Goal: Task Accomplishment & Management: Complete application form

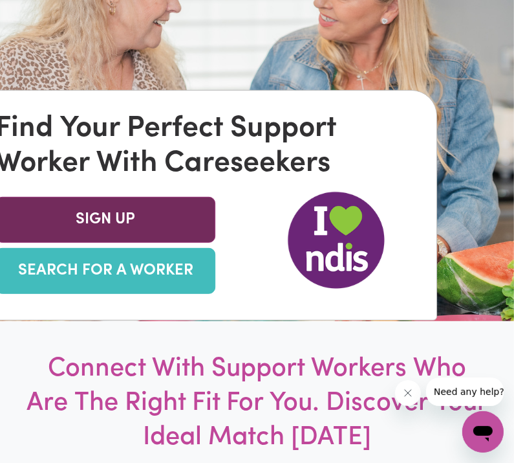
scroll to position [194, 0]
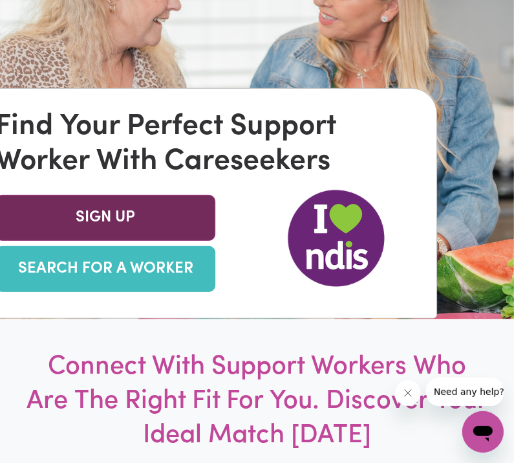
click at [164, 241] on link "SIGN UP" at bounding box center [105, 218] width 220 height 46
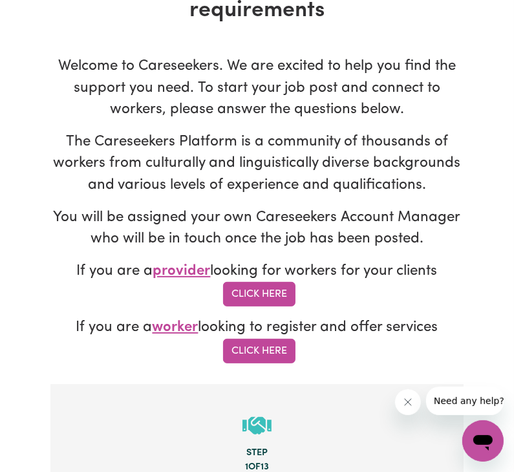
scroll to position [129, 0]
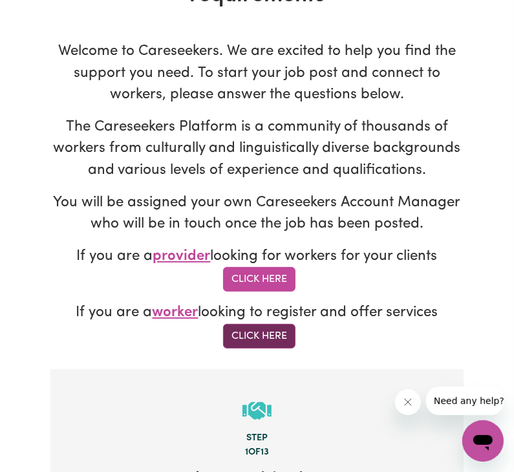
click at [270, 339] on link "Click Here" at bounding box center [259, 336] width 72 height 25
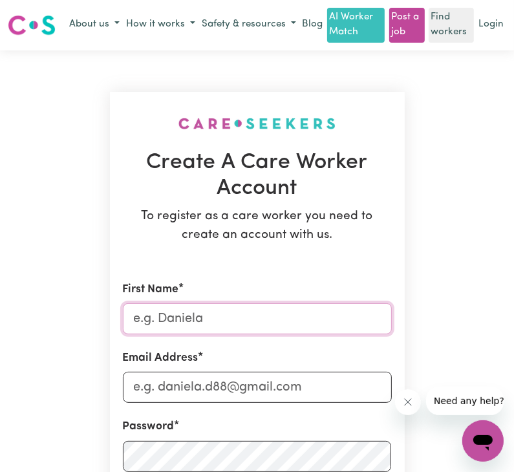
click at [192, 327] on input "First Name" at bounding box center [257, 318] width 269 height 31
type input "[PERSON_NAME]"
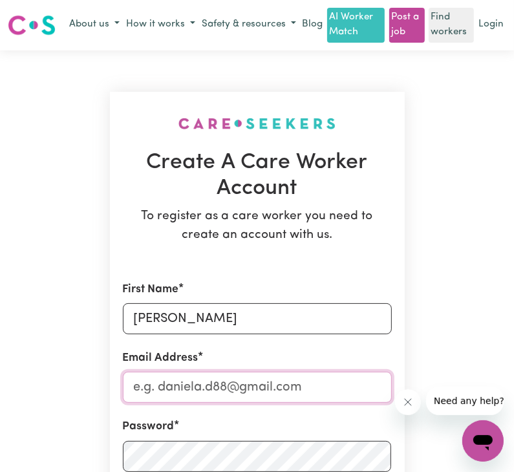
type input "[EMAIL_ADDRESS][DOMAIN_NAME]"
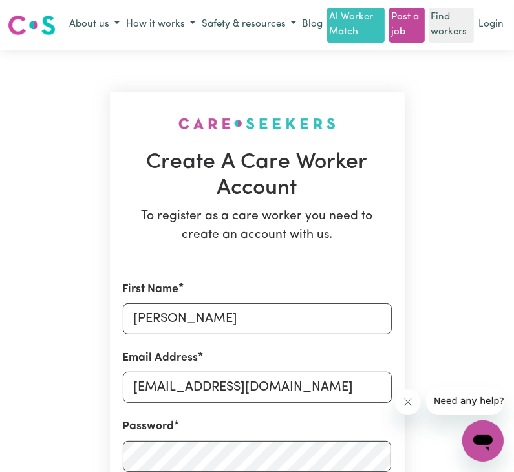
type input "0450517870"
type input "[STREET_ADDRESS]"
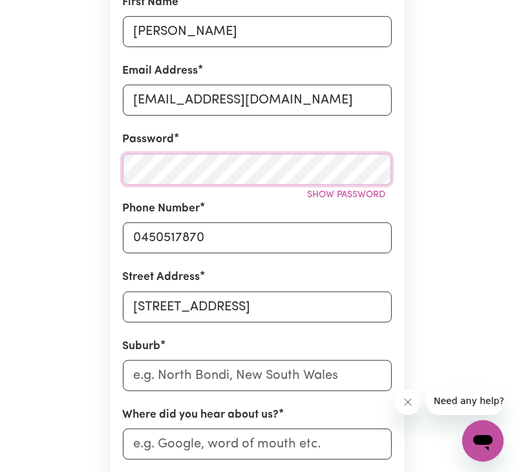
scroll to position [324, 0]
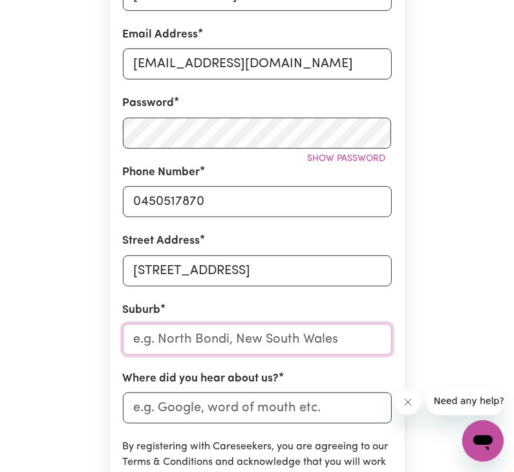
click at [229, 344] on input "text" at bounding box center [257, 339] width 269 height 31
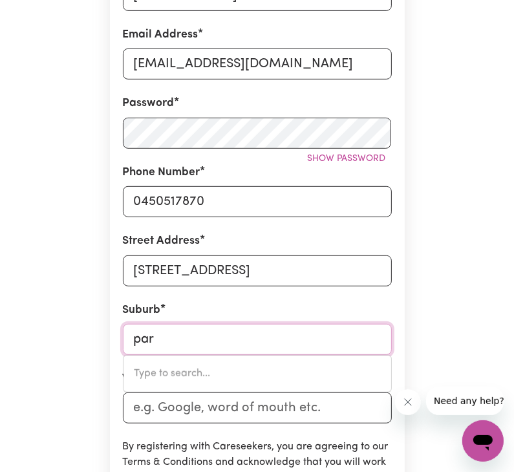
type input "[PERSON_NAME]"
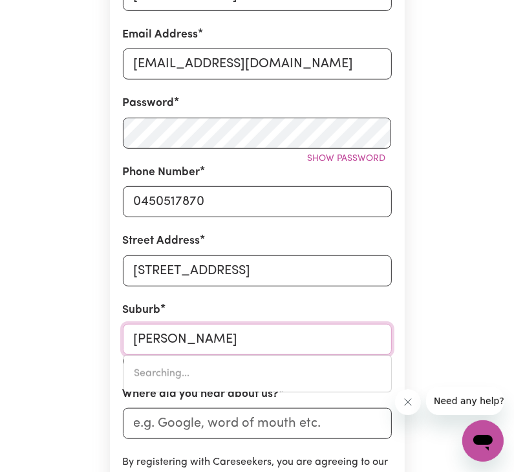
type input "parrAKIE, [GEOGRAPHIC_DATA], 5301"
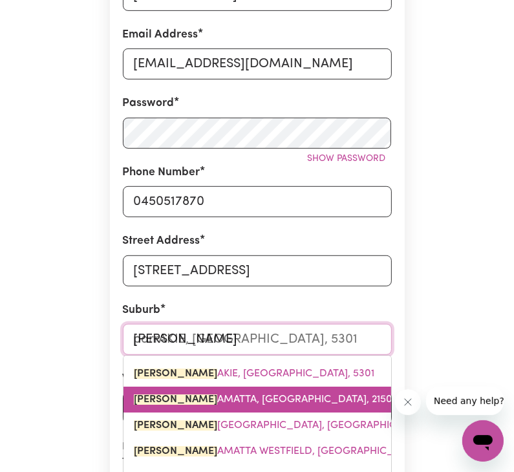
click at [371, 391] on link "[PERSON_NAME], [GEOGRAPHIC_DATA], 2150" at bounding box center [258, 400] width 268 height 26
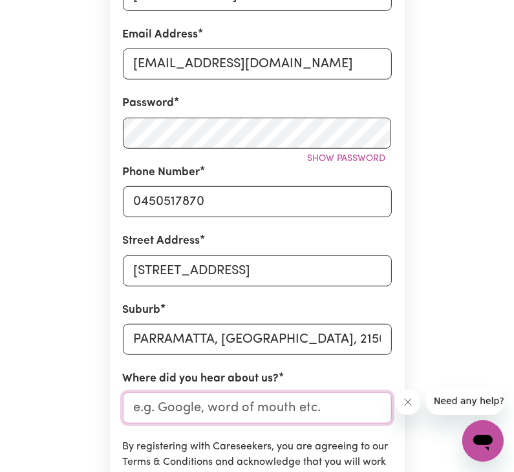
click at [214, 412] on input "Where did you hear about us?" at bounding box center [257, 408] width 269 height 31
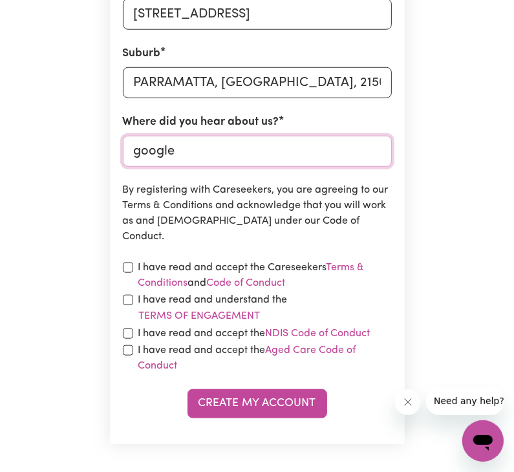
scroll to position [582, 0]
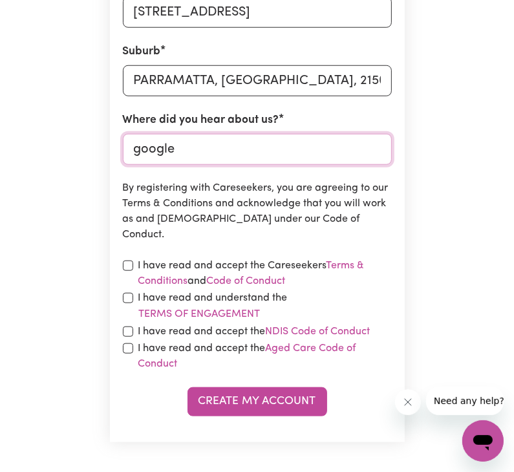
type input "google"
click at [129, 267] on input "checkbox" at bounding box center [128, 266] width 10 height 10
checkbox input "true"
click at [135, 301] on div "I have read and understand the Terms of Engagement" at bounding box center [257, 307] width 269 height 32
click at [129, 298] on input "checkbox" at bounding box center [128, 298] width 10 height 10
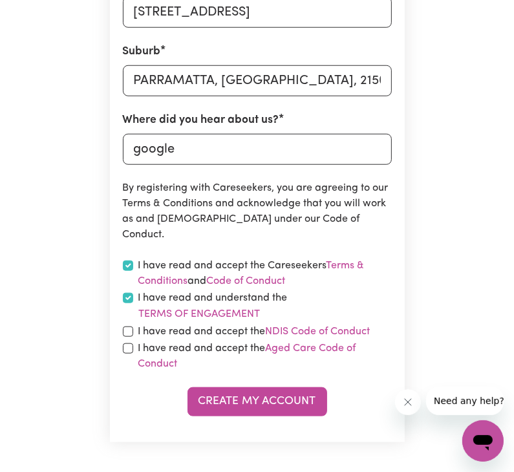
checkbox input "true"
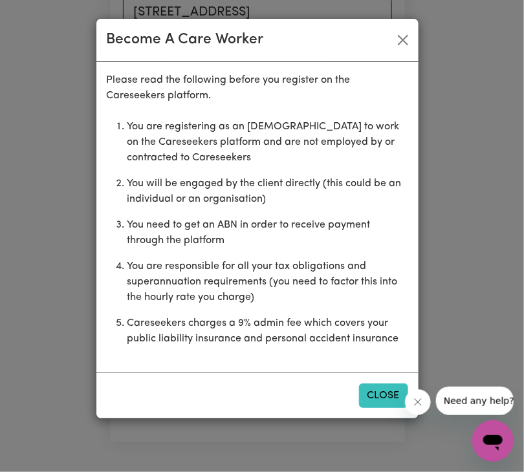
drag, startPoint x: 371, startPoint y: 391, endPoint x: 363, endPoint y: 390, distance: 7.8
click at [367, 391] on button "Close" at bounding box center [383, 396] width 49 height 25
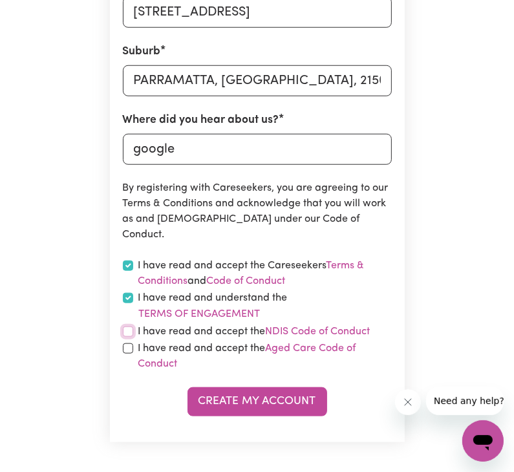
click at [131, 337] on input "checkbox" at bounding box center [128, 332] width 10 height 10
checkbox input "true"
click at [128, 349] on input "checkbox" at bounding box center [128, 349] width 10 height 10
checkbox input "true"
click at [227, 146] on input "google" at bounding box center [257, 149] width 269 height 31
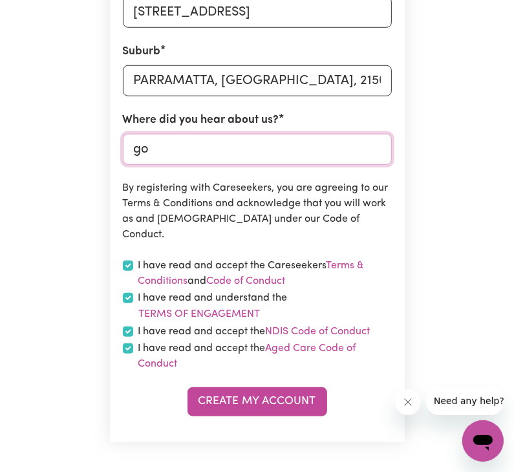
type input "g"
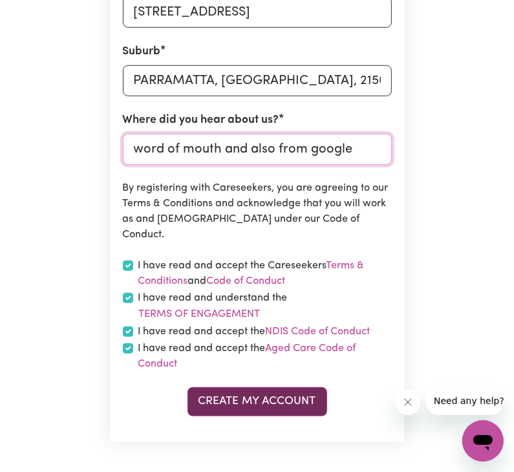
type input "word of mouth and also from google"
click at [280, 396] on button "Create My Account" at bounding box center [258, 402] width 140 height 28
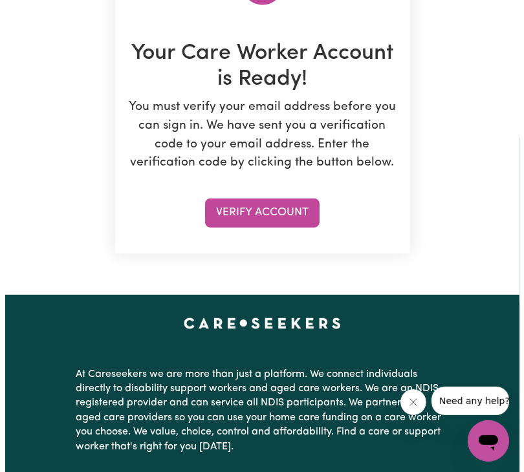
scroll to position [194, 0]
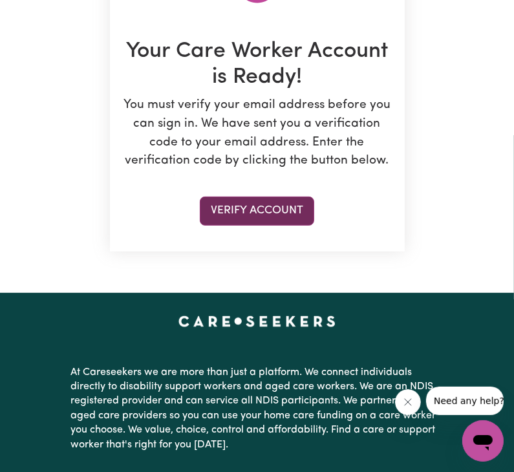
click at [290, 207] on button "Verify Account" at bounding box center [257, 211] width 115 height 28
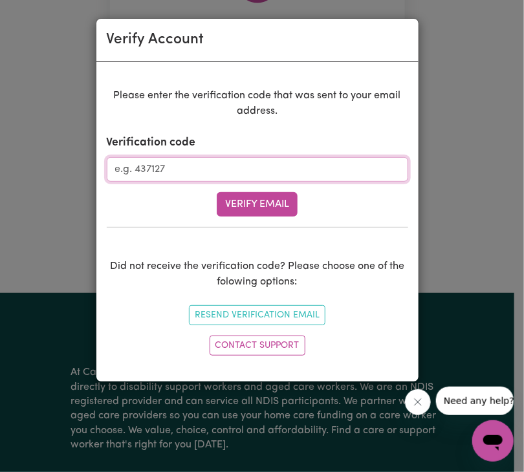
click at [197, 166] on input "Verification code" at bounding box center [258, 169] width 302 height 25
type input "810237"
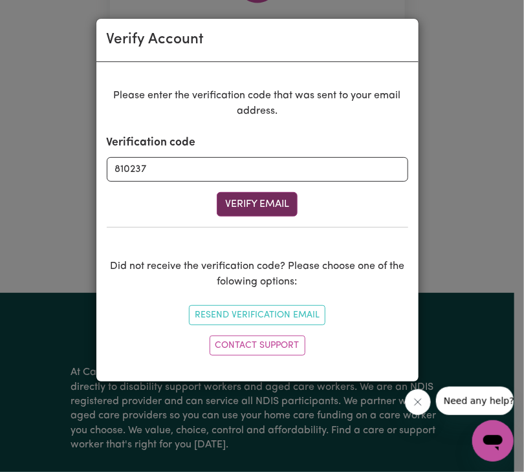
click at [266, 203] on button "Verify Email" at bounding box center [257, 204] width 81 height 25
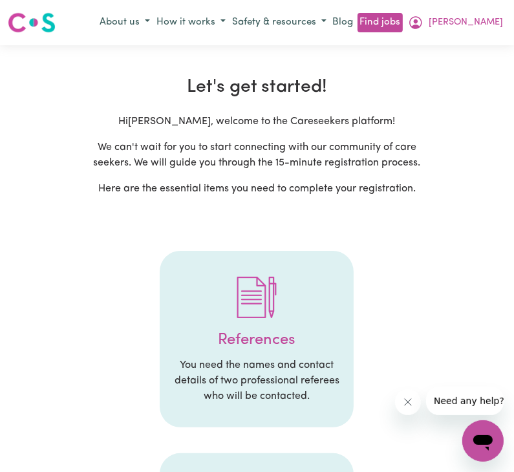
click at [339, 322] on div at bounding box center [257, 297] width 168 height 67
click at [269, 332] on h4 "References" at bounding box center [257, 340] width 168 height 19
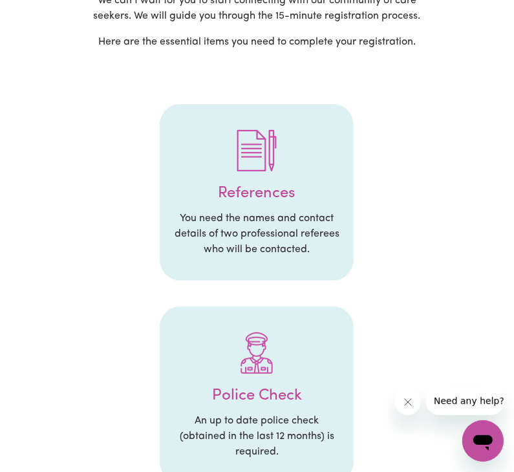
scroll to position [194, 0]
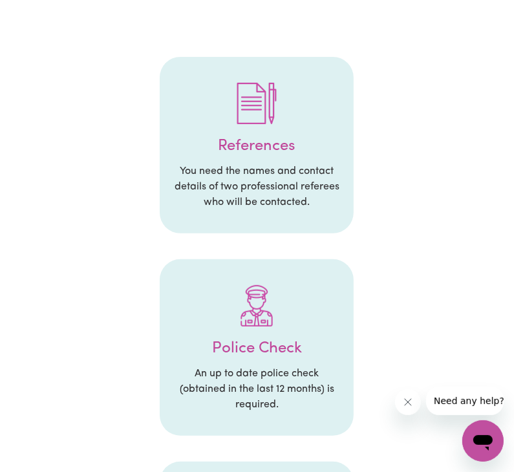
click at [226, 334] on div at bounding box center [257, 305] width 168 height 67
click at [327, 399] on p "An up to date police check (obtained in the last 12 months) is required." at bounding box center [257, 389] width 168 height 47
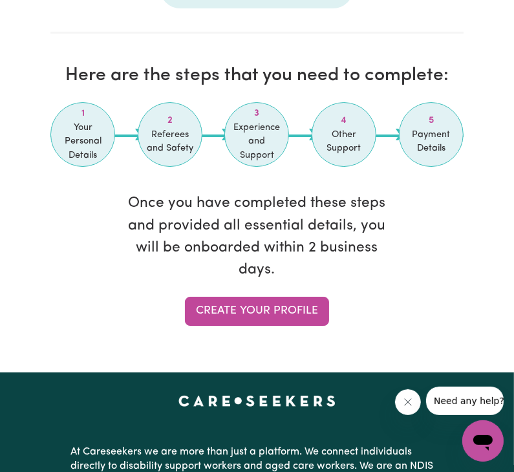
scroll to position [2294, 0]
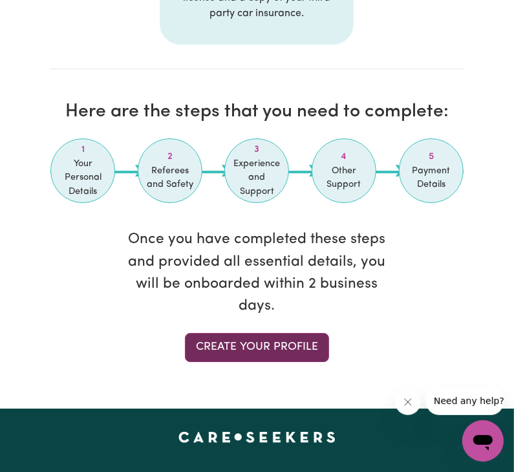
click at [285, 352] on link "Create your profile" at bounding box center [257, 347] width 144 height 28
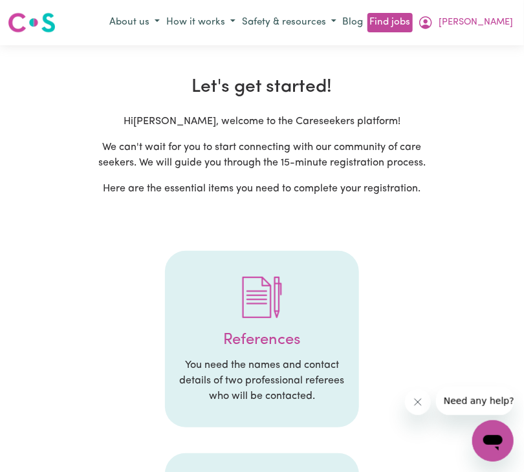
select select "Studying a healthcare related degree or qualification"
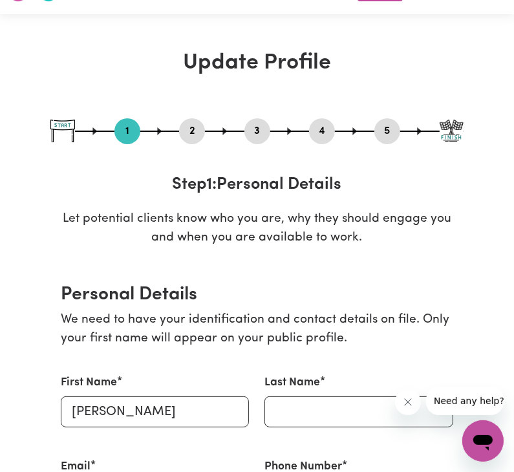
scroll to position [129, 0]
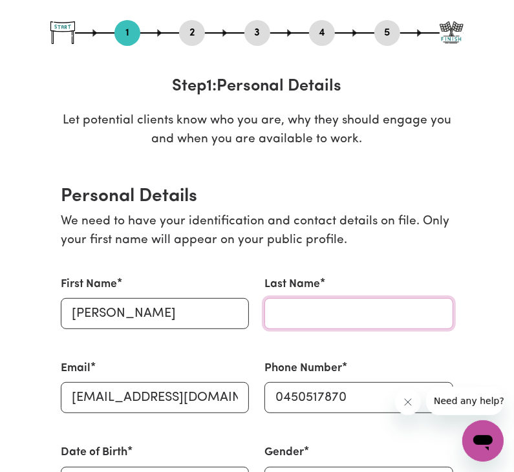
click at [382, 324] on input "Last Name" at bounding box center [359, 313] width 188 height 31
type input "Mahatara"
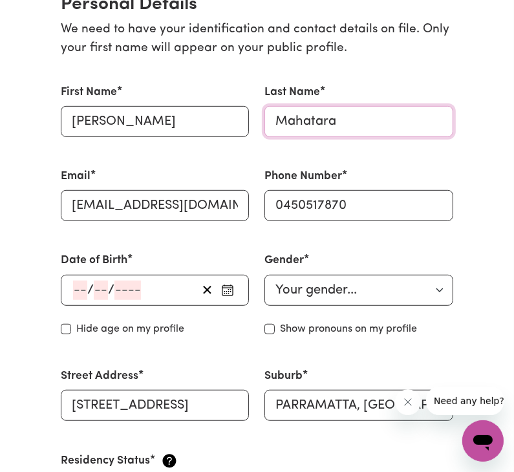
scroll to position [324, 0]
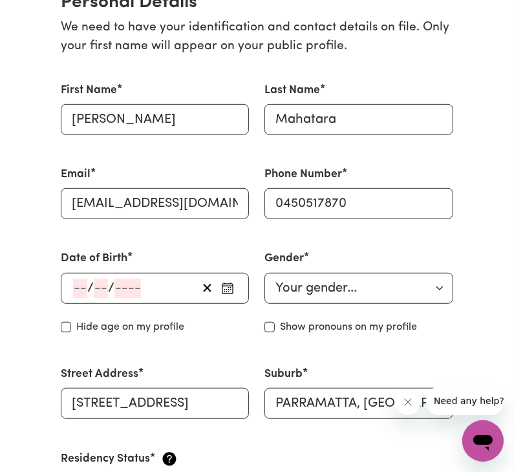
click at [109, 287] on span "/" at bounding box center [111, 288] width 6 height 14
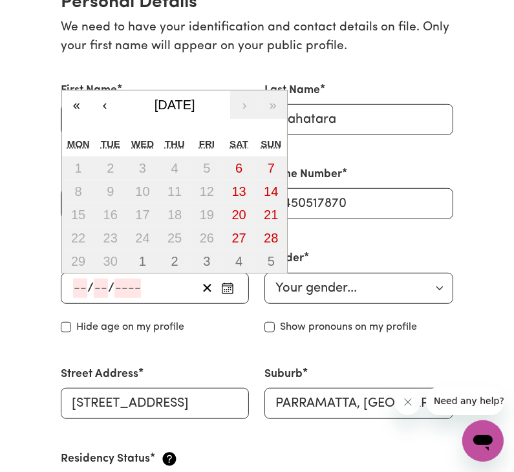
click at [80, 288] on input "number" at bounding box center [80, 288] width 14 height 19
click at [112, 108] on button "‹" at bounding box center [105, 105] width 28 height 28
click at [113, 108] on button "‹" at bounding box center [105, 105] width 28 height 28
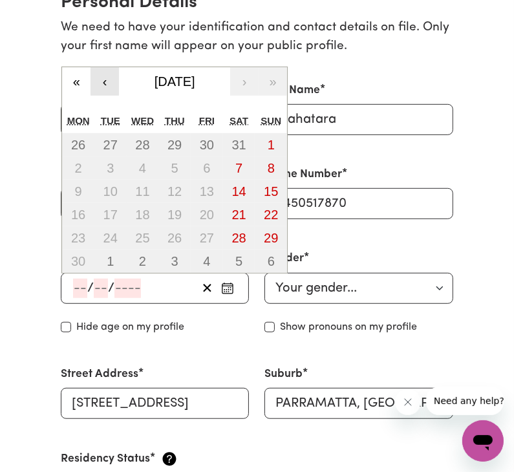
click at [113, 108] on div "« ‹ June 2025 › » Mon Tue Wed Thu Fri Sat Sun 26 27 28 29 30 31 1 2 3 4 5 6 7 8…" at bounding box center [174, 170] width 226 height 207
click at [109, 83] on button "‹" at bounding box center [105, 81] width 28 height 28
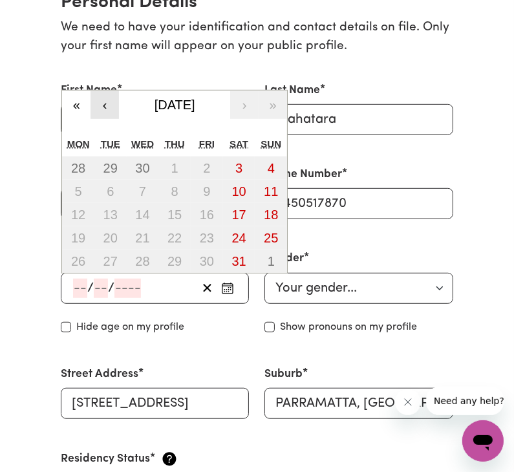
click at [101, 104] on button "‹" at bounding box center [105, 105] width 28 height 28
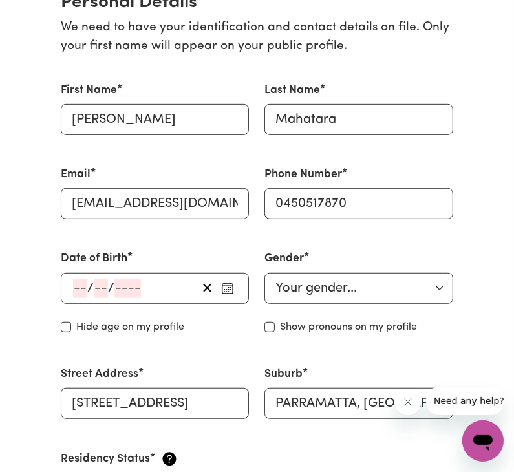
click at [151, 329] on label "Hide age on my profile" at bounding box center [130, 328] width 108 height 16
click at [71, 329] on input "Hide age" at bounding box center [66, 327] width 10 height 10
checkbox input "true"
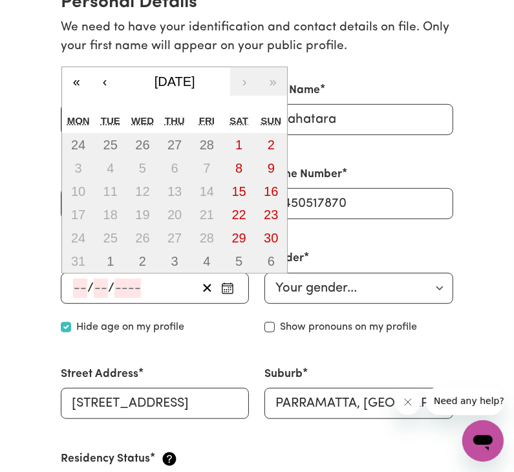
click at [79, 291] on input "number" at bounding box center [80, 288] width 14 height 19
type input "04"
type input "03"
type input "200"
type input "2006-03-04"
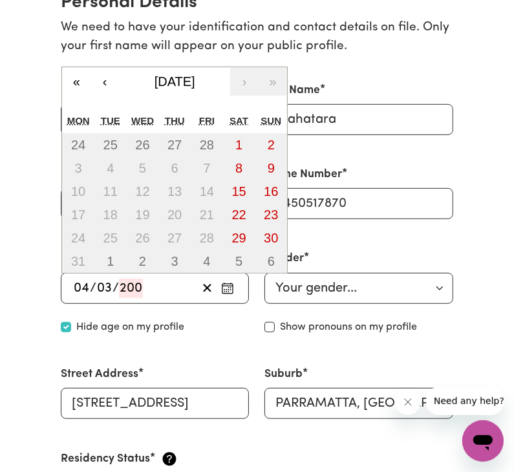
type input "4"
type input "3"
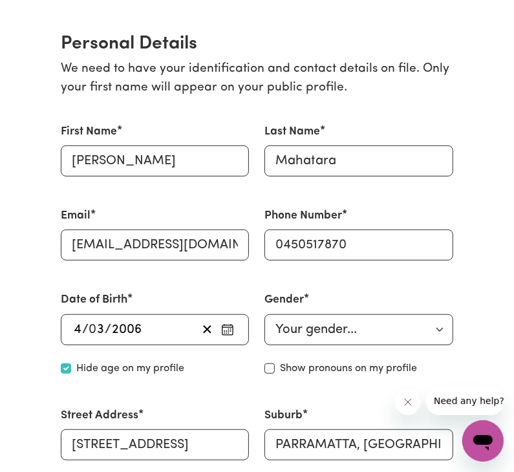
scroll to position [283, 0]
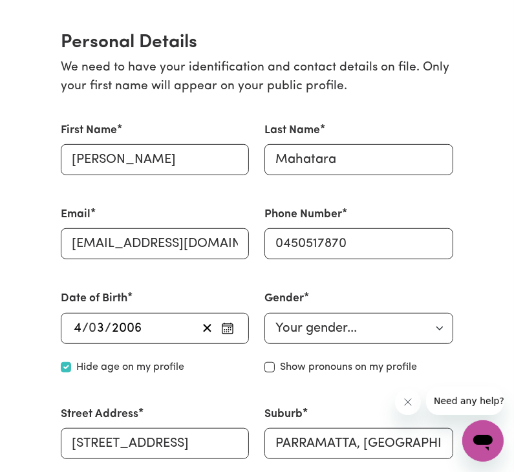
type input "2006"
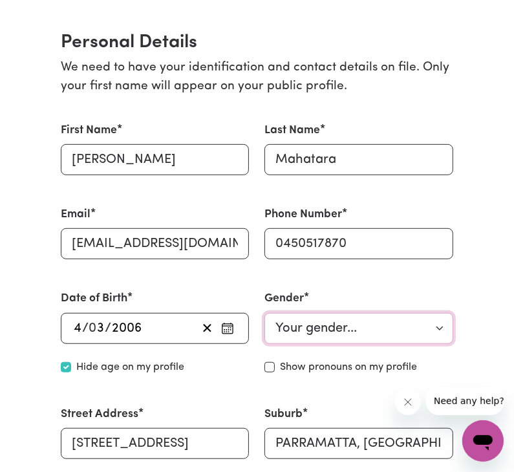
click at [322, 328] on select "Your gender... Female Male Non-binary Other Prefer not to say" at bounding box center [359, 328] width 188 height 31
select select "male"
click at [265, 313] on select "Your gender... Female Male Non-binary Other Prefer not to say" at bounding box center [359, 328] width 188 height 31
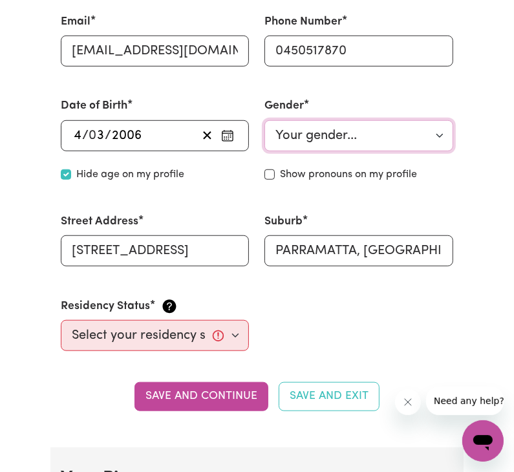
scroll to position [478, 0]
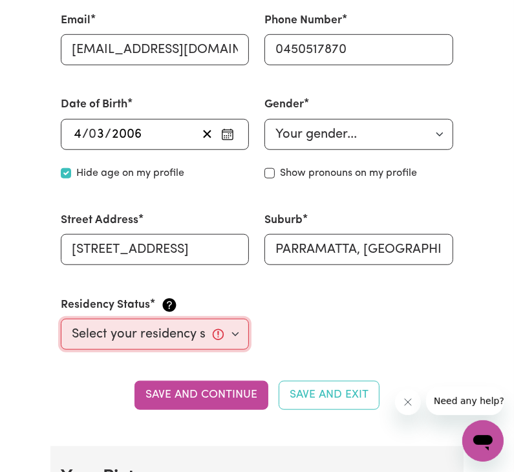
click at [230, 336] on select "Select your residency status... Australian citizen Australian PR Temporary Work…" at bounding box center [155, 334] width 188 height 31
select select "Student Visa"
click at [61, 319] on select "Select your residency status... Australian citizen Australian PR Temporary Work…" at bounding box center [155, 334] width 188 height 31
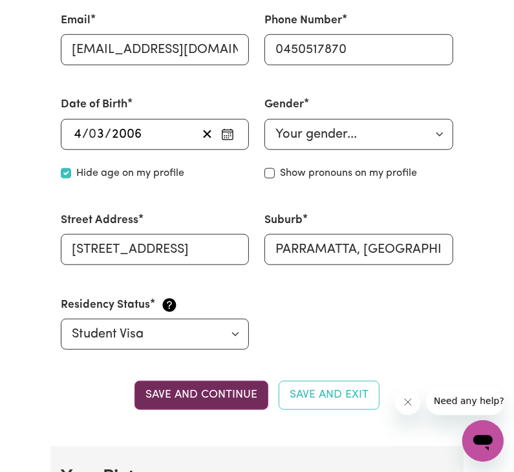
click at [220, 401] on button "Save and continue" at bounding box center [202, 395] width 134 height 28
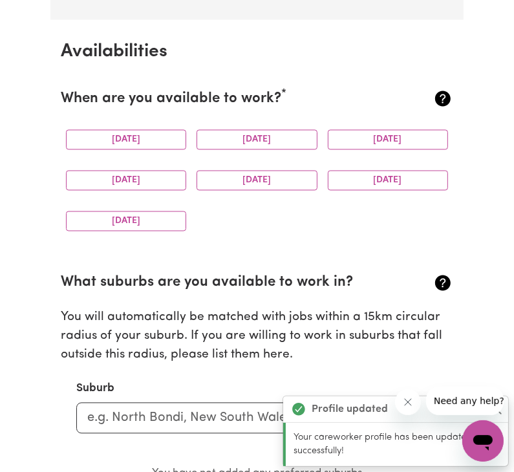
scroll to position [1182, 0]
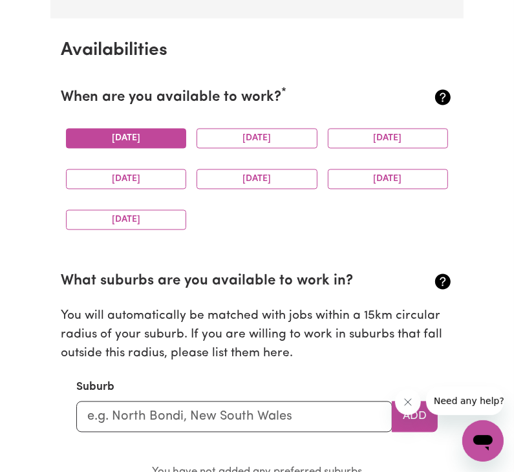
click at [152, 139] on button "Monday" at bounding box center [126, 139] width 120 height 20
drag, startPoint x: 360, startPoint y: 138, endPoint x: 292, endPoint y: 141, distance: 68.0
click at [360, 139] on button "Wednesday" at bounding box center [388, 139] width 120 height 20
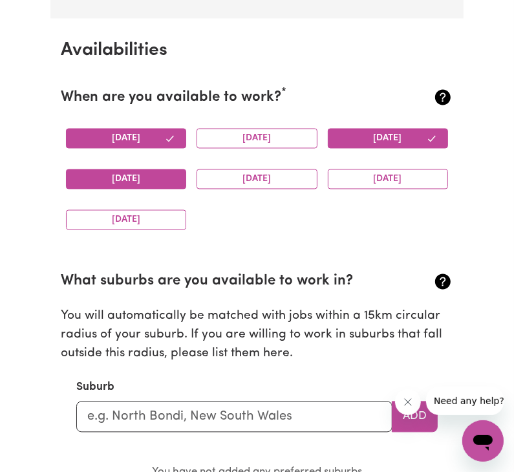
click at [119, 183] on button "Thursday" at bounding box center [126, 180] width 120 height 20
drag, startPoint x: 228, startPoint y: 179, endPoint x: 347, endPoint y: 195, distance: 120.1
click at [228, 179] on button "Friday" at bounding box center [257, 180] width 120 height 20
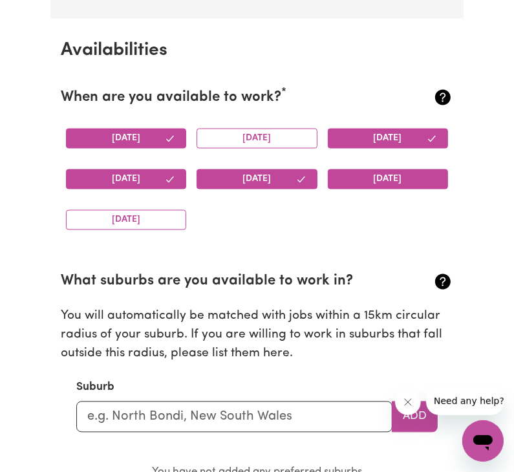
drag, startPoint x: 364, startPoint y: 184, endPoint x: 357, endPoint y: 188, distance: 7.8
click at [362, 186] on button "Saturday" at bounding box center [388, 180] width 120 height 20
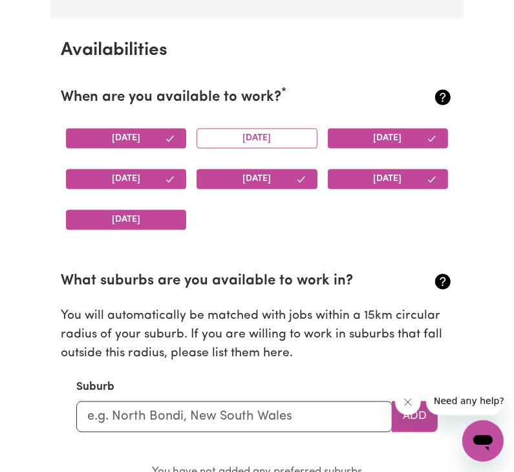
click at [106, 219] on button "Sunday" at bounding box center [126, 220] width 120 height 20
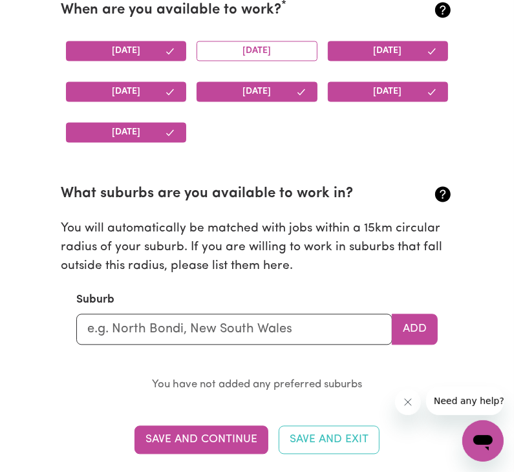
scroll to position [1311, 0]
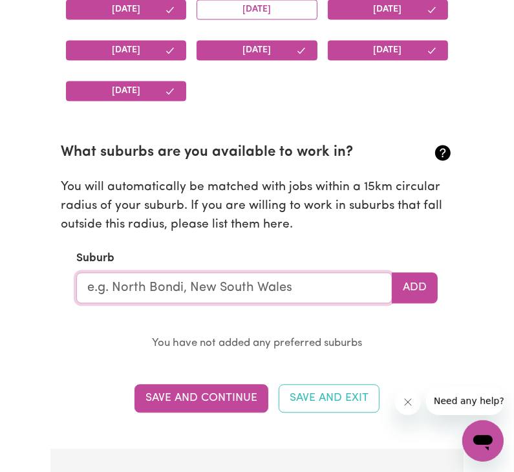
click at [149, 284] on input "text" at bounding box center [234, 287] width 316 height 31
type input "PARRAMATTA"
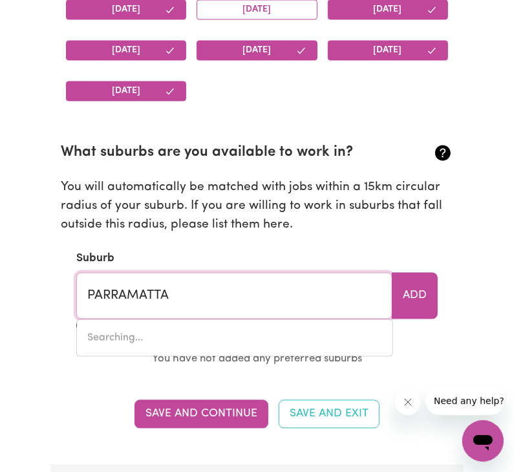
type input "PARRAMATTA, New South Wales, 2150"
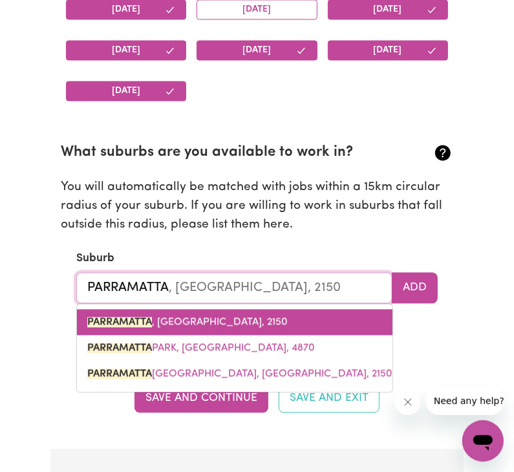
click at [220, 327] on link "PARRAMATTA , New South Wales, 2150" at bounding box center [235, 322] width 316 height 26
type input "PARRAMATTA, New South Wales, 2150"
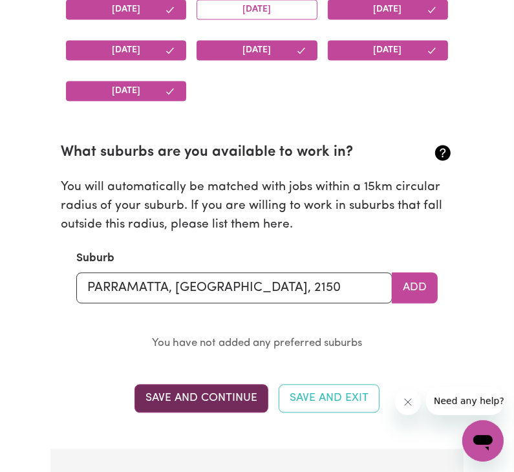
click at [174, 399] on button "Save and Continue" at bounding box center [202, 398] width 134 height 28
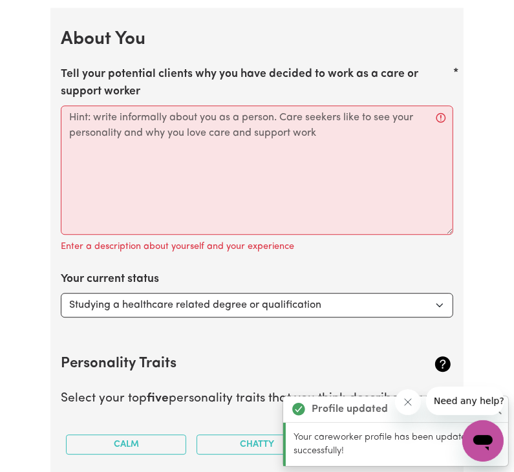
scroll to position [1758, 0]
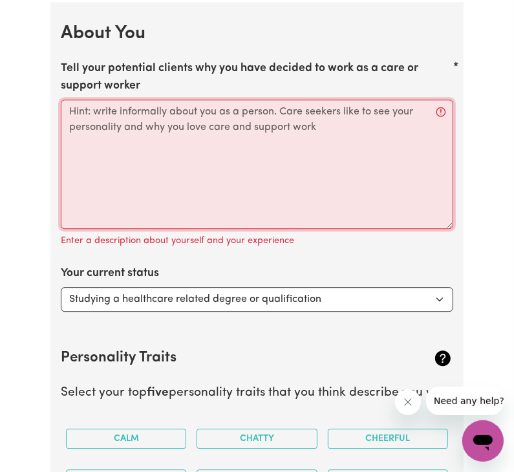
click at [150, 118] on textarea "Tell your potential clients why you have decided to work as a care or support w…" at bounding box center [257, 164] width 393 height 129
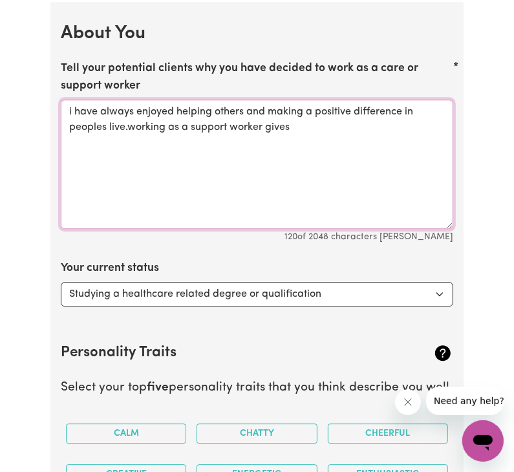
click at [300, 130] on textarea "i have always enjoyed helping others and making a positive difference in people…" at bounding box center [257, 164] width 393 height 129
drag, startPoint x: 300, startPoint y: 130, endPoint x: 303, endPoint y: 138, distance: 8.2
click at [303, 138] on textarea "i have always enjoyed helping others and making a positive difference in people…" at bounding box center [257, 164] width 393 height 129
click at [299, 133] on textarea "i have always enjoyed helping others and making a positive difference in people…" at bounding box center [257, 164] width 393 height 129
click at [266, 138] on textarea "i have always enjoyed helping others and making a positive difference in people…" at bounding box center [257, 164] width 393 height 129
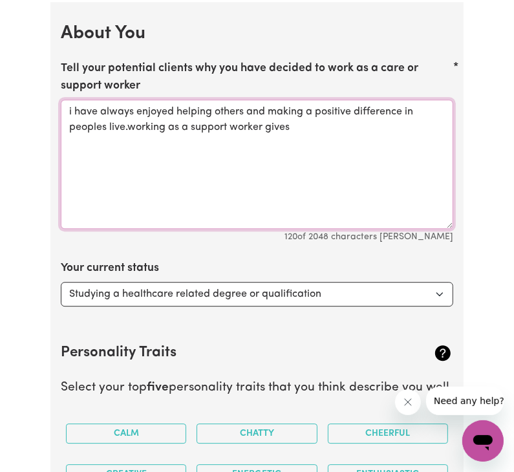
click at [289, 125] on textarea "i have always enjoyed helping others and making a positive difference in people…" at bounding box center [257, 164] width 393 height 129
click at [143, 146] on textarea "i have always enjoyed helping others and making a positive difference in people…" at bounding box center [257, 164] width 393 height 129
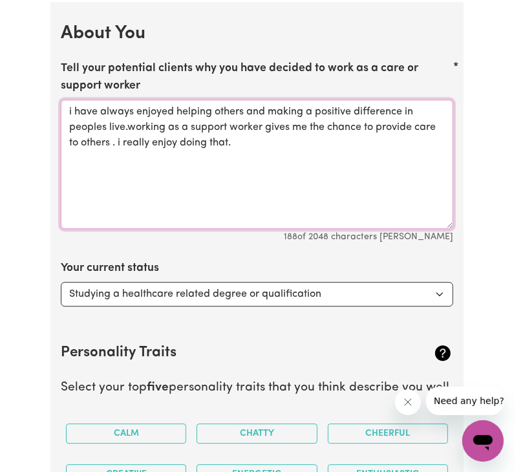
type textarea "i have always enjoyed helping others and making a positive difference in people…"
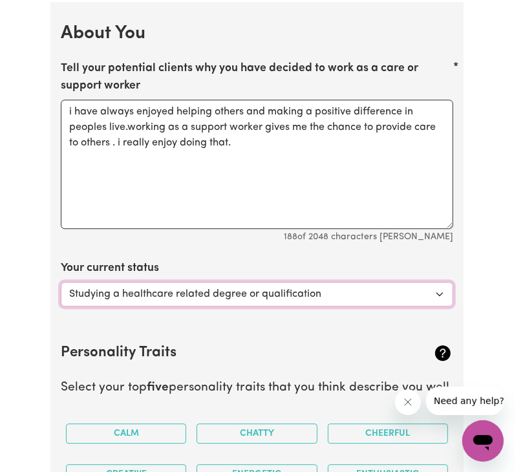
click at [344, 299] on select "Select... Studying a healthcare related degree or qualification Studying a non-…" at bounding box center [257, 294] width 393 height 25
select select "Studying a non-healthcare related degree or qualification"
click at [61, 282] on select "Select... Studying a healthcare related degree or qualification Studying a non-…" at bounding box center [257, 294] width 393 height 25
click at [391, 296] on select "Select... Studying a healthcare related degree or qualification Studying a non-…" at bounding box center [257, 294] width 393 height 25
click at [61, 282] on select "Select... Studying a healthcare related degree or qualification Studying a non-…" at bounding box center [257, 294] width 393 height 25
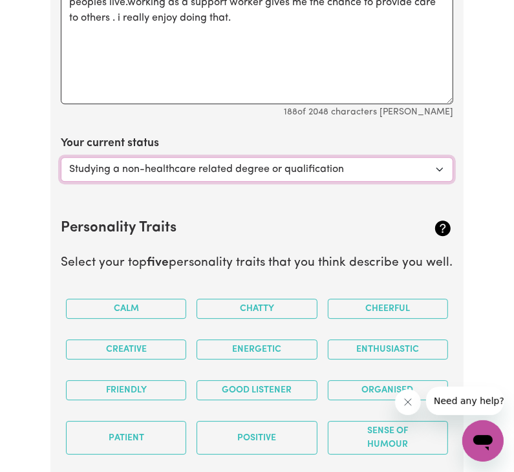
scroll to position [1888, 0]
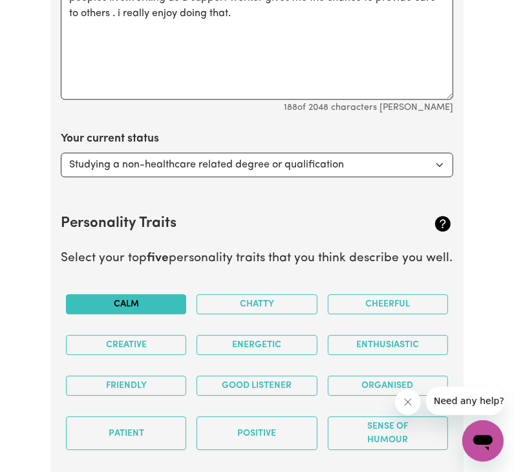
click at [158, 302] on button "Calm" at bounding box center [126, 304] width 120 height 20
click at [116, 305] on button "Calm" at bounding box center [126, 304] width 120 height 20
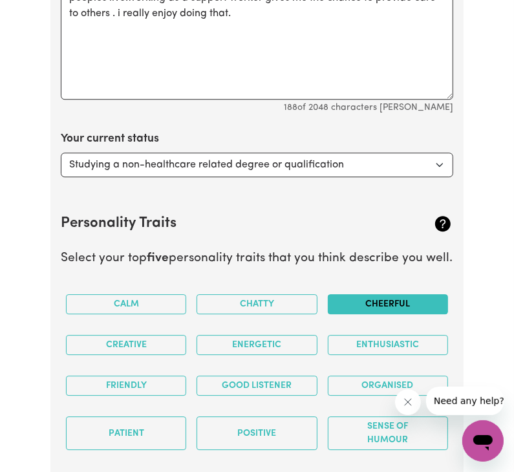
click at [395, 301] on button "Cheerful" at bounding box center [388, 304] width 120 height 20
drag, startPoint x: 109, startPoint y: 348, endPoint x: 195, endPoint y: 354, distance: 86.3
click at [115, 348] on button "Creative" at bounding box center [126, 345] width 120 height 20
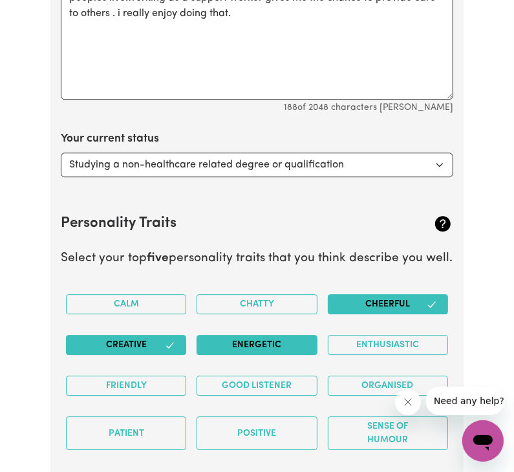
click at [247, 352] on button "Energetic" at bounding box center [257, 345] width 120 height 20
click at [168, 383] on button "Friendly" at bounding box center [126, 386] width 120 height 20
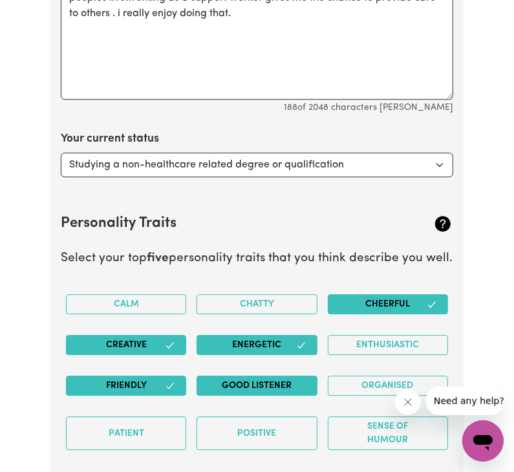
click at [293, 382] on button "Good Listener" at bounding box center [257, 386] width 120 height 20
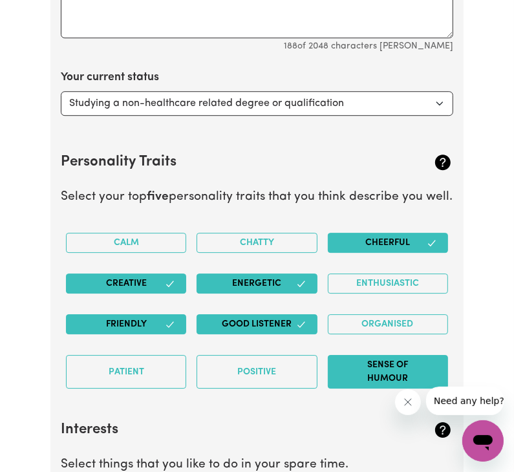
scroll to position [1952, 0]
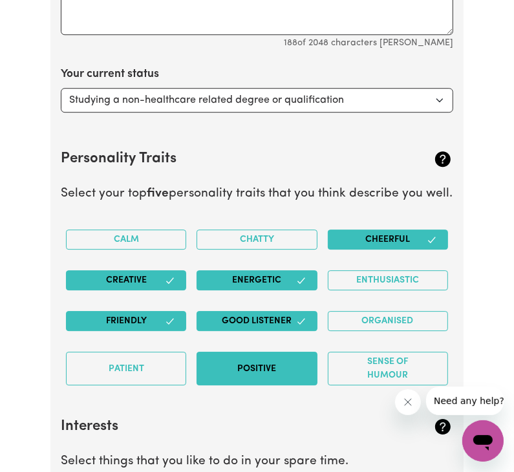
click at [254, 360] on button "Positive" at bounding box center [257, 369] width 120 height 34
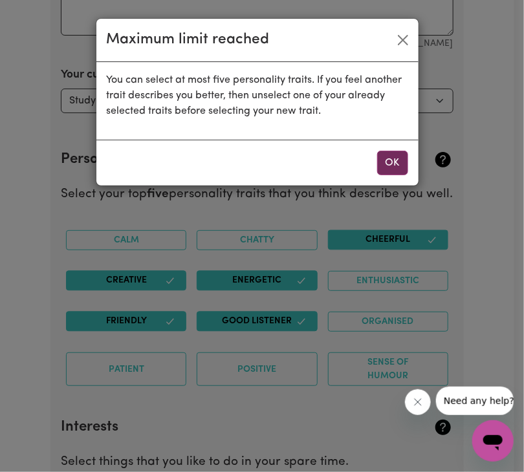
click at [386, 169] on button "OK" at bounding box center [392, 163] width 31 height 25
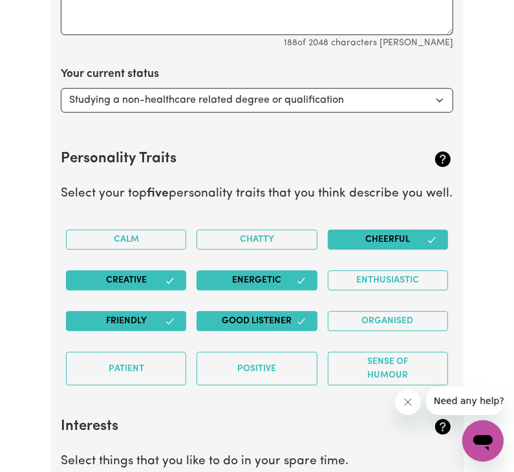
click at [181, 278] on button "Creative" at bounding box center [126, 280] width 120 height 20
click at [228, 279] on button "Energetic" at bounding box center [257, 280] width 120 height 20
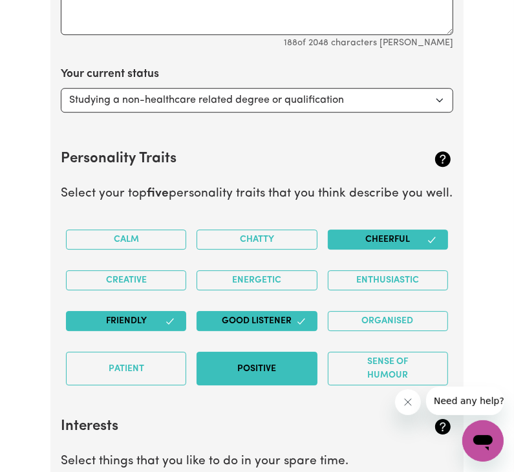
click at [245, 373] on button "Positive" at bounding box center [257, 369] width 120 height 34
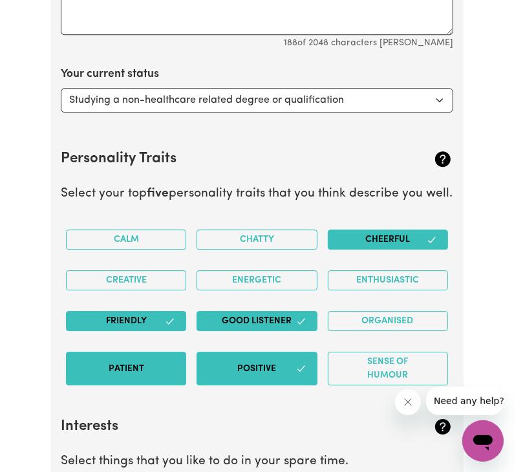
click at [169, 354] on button "Patient" at bounding box center [126, 369] width 120 height 34
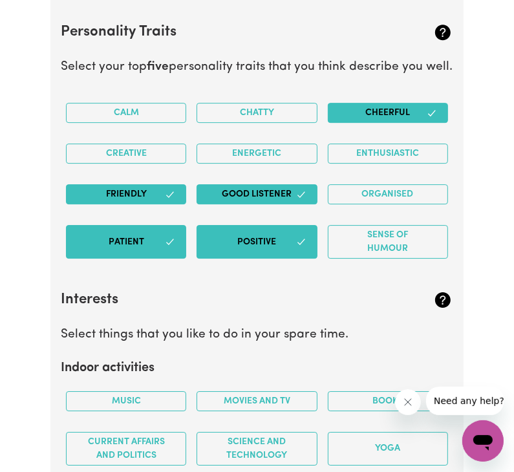
scroll to position [2082, 0]
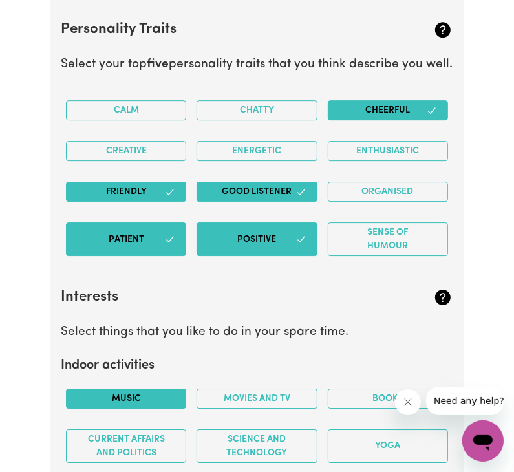
click at [119, 391] on button "Music" at bounding box center [126, 399] width 120 height 20
click at [313, 396] on button "Movies and TV" at bounding box center [257, 399] width 120 height 20
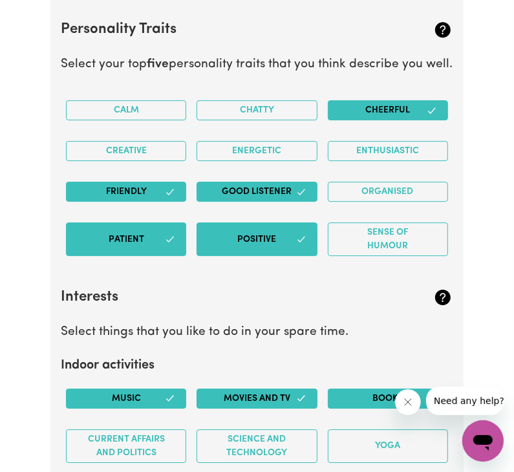
click at [388, 397] on button "Books" at bounding box center [388, 399] width 120 height 20
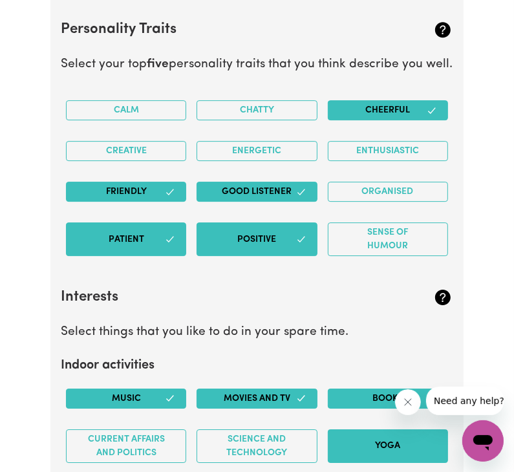
click at [386, 443] on button "Yoga" at bounding box center [388, 447] width 120 height 34
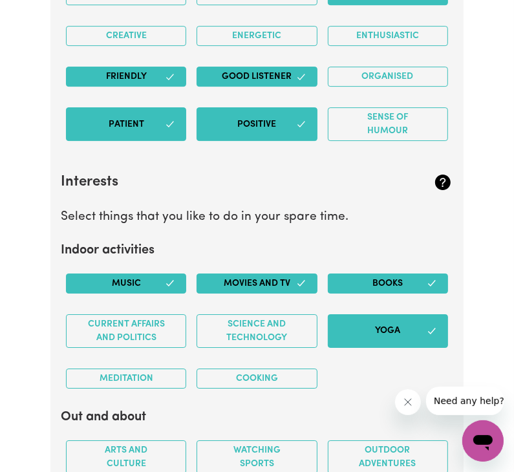
scroll to position [2211, 0]
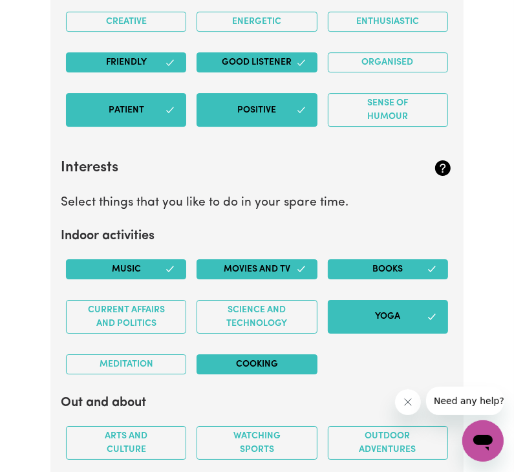
click at [244, 364] on button "Cooking" at bounding box center [257, 365] width 120 height 20
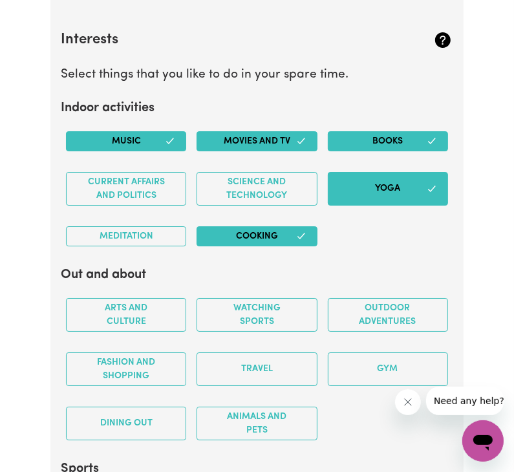
scroll to position [2341, 0]
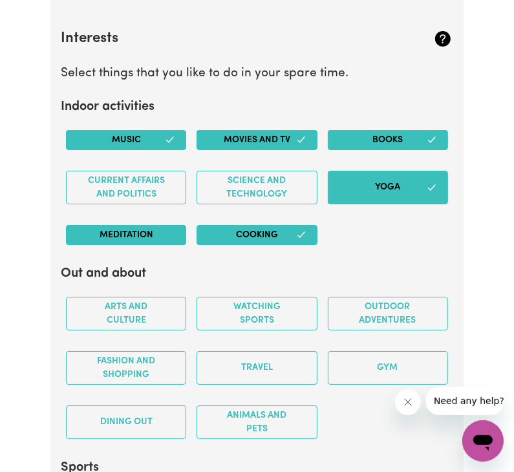
click at [151, 236] on button "Meditation" at bounding box center [126, 235] width 120 height 20
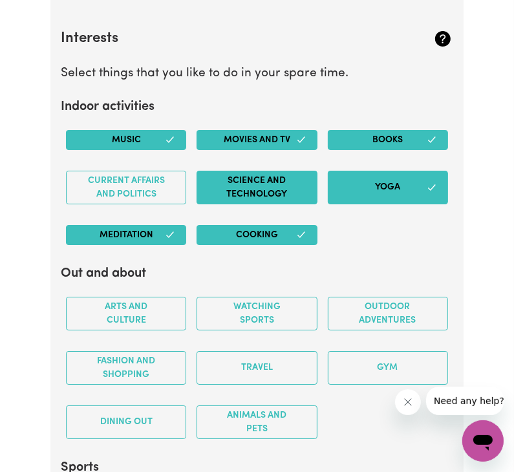
click at [247, 195] on button "Science and Technology" at bounding box center [257, 188] width 120 height 34
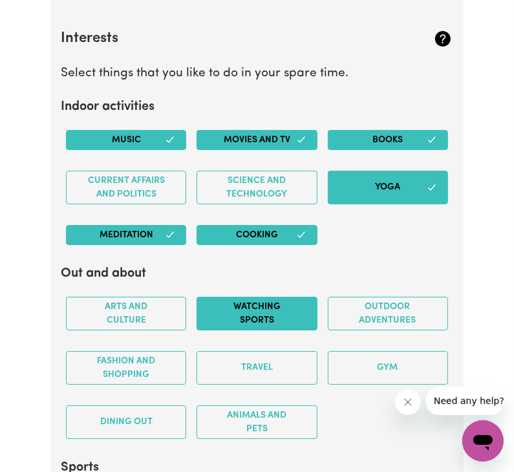
click at [262, 314] on button "Watching sports" at bounding box center [257, 314] width 120 height 34
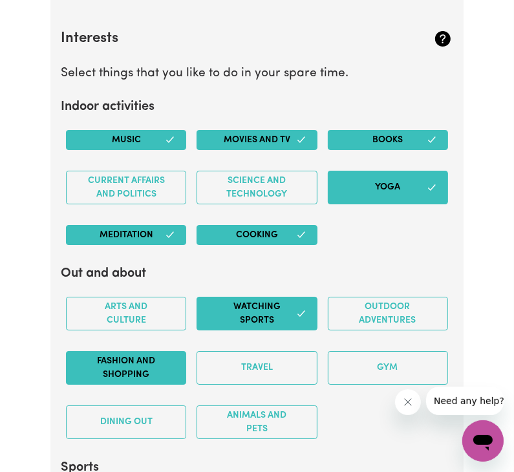
drag, startPoint x: 137, startPoint y: 364, endPoint x: 159, endPoint y: 362, distance: 22.1
click at [143, 364] on button "Fashion and shopping" at bounding box center [126, 368] width 120 height 34
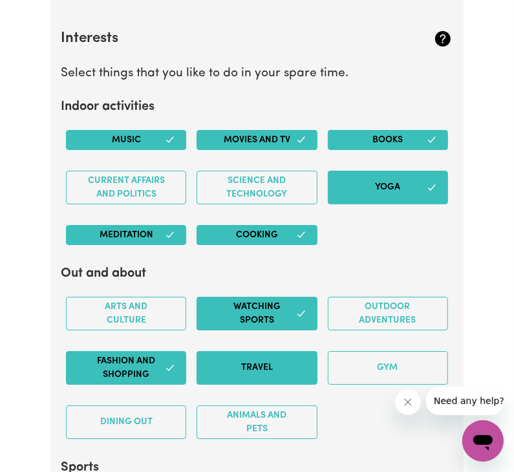
click at [231, 360] on button "Travel" at bounding box center [257, 368] width 120 height 34
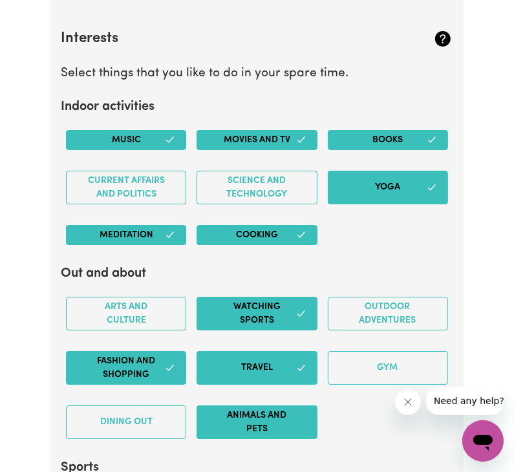
click at [246, 423] on button "Animals and pets" at bounding box center [257, 423] width 120 height 34
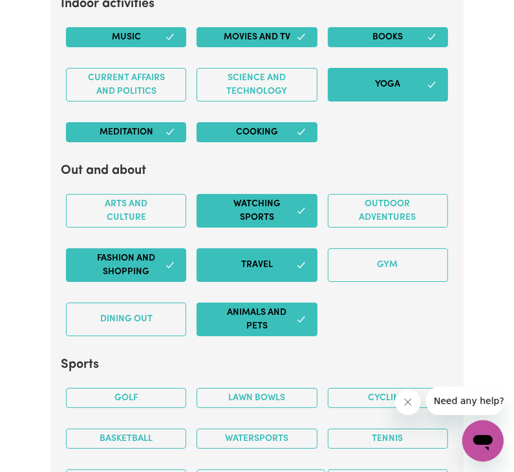
scroll to position [2470, 0]
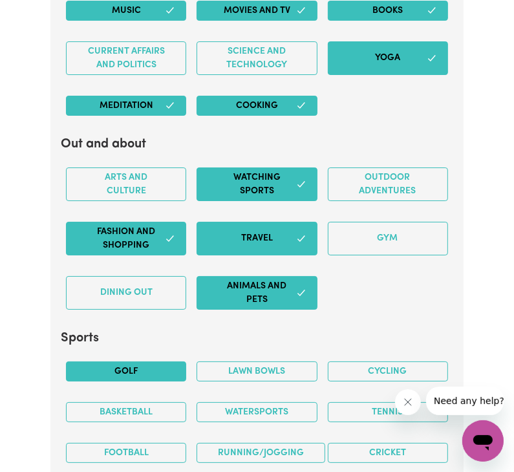
click at [180, 371] on button "Golf" at bounding box center [126, 372] width 120 height 20
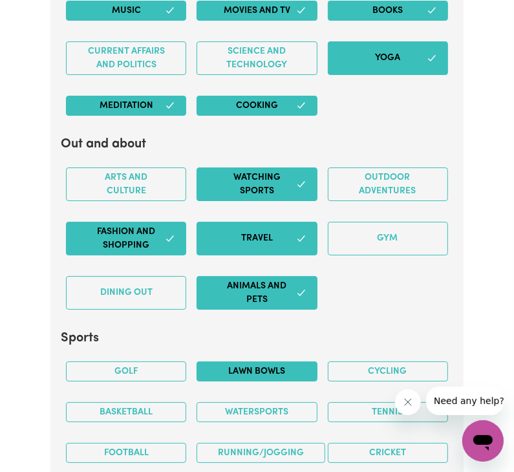
click at [296, 366] on button "Lawn bowls" at bounding box center [257, 372] width 120 height 20
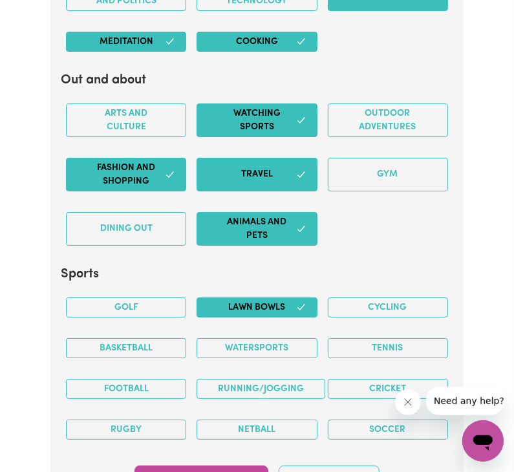
scroll to position [2535, 0]
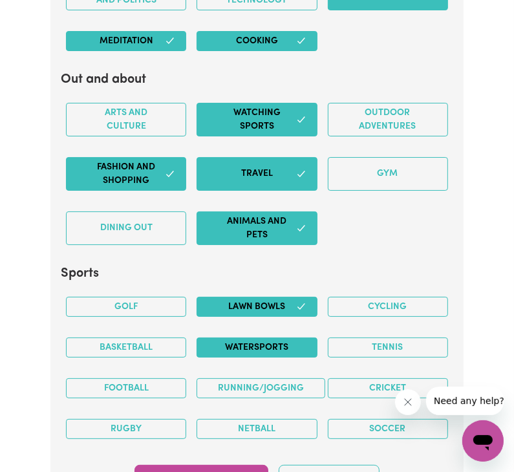
click at [278, 340] on button "Watersports" at bounding box center [257, 348] width 120 height 20
drag, startPoint x: 380, startPoint y: 346, endPoint x: 366, endPoint y: 356, distance: 17.2
click at [375, 351] on button "Tennis" at bounding box center [388, 348] width 120 height 20
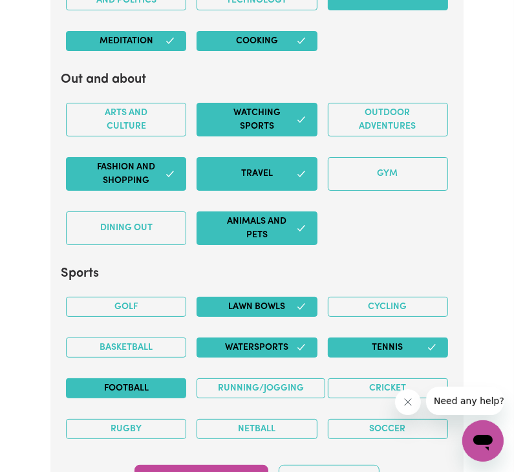
click at [159, 384] on button "Football" at bounding box center [126, 389] width 120 height 20
click at [372, 379] on button "Cricket" at bounding box center [388, 389] width 120 height 20
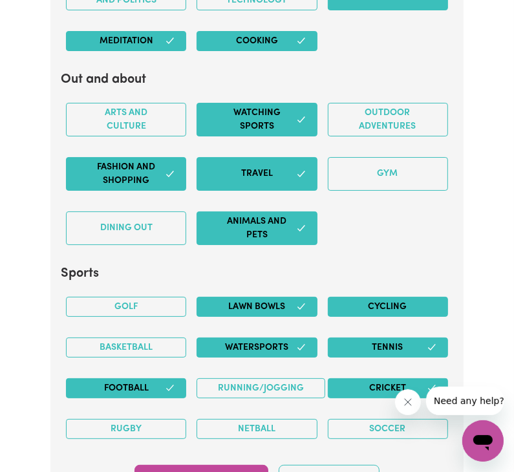
click at [432, 303] on button "Cycling" at bounding box center [388, 307] width 120 height 20
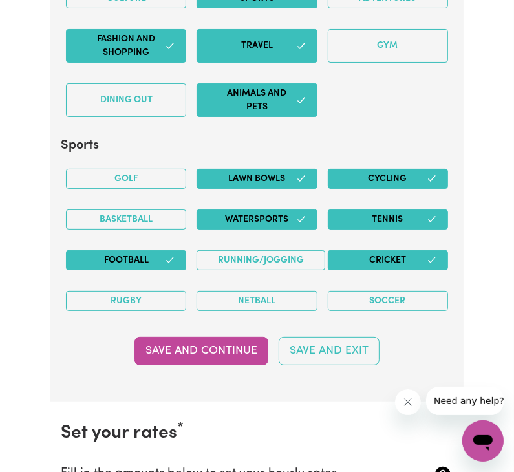
scroll to position [2664, 0]
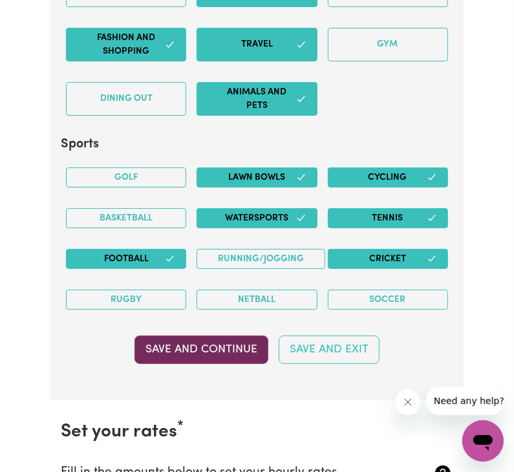
click at [261, 350] on button "Save and Continue" at bounding box center [202, 350] width 134 height 28
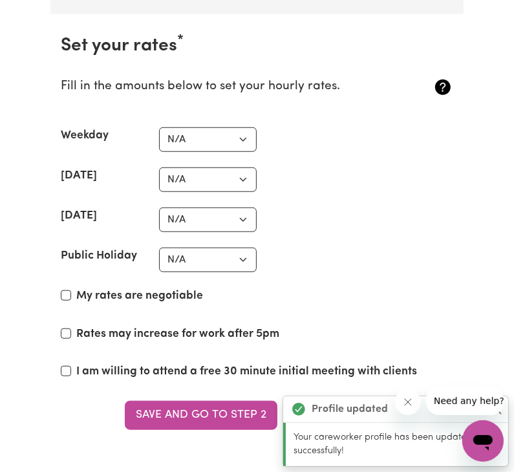
scroll to position [3059, 0]
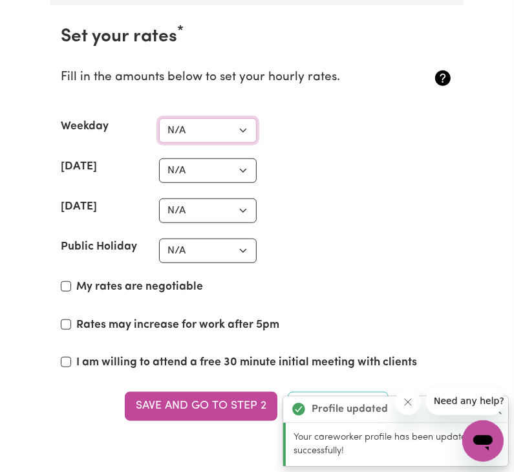
click at [248, 124] on select "N/A $37 $38 $39 $40 $41 $42 $43 $44 $45 $46 $47 $48 $49 $50 $51 $52 $53 $54 $55…" at bounding box center [208, 130] width 98 height 25
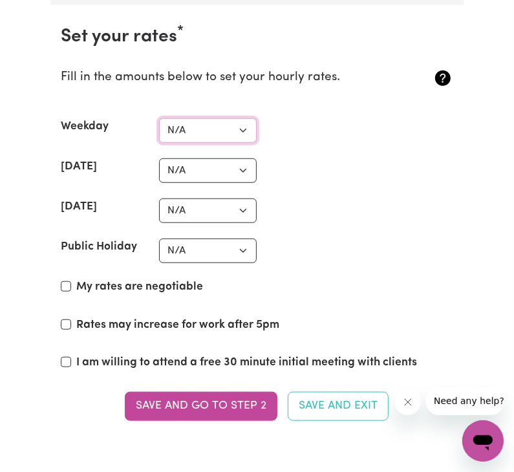
select select "37"
click at [159, 118] on select "N/A $37 $38 $39 $40 $41 $42 $43 $44 $45 $46 $47 $48 $49 $50 $51 $52 $53 $54 $55…" at bounding box center [208, 130] width 98 height 25
click at [222, 171] on select "N/A $37 $38 $39 $40 $41 $42 $43 $44 $45 $46 $47 $48 $49 $50 $51 $52 $53 $54 $55…" at bounding box center [208, 171] width 98 height 25
click at [324, 171] on div "Saturday N/A $37 $38 $39 $40 $41 $42 $43 $44 $45 $46 $47 $48 $49 $50 $51 $52 $5…" at bounding box center [257, 171] width 393 height 25
click at [195, 250] on select "N/A $37 $38 $39 $40 $41 $42 $43 $44 $45 $46 $47 $48 $49 $50 $51 $52 $53 $54 $55…" at bounding box center [208, 251] width 98 height 25
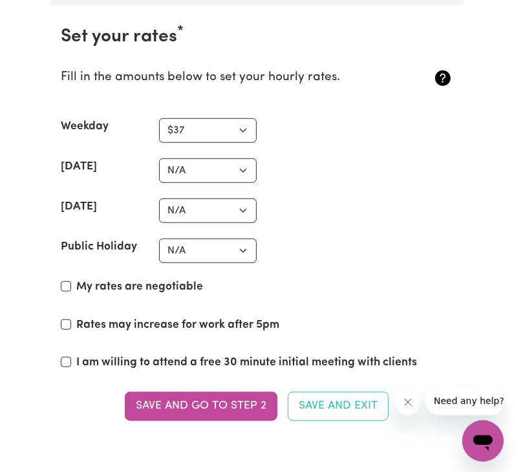
drag, startPoint x: 330, startPoint y: 206, endPoint x: 325, endPoint y: 200, distance: 7.8
click at [329, 206] on div "Sunday N/A $37 $38 $39 $40 $41 $42 $43 $44 $45 $46 $47 $48 $49 $50 $51 $52 $53 …" at bounding box center [257, 211] width 393 height 25
click at [237, 174] on select "N/A $37 $38 $39 $40 $41 $42 $43 $44 $45 $46 $47 $48 $49 $50 $51 $52 $53 $54 $55…" at bounding box center [208, 171] width 98 height 25
select select "40"
click at [159, 159] on select "N/A $37 $38 $39 $40 $41 $42 $43 $44 $45 $46 $47 $48 $49 $50 $51 $52 $53 $54 $55…" at bounding box center [208, 171] width 98 height 25
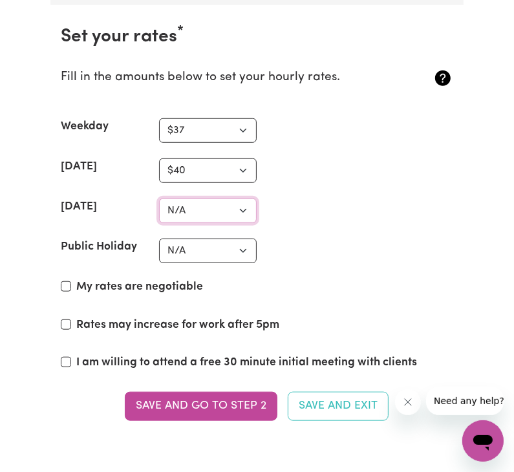
click at [238, 207] on select "N/A $37 $38 $39 $40 $41 $42 $43 $44 $45 $46 $47 $48 $49 $50 $51 $52 $53 $54 $55…" at bounding box center [208, 211] width 98 height 25
select select "42"
click at [159, 199] on select "N/A $37 $38 $39 $40 $41 $42 $43 $44 $45 $46 $47 $48 $49 $50 $51 $52 $53 $54 $55…" at bounding box center [208, 211] width 98 height 25
click at [67, 282] on input "My rates are negotiable" at bounding box center [66, 286] width 10 height 10
checkbox input "true"
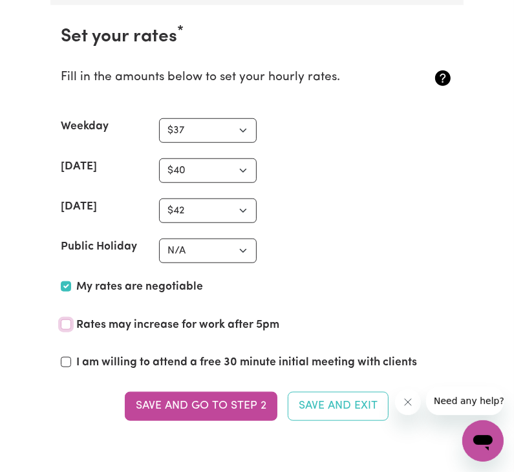
drag, startPoint x: 66, startPoint y: 319, endPoint x: 66, endPoint y: 331, distance: 11.6
click at [67, 322] on input "Rates may increase for work after 5pm" at bounding box center [66, 325] width 10 height 10
checkbox input "true"
drag, startPoint x: 69, startPoint y: 359, endPoint x: 85, endPoint y: 366, distance: 16.8
click at [69, 359] on input "I am willing to attend a free 30 minute initial meeting with clients" at bounding box center [66, 362] width 10 height 10
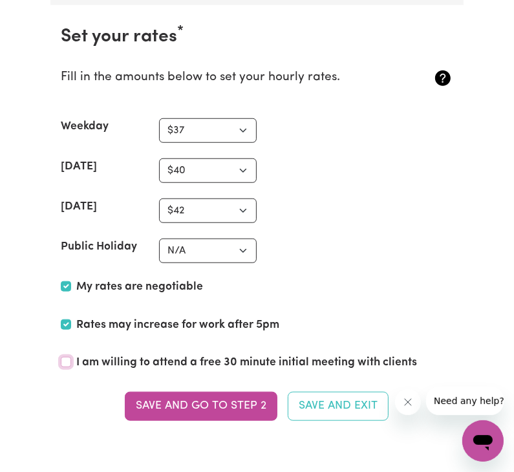
checkbox input "true"
click at [234, 249] on select "N/A $37 $38 $39 $40 $41 $42 $43 $44 $45 $46 $47 $48 $49 $50 $51 $52 $53 $54 $55…" at bounding box center [208, 251] width 98 height 25
select select "50"
click at [159, 239] on select "N/A $37 $38 $39 $40 $41 $42 $43 $44 $45 $46 $47 $48 $49 $50 $51 $52 $53 $54 $55…" at bounding box center [208, 251] width 98 height 25
click at [250, 120] on select "N/A $37 $38 $39 $40 $41 $42 $43 $44 $45 $46 $47 $48 $49 $50 $51 $52 $53 $54 $55…" at bounding box center [208, 130] width 98 height 25
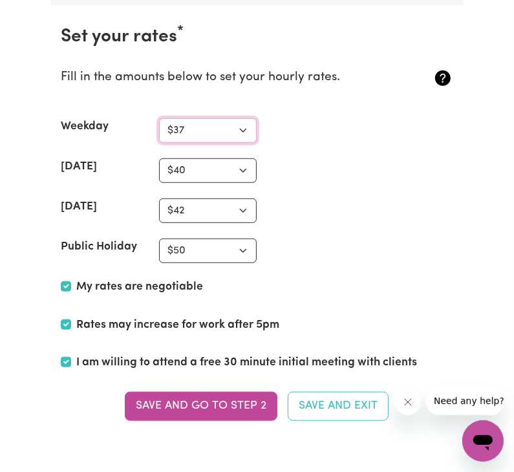
select select "N/A"
click at [159, 118] on select "N/A $37 $38 $39 $40 $41 $42 $43 $44 $45 $46 $47 $48 $49 $50 $51 $52 $53 $54 $55…" at bounding box center [208, 130] width 98 height 25
click at [227, 177] on select "N/A $37 $38 $39 $40 $41 $42 $43 $44 $45 $46 $47 $48 $49 $50 $51 $52 $53 $54 $55…" at bounding box center [208, 171] width 98 height 25
select select "N/A"
click at [159, 159] on select "N/A $37 $38 $39 $40 $41 $42 $43 $44 $45 $46 $47 $48 $49 $50 $51 $52 $53 $54 $55…" at bounding box center [208, 171] width 98 height 25
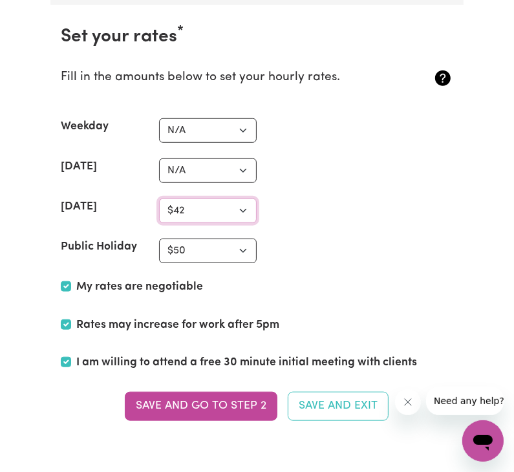
click at [221, 206] on select "N/A $37 $38 $39 $40 $41 $42 $43 $44 $45 $46 $47 $48 $49 $50 $51 $52 $53 $54 $55…" at bounding box center [208, 211] width 98 height 25
select select "N/A"
click at [159, 199] on select "N/A $37 $38 $39 $40 $41 $42 $43 $44 $45 $46 $47 $48 $49 $50 $51 $52 $53 $54 $55…" at bounding box center [208, 211] width 98 height 25
click at [219, 251] on select "N/A $37 $38 $39 $40 $41 $42 $43 $44 $45 $46 $47 $48 $49 $50 $51 $52 $53 $54 $55…" at bounding box center [208, 251] width 98 height 25
click at [159, 239] on select "N/A $37 $38 $39 $40 $41 $42 $43 $44 $45 $46 $47 $48 $49 $50 $51 $52 $53 $54 $55…" at bounding box center [208, 251] width 98 height 25
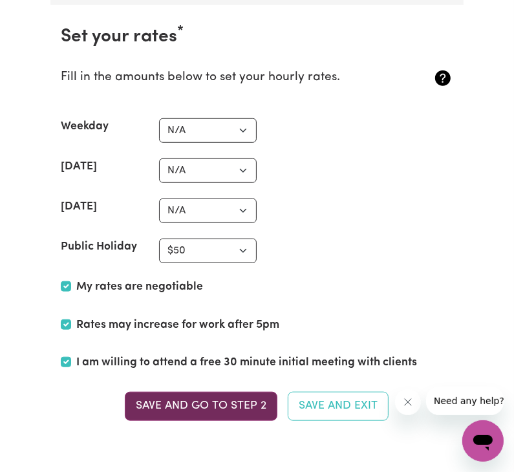
click at [204, 392] on button "Save and go to Step 2" at bounding box center [201, 406] width 153 height 28
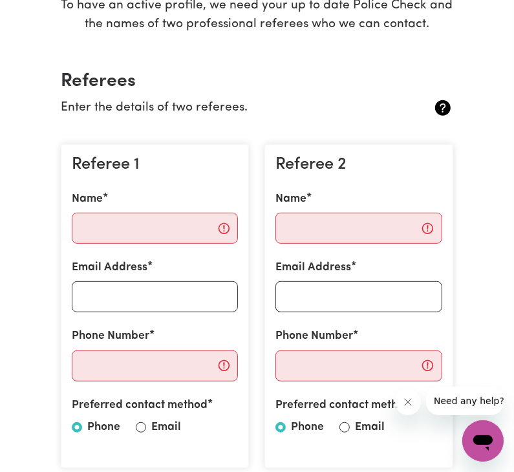
scroll to position [259, 0]
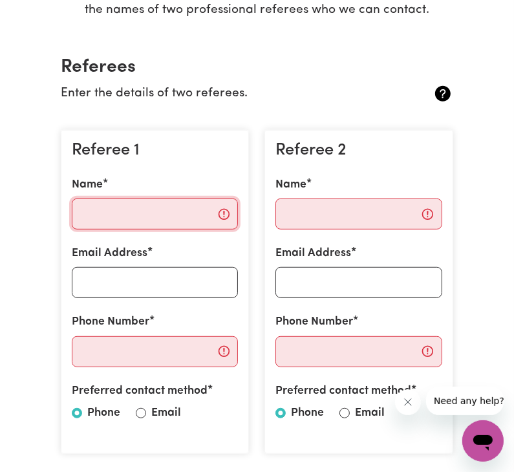
drag, startPoint x: 184, startPoint y: 215, endPoint x: 182, endPoint y: 223, distance: 7.4
click at [182, 223] on input "Name" at bounding box center [155, 214] width 166 height 31
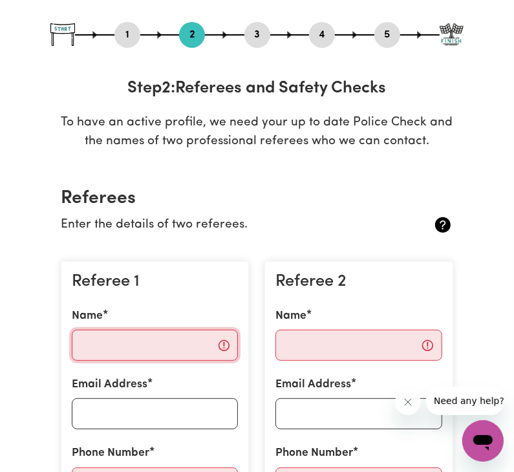
scroll to position [129, 0]
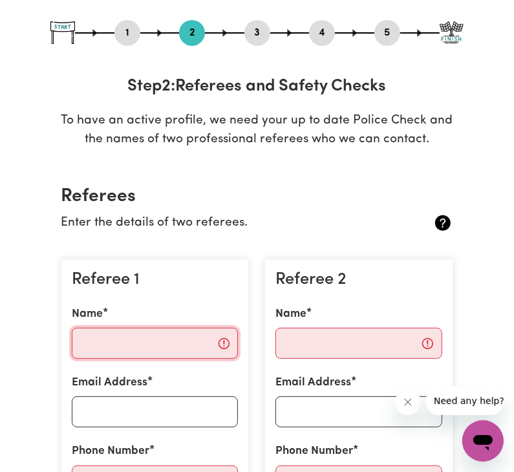
click at [177, 345] on input "Name" at bounding box center [155, 343] width 166 height 31
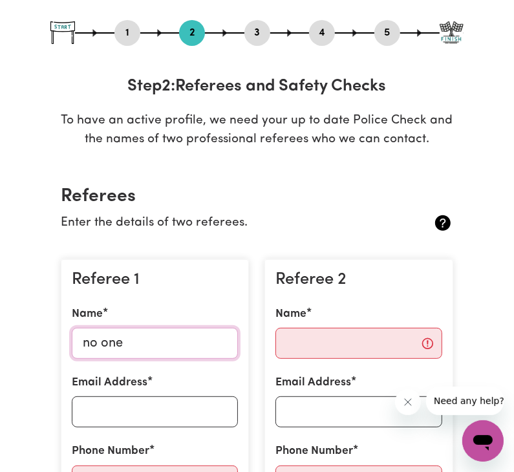
type input "no one"
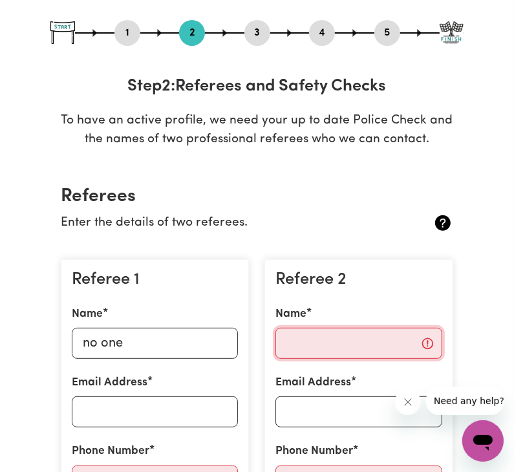
click at [306, 346] on input "Name" at bounding box center [359, 343] width 166 height 31
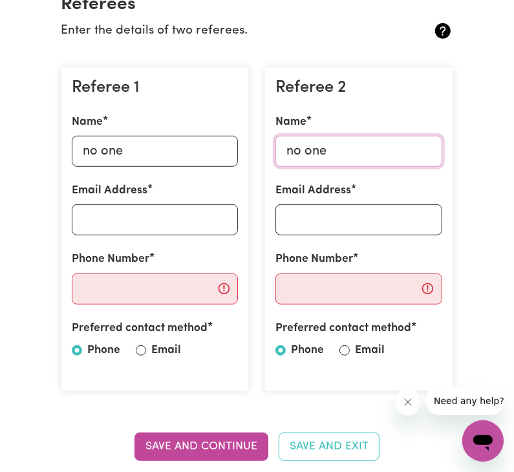
scroll to position [324, 0]
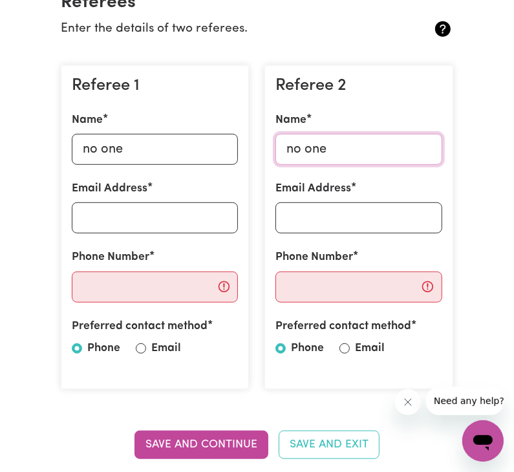
type input "no one"
click at [157, 277] on input "Phone Number" at bounding box center [155, 287] width 166 height 31
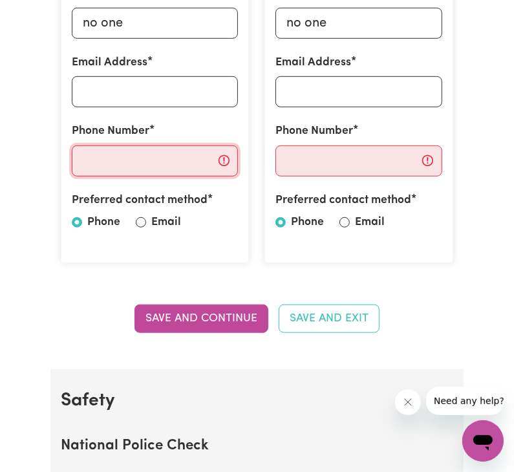
scroll to position [453, 0]
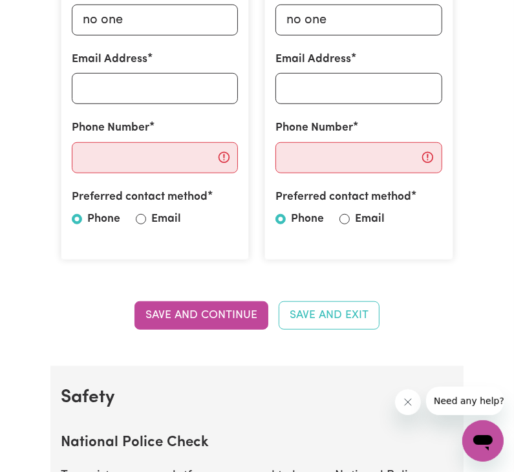
click at [211, 315] on button "Save and Continue" at bounding box center [202, 316] width 134 height 28
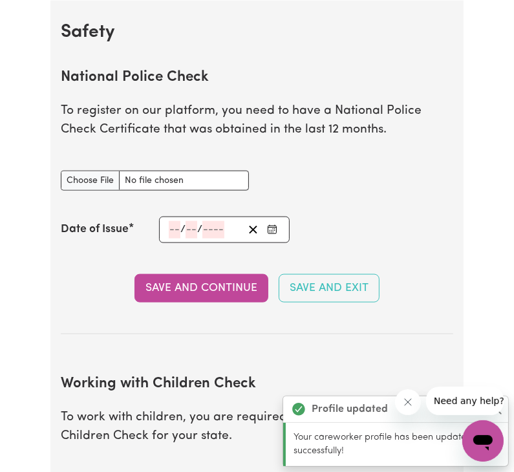
scroll to position [819, 0]
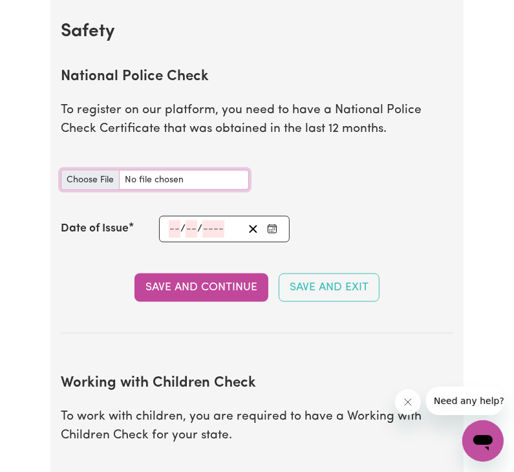
click at [105, 177] on input "National Police Check document" at bounding box center [155, 180] width 188 height 20
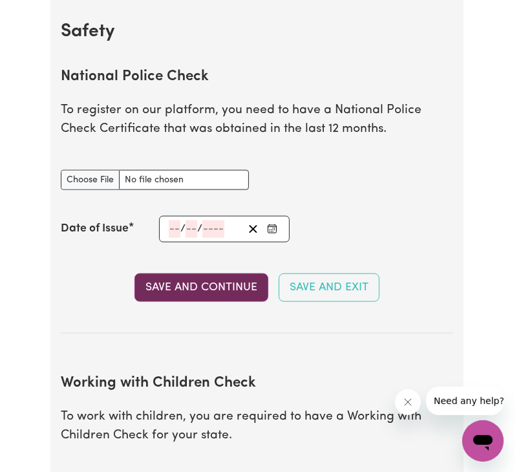
click at [235, 278] on button "Save and Continue" at bounding box center [202, 288] width 134 height 28
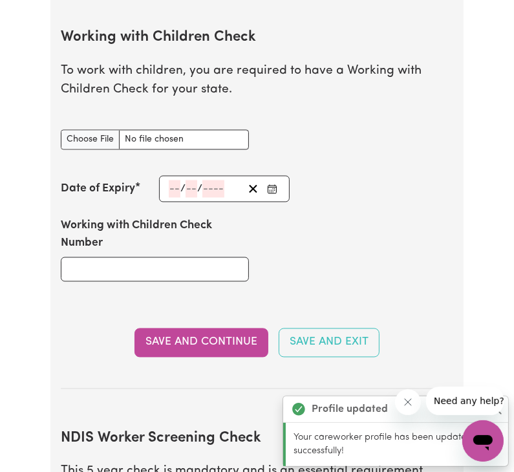
scroll to position [1173, 0]
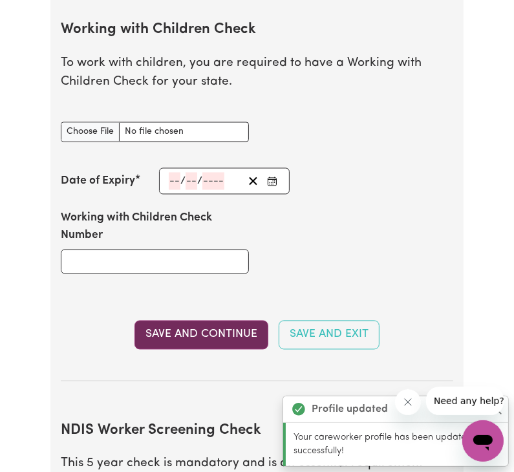
click at [228, 330] on button "Save and Continue" at bounding box center [202, 335] width 134 height 28
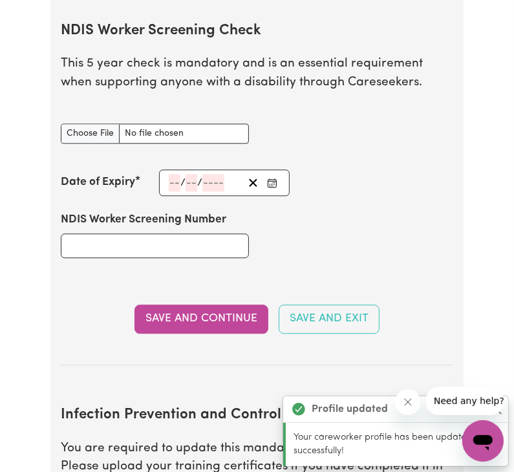
scroll to position [1574, 0]
click at [192, 331] on div "Save and Continue Save and Exit" at bounding box center [257, 319] width 393 height 28
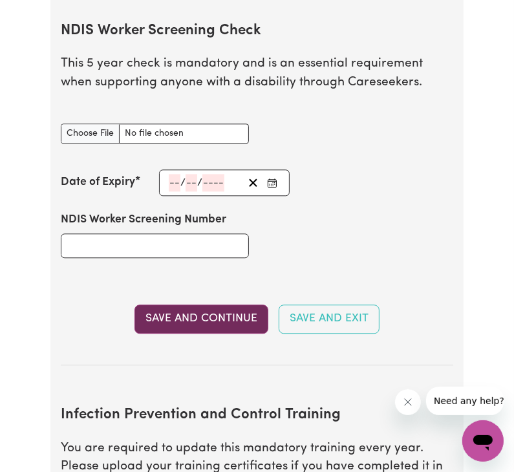
click at [217, 310] on button "Save and Continue" at bounding box center [202, 319] width 134 height 28
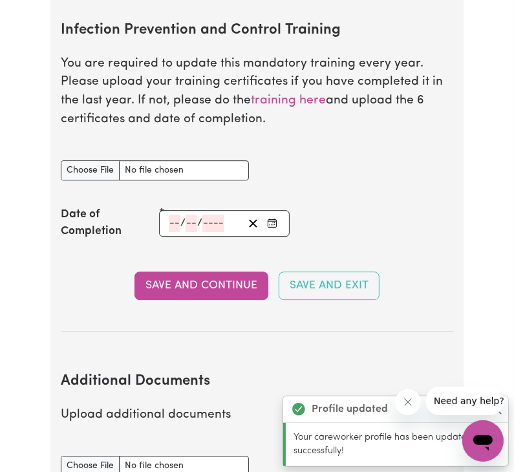
scroll to position [1957, 0]
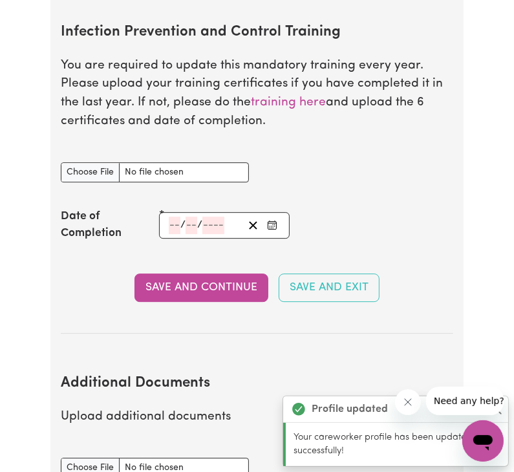
click at [217, 289] on button "Save and Continue" at bounding box center [202, 288] width 134 height 28
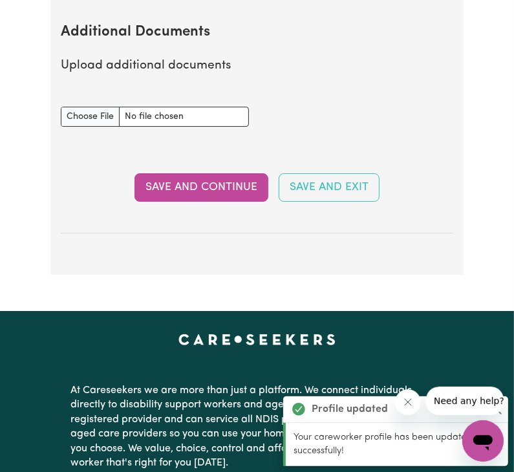
scroll to position [2309, 0]
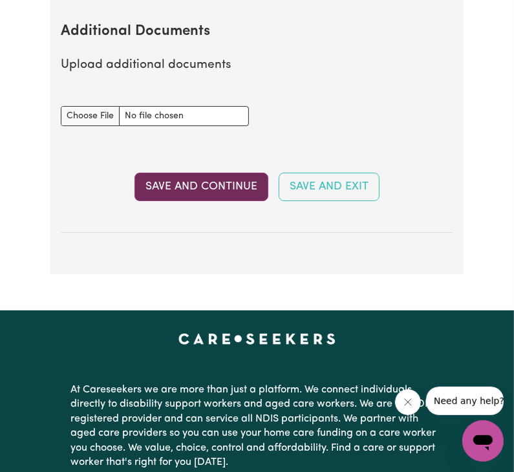
click at [228, 182] on button "Save and Continue" at bounding box center [202, 187] width 134 height 28
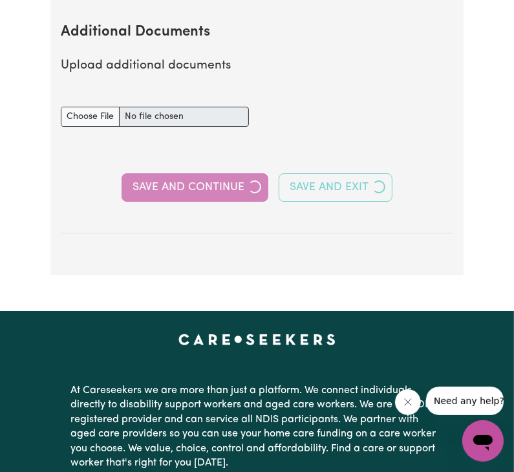
select select "Certificate III (Individual Support)"
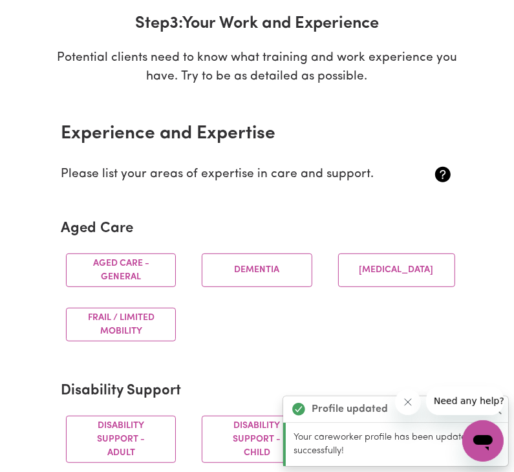
scroll to position [194, 0]
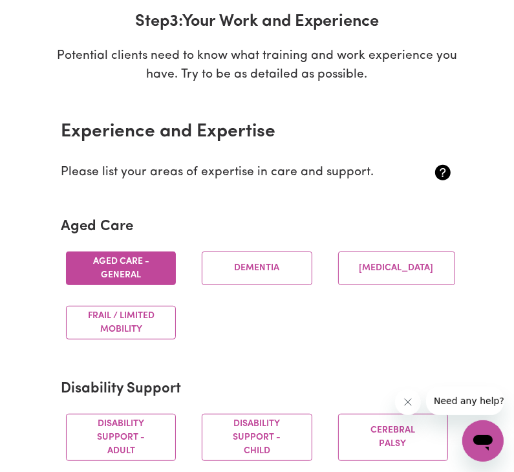
click at [158, 278] on button "Aged care - General" at bounding box center [121, 269] width 110 height 34
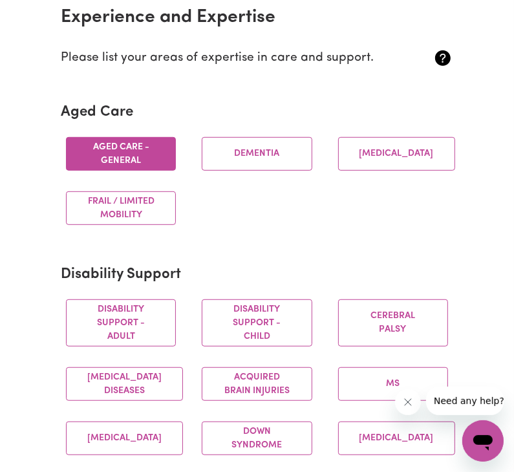
scroll to position [324, 0]
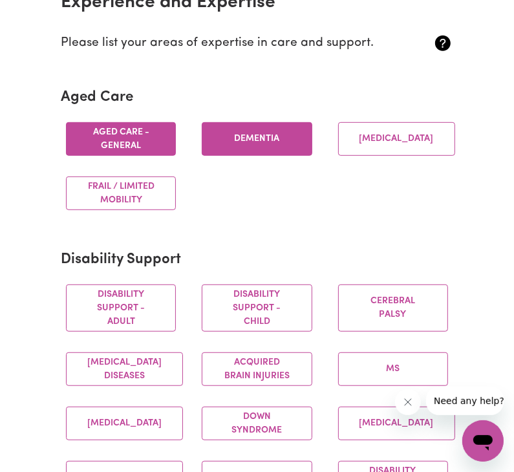
click at [246, 143] on button "Dementia" at bounding box center [257, 139] width 110 height 34
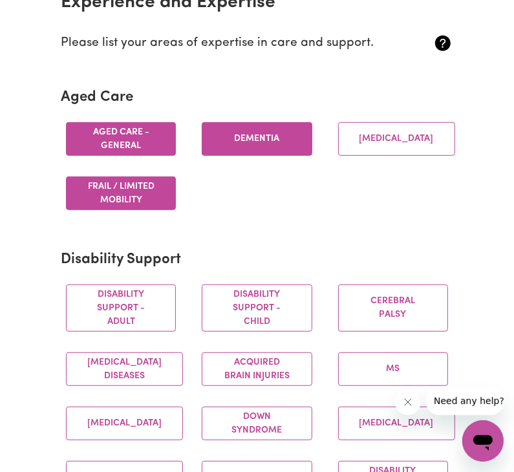
click at [94, 210] on button "Frail / limited mobility" at bounding box center [121, 194] width 110 height 34
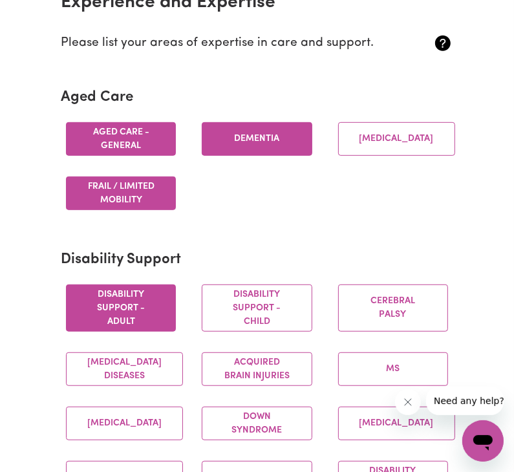
click at [149, 322] on button "Disability support - Adult" at bounding box center [121, 308] width 110 height 47
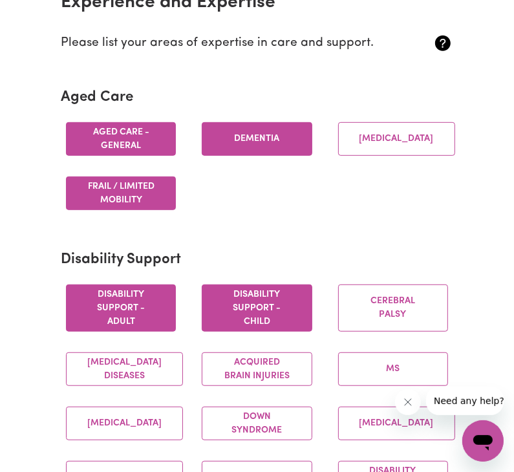
click at [278, 329] on button "Disability support - Child" at bounding box center [257, 308] width 110 height 47
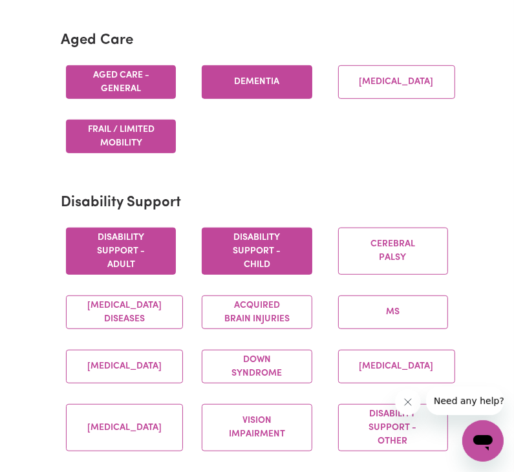
scroll to position [388, 0]
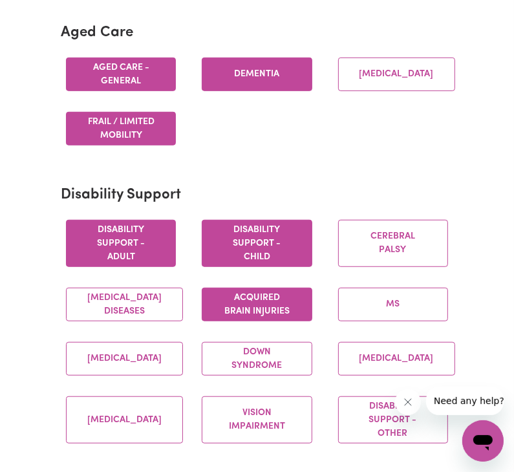
click at [241, 322] on button "Acquired Brain Injuries" at bounding box center [257, 305] width 110 height 34
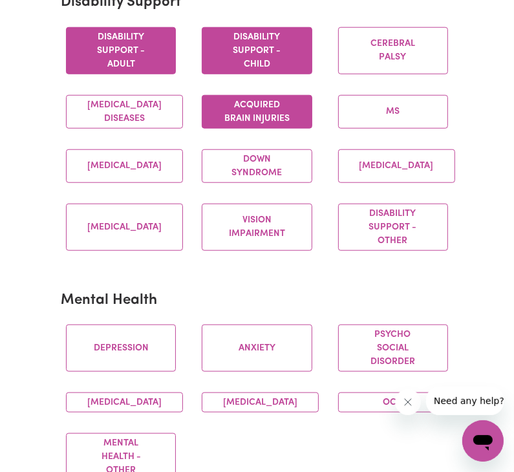
scroll to position [582, 0]
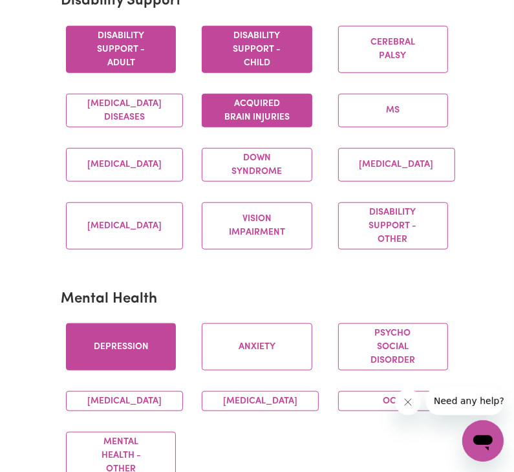
click at [159, 371] on button "Depression" at bounding box center [121, 347] width 110 height 47
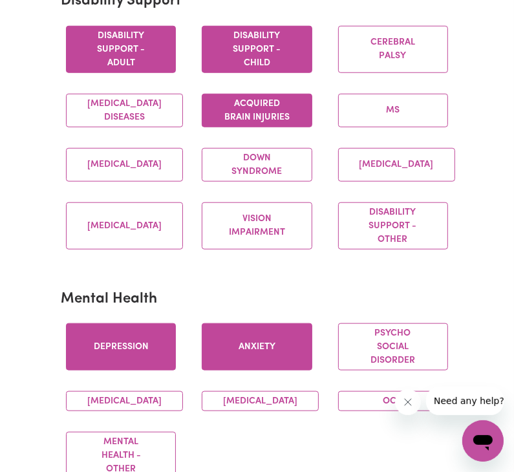
click at [232, 371] on button "Anxiety" at bounding box center [257, 347] width 110 height 47
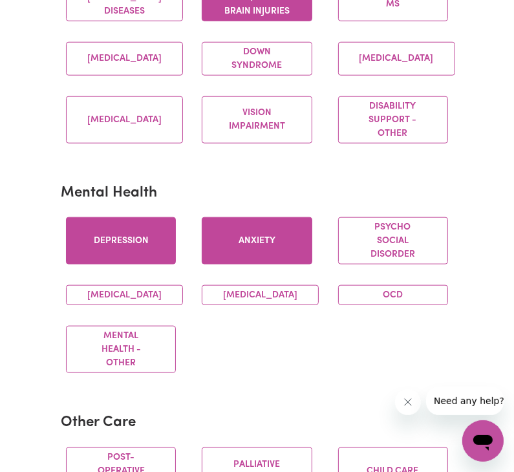
scroll to position [712, 0]
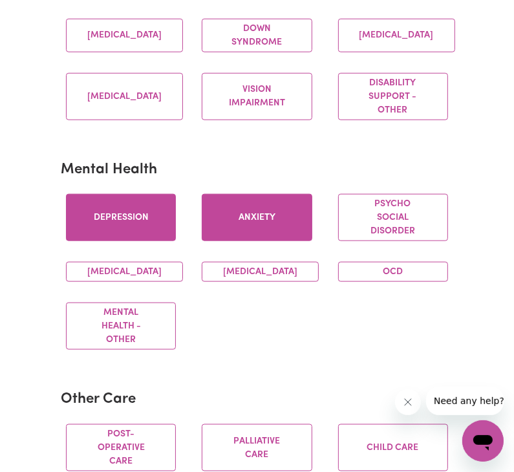
click at [138, 360] on div "Mental Health - Other" at bounding box center [121, 326] width 136 height 68
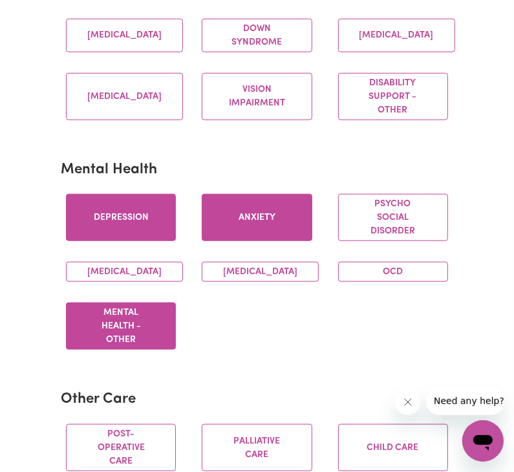
drag, startPoint x: 170, startPoint y: 380, endPoint x: 158, endPoint y: 370, distance: 15.6
click at [158, 350] on button "Mental Health - Other" at bounding box center [121, 326] width 110 height 47
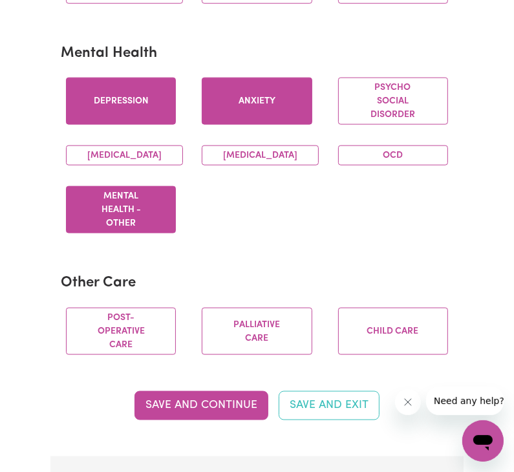
scroll to position [841, 0]
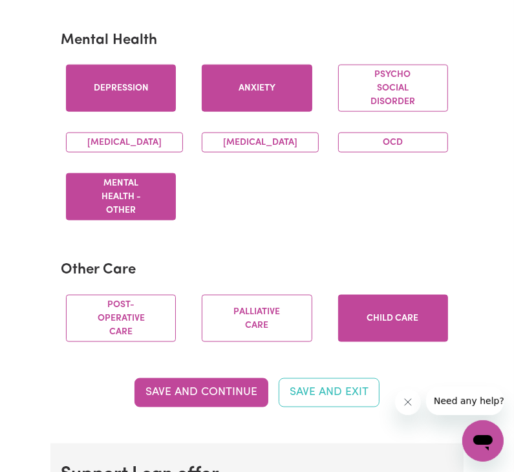
drag, startPoint x: 378, startPoint y: 357, endPoint x: 365, endPoint y: 355, distance: 13.1
click at [368, 342] on button "Child care" at bounding box center [393, 318] width 110 height 47
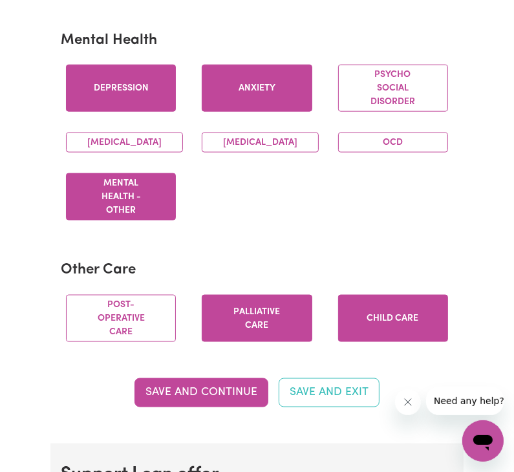
drag, startPoint x: 271, startPoint y: 353, endPoint x: 209, endPoint y: 349, distance: 62.2
click at [270, 342] on button "Palliative care" at bounding box center [257, 318] width 110 height 47
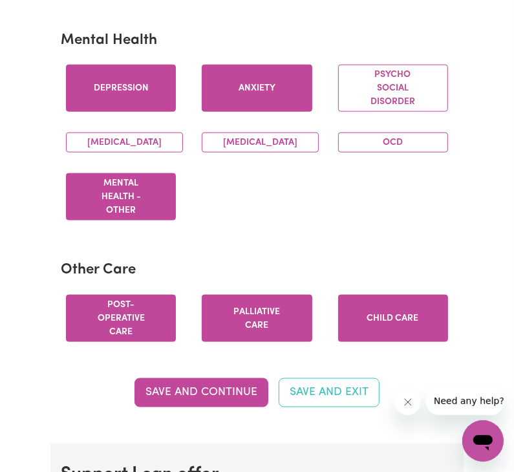
click at [141, 342] on button "Post-operative care" at bounding box center [121, 318] width 110 height 47
click at [199, 407] on button "Save and Continue" at bounding box center [202, 393] width 134 height 28
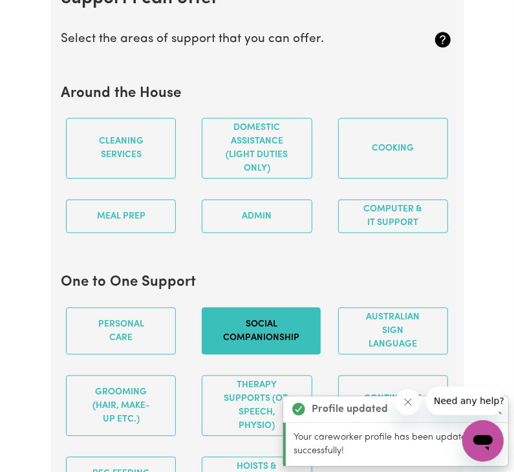
scroll to position [1323, 0]
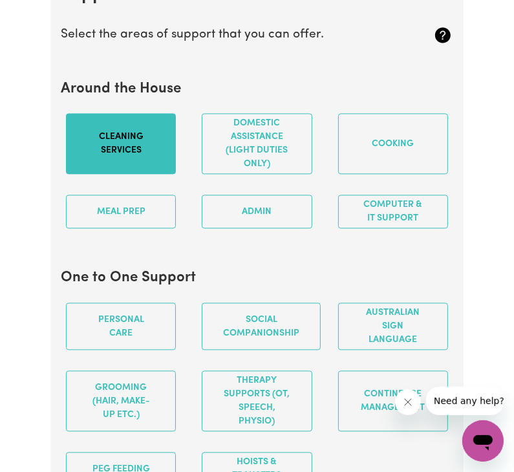
click at [148, 174] on button "Cleaning services" at bounding box center [121, 143] width 110 height 61
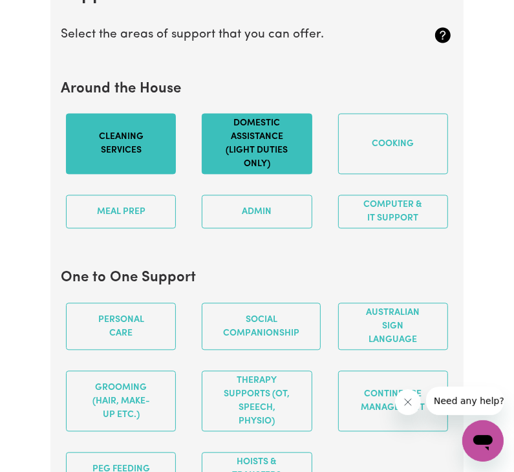
click at [296, 174] on button "Domestic assistance (light duties only)" at bounding box center [257, 143] width 110 height 61
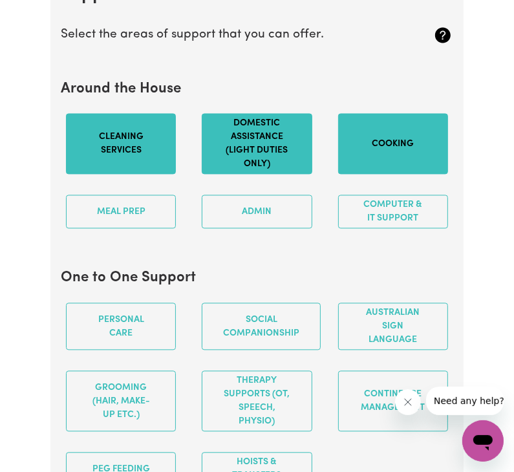
click at [373, 174] on button "Cooking" at bounding box center [393, 143] width 110 height 61
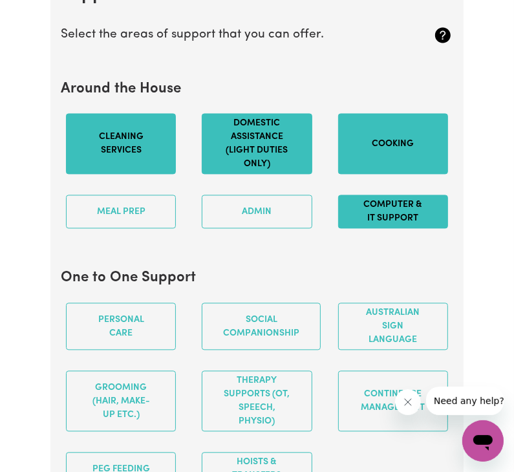
drag, startPoint x: 239, startPoint y: 261, endPoint x: 345, endPoint y: 261, distance: 106.1
click at [243, 228] on button "Admin" at bounding box center [257, 212] width 110 height 34
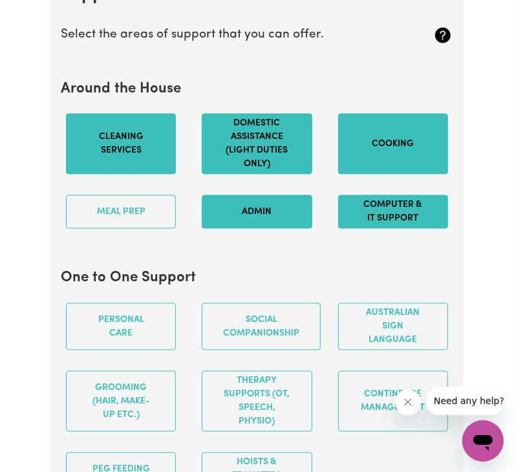
click at [375, 228] on button "Computer & IT Support" at bounding box center [393, 212] width 110 height 34
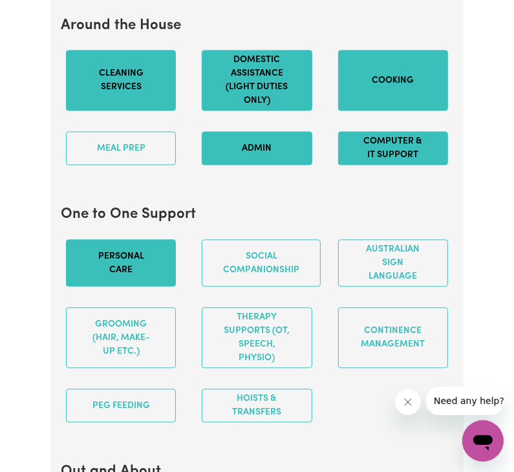
scroll to position [1387, 0]
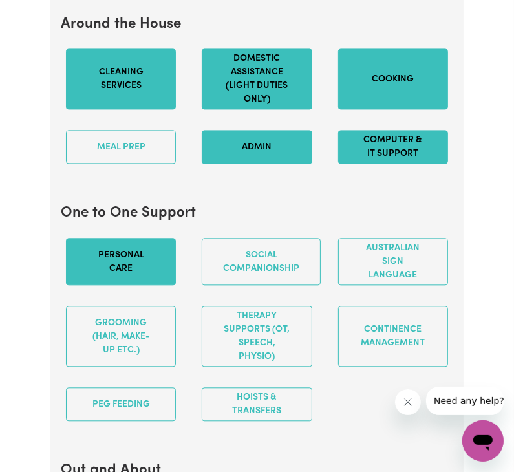
click at [167, 285] on button "Personal care" at bounding box center [121, 261] width 110 height 47
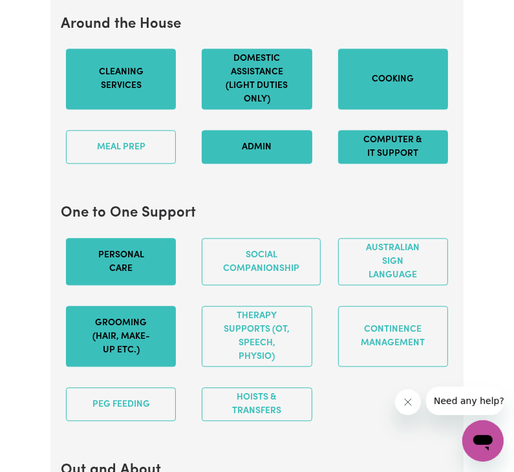
drag, startPoint x: 91, startPoint y: 371, endPoint x: 142, endPoint y: 372, distance: 51.8
click at [92, 367] on button "Grooming (hair, make-up etc.)" at bounding box center [121, 336] width 110 height 61
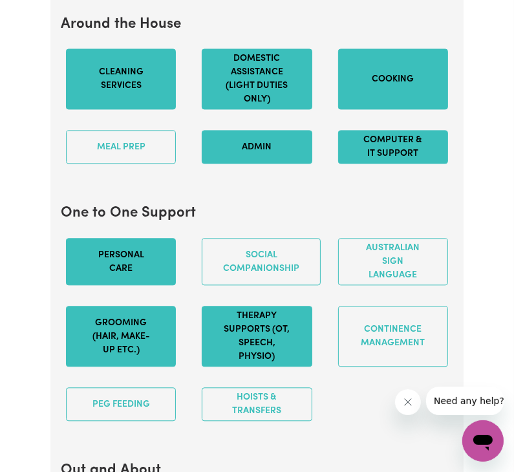
click at [300, 367] on button "Therapy Supports (OT, speech, physio)" at bounding box center [257, 336] width 110 height 61
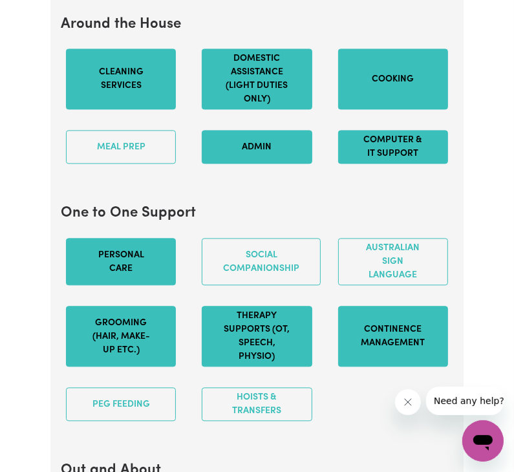
click at [378, 367] on button "Continence management" at bounding box center [393, 336] width 110 height 61
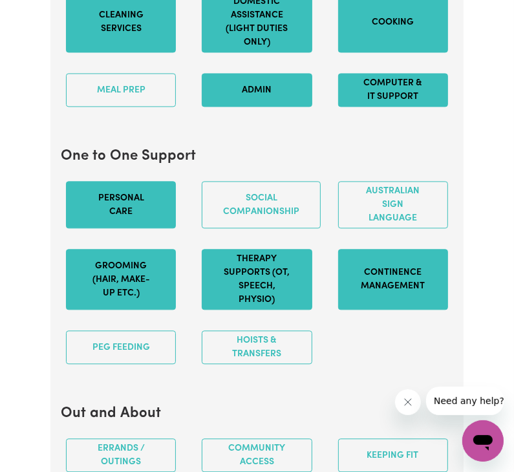
scroll to position [1452, 0]
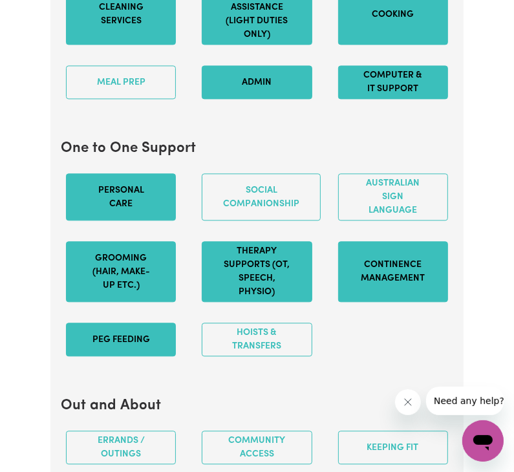
click at [156, 357] on button "PEG feeding" at bounding box center [121, 340] width 110 height 34
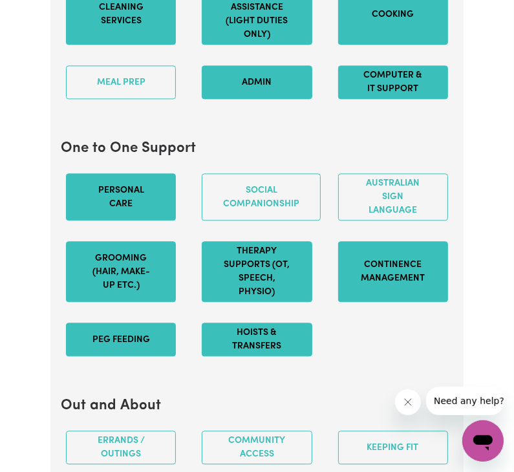
click at [252, 357] on button "Hoists & transfers" at bounding box center [257, 340] width 110 height 34
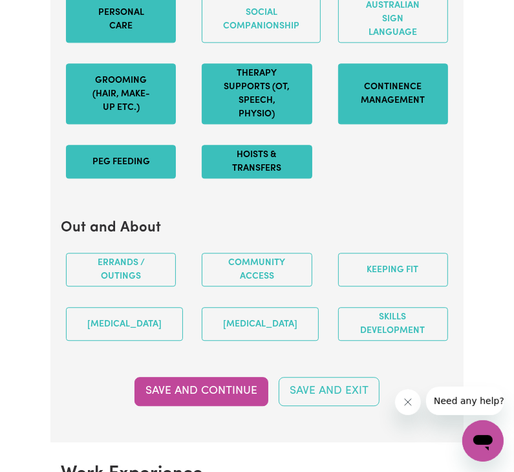
scroll to position [1646, 0]
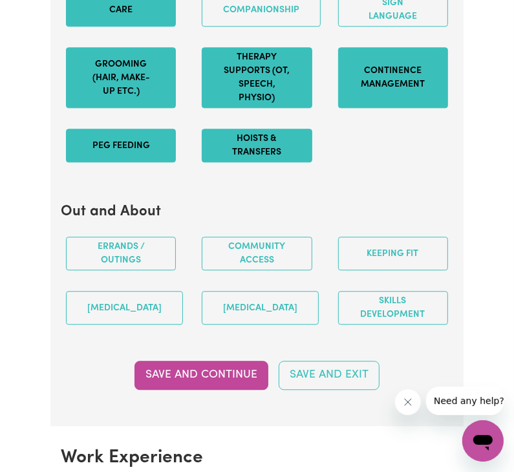
click at [248, 281] on div "Community access" at bounding box center [257, 253] width 136 height 54
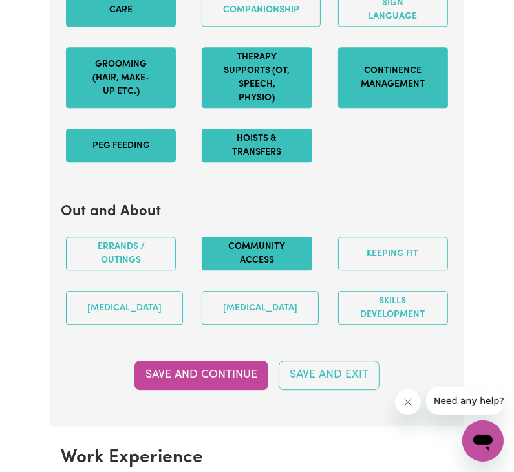
click at [285, 270] on button "Community access" at bounding box center [257, 254] width 110 height 34
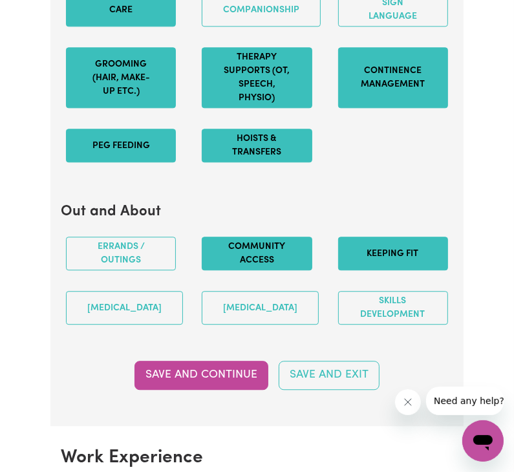
click at [388, 270] on button "Keeping fit" at bounding box center [393, 254] width 110 height 34
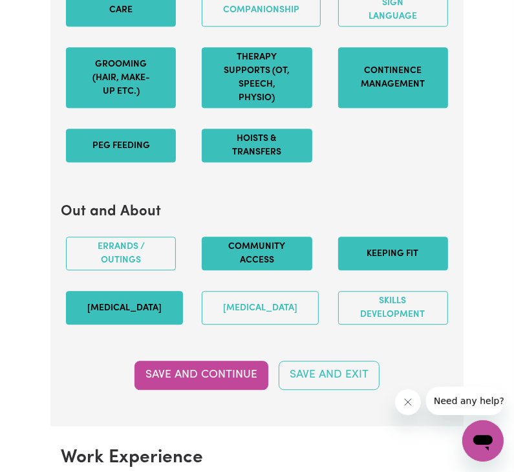
click at [162, 325] on button "Art therapy" at bounding box center [124, 308] width 117 height 34
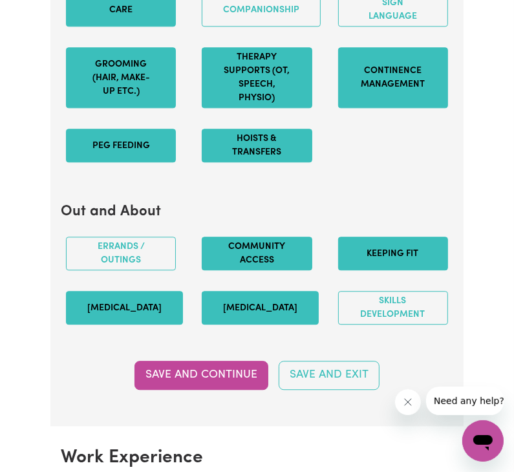
click at [246, 325] on button "Music therapy" at bounding box center [260, 308] width 117 height 34
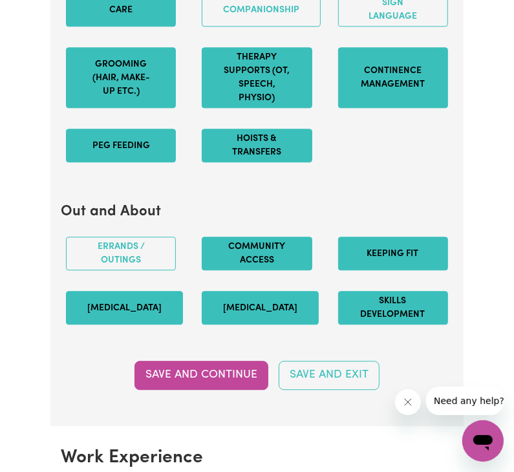
click at [380, 325] on button "Skills Development" at bounding box center [393, 308] width 110 height 34
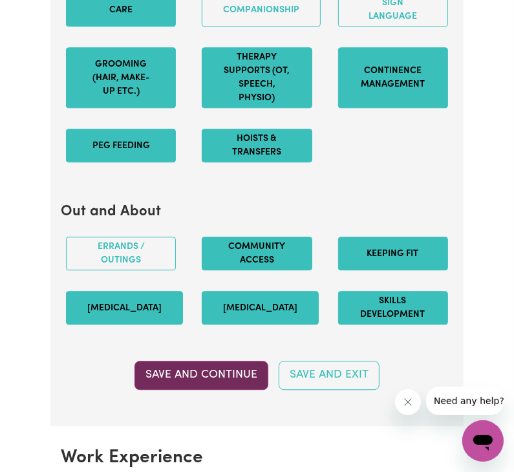
click at [181, 390] on button "Save and Continue" at bounding box center [202, 375] width 134 height 28
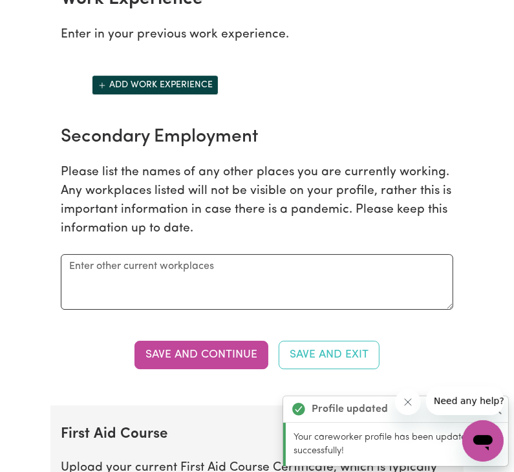
scroll to position [2109, 0]
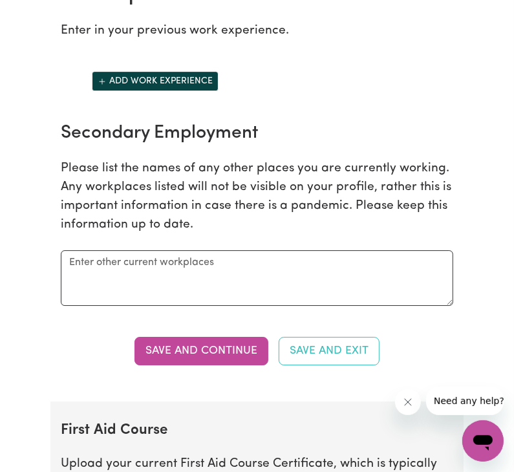
drag, startPoint x: 184, startPoint y: 412, endPoint x: 189, endPoint y: 402, distance: 11.0
click at [188, 402] on section "Work Experience Enter in your previous work experience. Add work experience Sec…" at bounding box center [256, 183] width 413 height 438
click at [192, 366] on button "Save and Continue" at bounding box center [202, 351] width 134 height 28
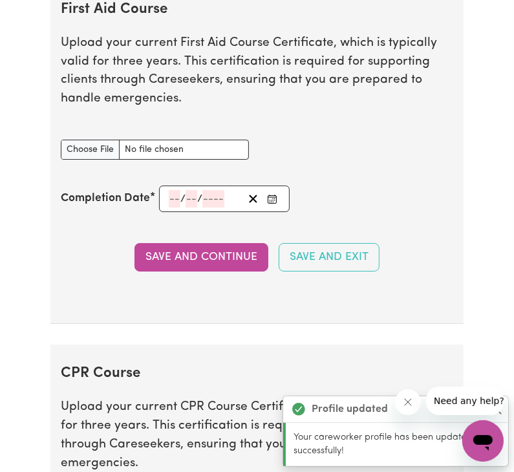
scroll to position [2546, 0]
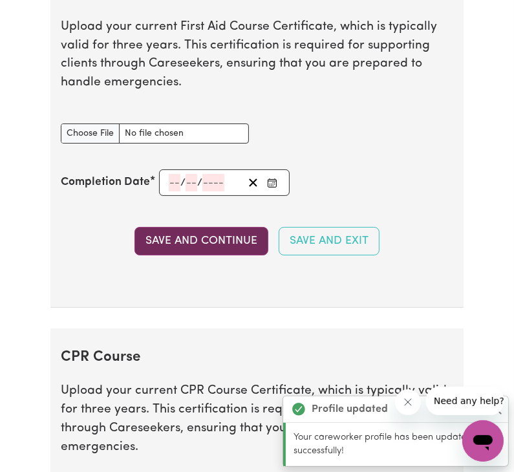
click at [225, 256] on button "Save and Continue" at bounding box center [202, 241] width 134 height 28
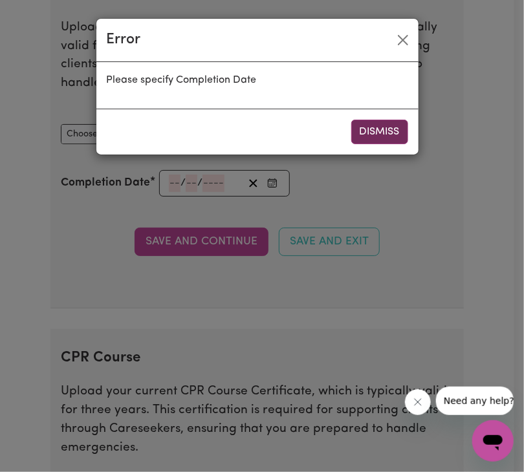
click at [378, 134] on button "Dismiss" at bounding box center [379, 132] width 57 height 25
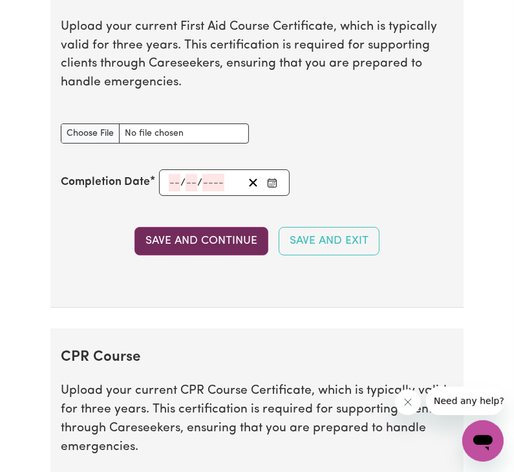
click at [230, 256] on button "Save and Continue" at bounding box center [202, 241] width 134 height 28
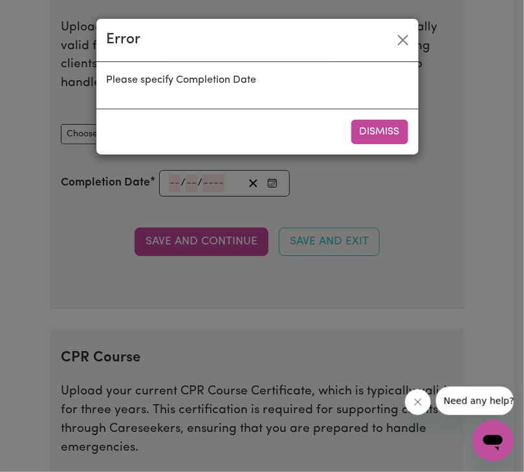
drag, startPoint x: 391, startPoint y: 129, endPoint x: 313, endPoint y: 161, distance: 84.5
click at [389, 130] on button "Dismiss" at bounding box center [379, 132] width 57 height 25
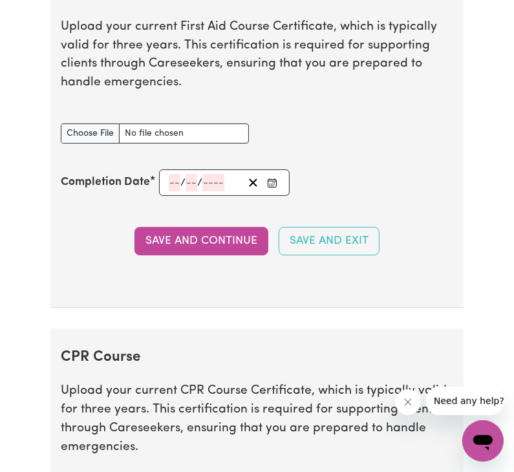
click at [176, 192] on input "number" at bounding box center [175, 182] width 12 height 17
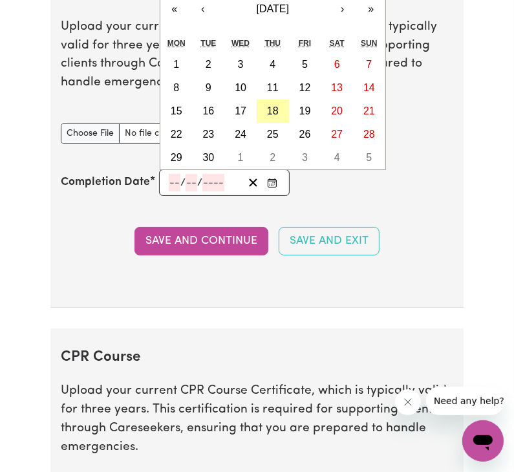
click at [276, 116] on abbr "18" at bounding box center [273, 110] width 12 height 11
type input "2025-09-18"
type input "18"
type input "9"
type input "2025"
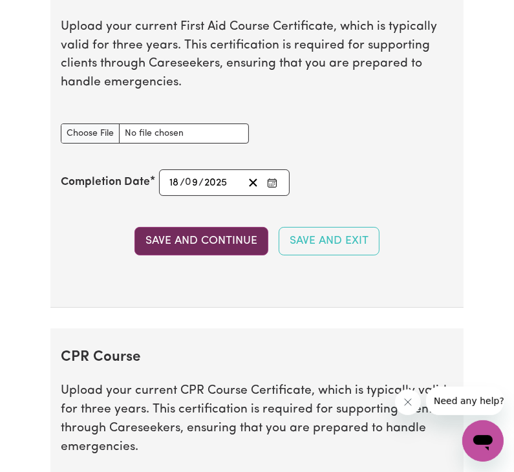
click at [186, 256] on button "Save and Continue" at bounding box center [202, 241] width 134 height 28
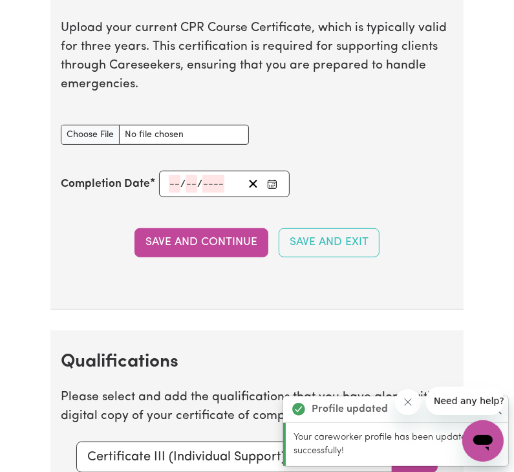
scroll to position [2910, 0]
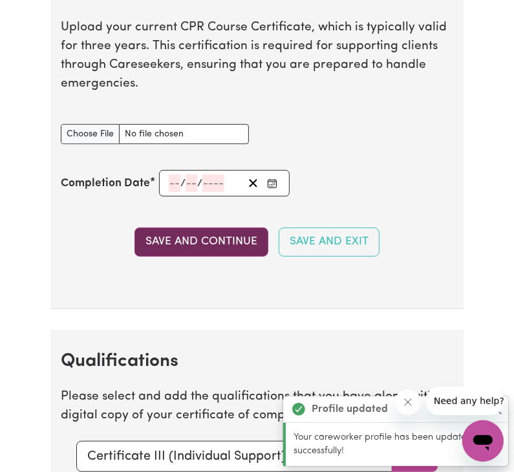
click at [184, 256] on button "Save and Continue" at bounding box center [202, 242] width 134 height 28
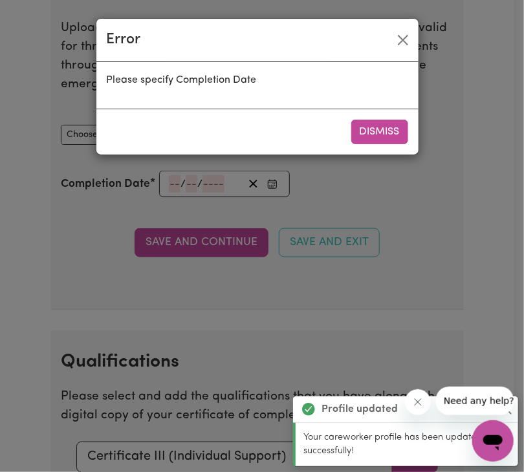
click at [181, 207] on div "Error Please specify Completion Date Dismiss" at bounding box center [262, 236] width 524 height 472
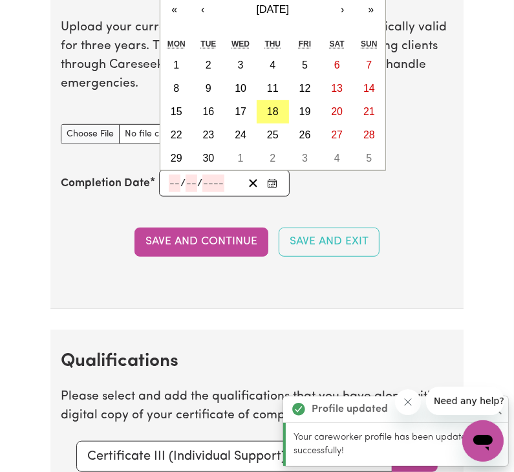
click at [179, 192] on input "number" at bounding box center [175, 183] width 12 height 17
click at [276, 117] on abbr "18" at bounding box center [273, 111] width 12 height 11
type input "2025-09-18"
type input "18"
type input "9"
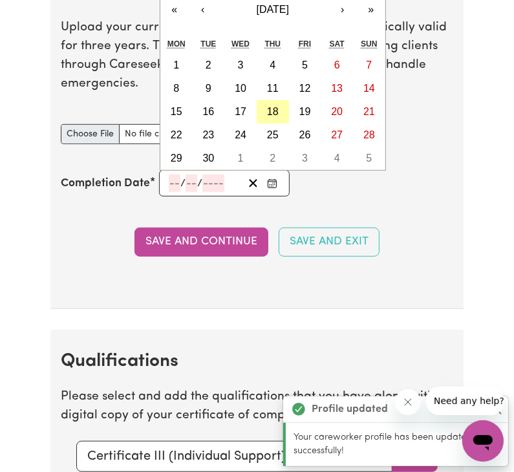
type input "2025"
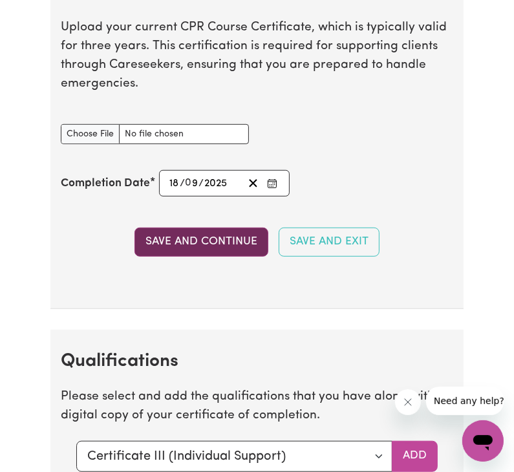
click at [177, 256] on button "Save and Continue" at bounding box center [202, 242] width 134 height 28
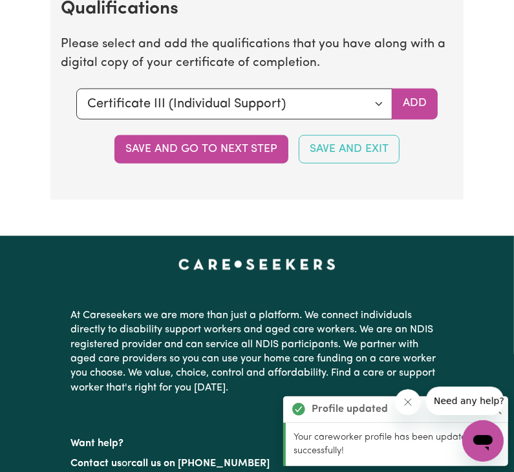
scroll to position [3274, 0]
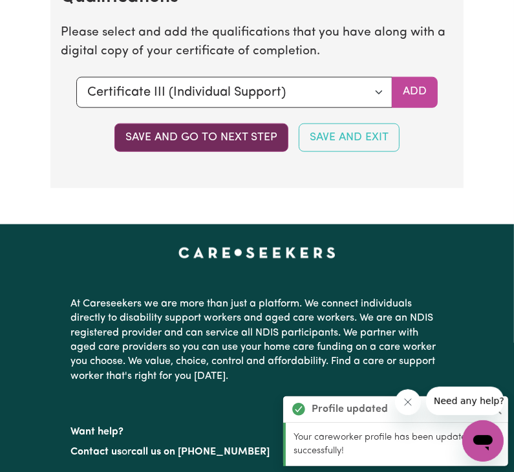
click at [263, 152] on button "Save and go to next step" at bounding box center [202, 138] width 174 height 28
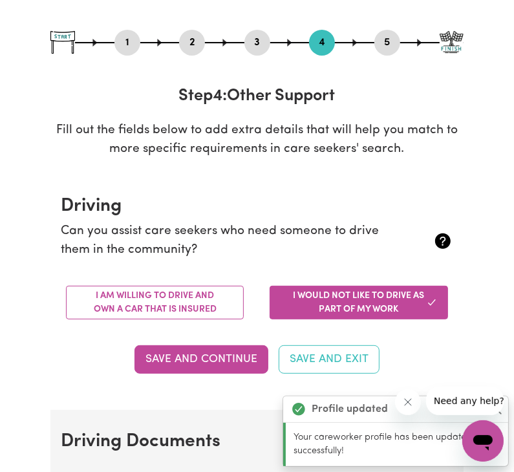
scroll to position [129, 0]
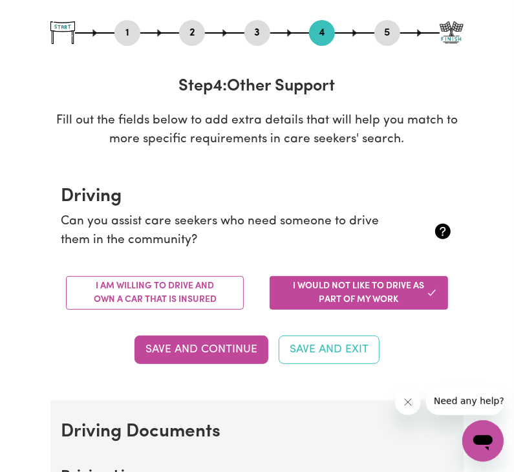
click at [339, 300] on button "I would not like to drive as part of my work" at bounding box center [359, 293] width 178 height 34
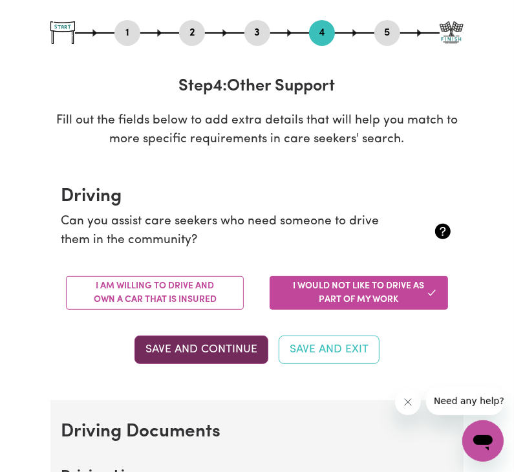
click at [238, 346] on button "Save and Continue" at bounding box center [202, 350] width 134 height 28
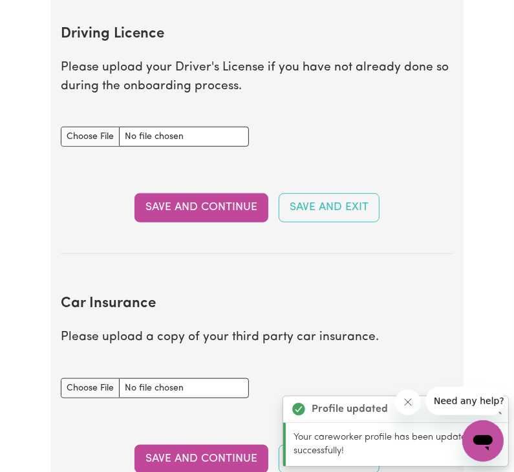
scroll to position [577, 0]
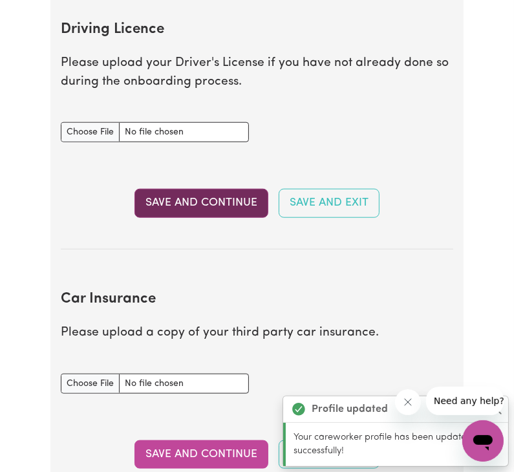
click at [248, 214] on button "Save and Continue" at bounding box center [202, 203] width 134 height 28
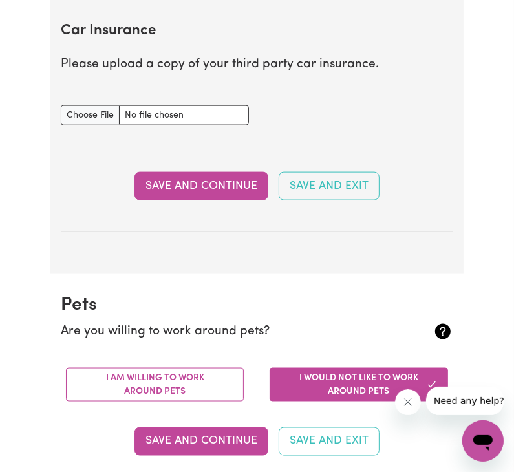
scroll to position [846, 0]
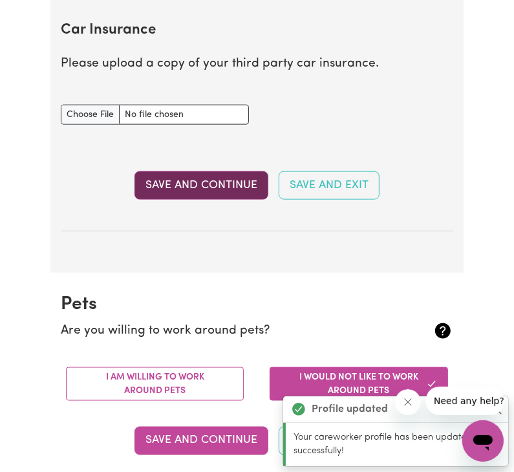
click at [245, 193] on button "Save and Continue" at bounding box center [202, 185] width 134 height 28
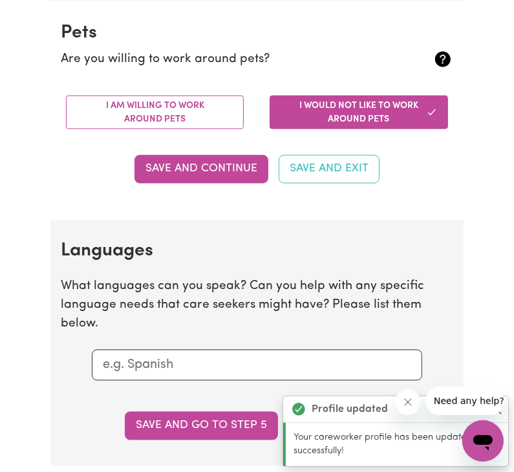
scroll to position [1118, 0]
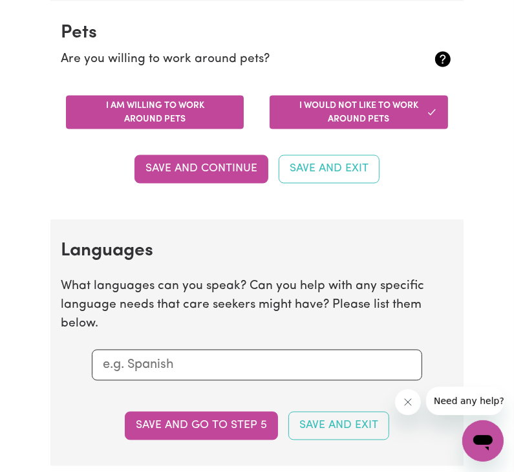
click at [215, 105] on button "I am willing to work around pets" at bounding box center [155, 113] width 178 height 34
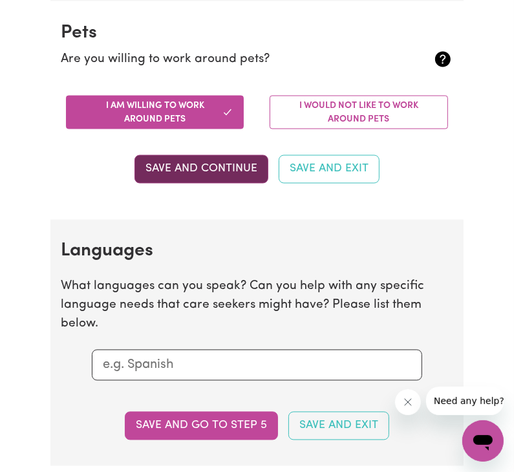
click at [225, 174] on button "Save and Continue" at bounding box center [202, 169] width 134 height 28
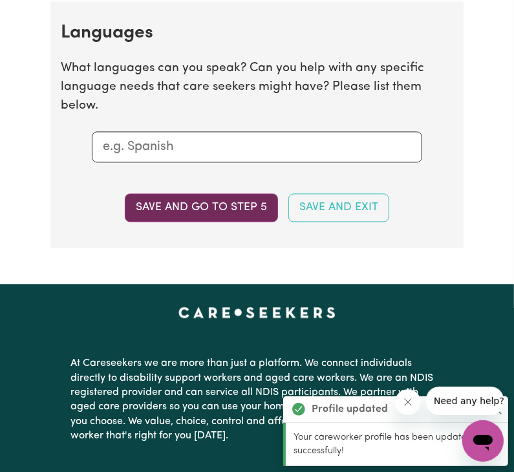
scroll to position [1338, 0]
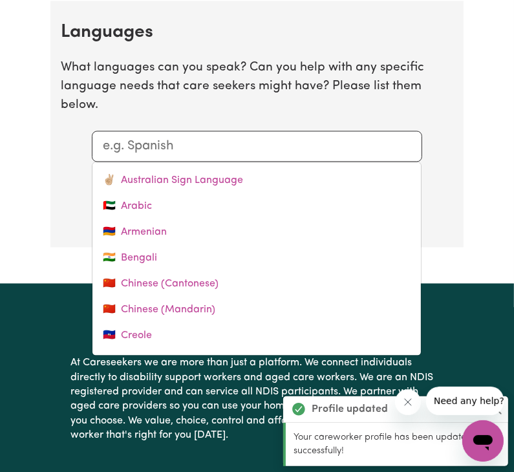
click at [219, 142] on input "text" at bounding box center [257, 146] width 309 height 19
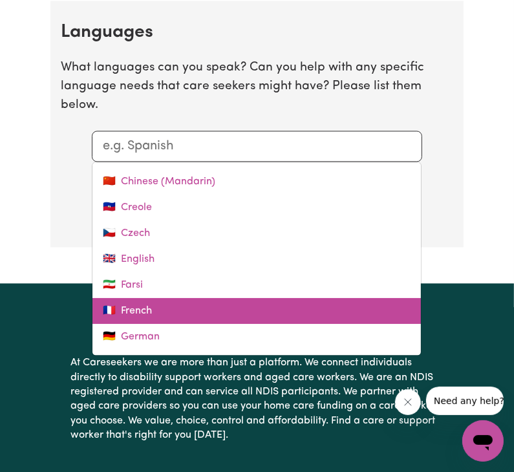
scroll to position [129, 0]
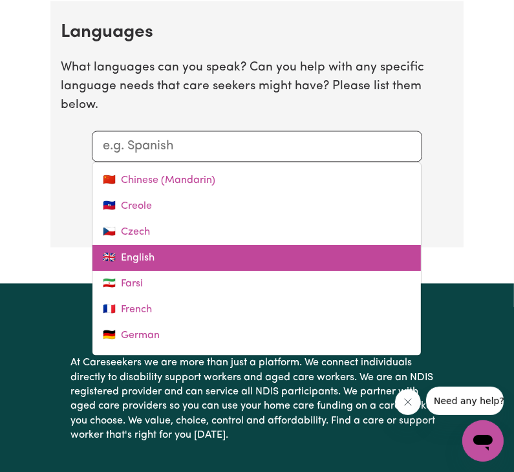
click at [228, 254] on link "🇬🇧 English" at bounding box center [257, 258] width 329 height 26
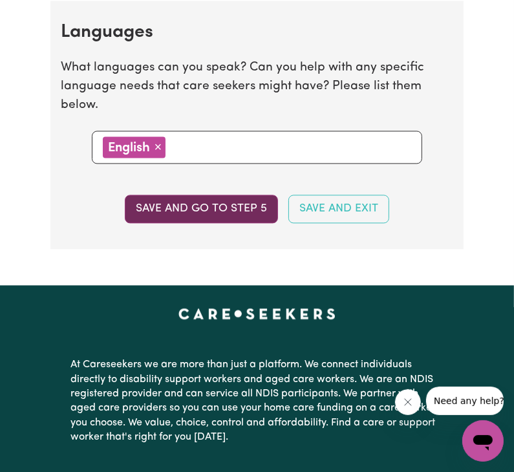
click at [250, 208] on button "Save and go to step 5" at bounding box center [201, 209] width 153 height 28
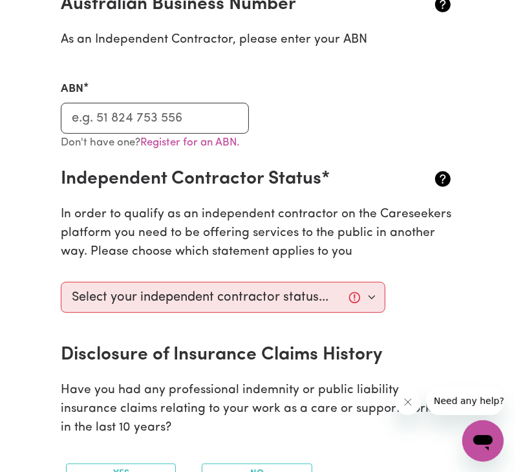
scroll to position [324, 0]
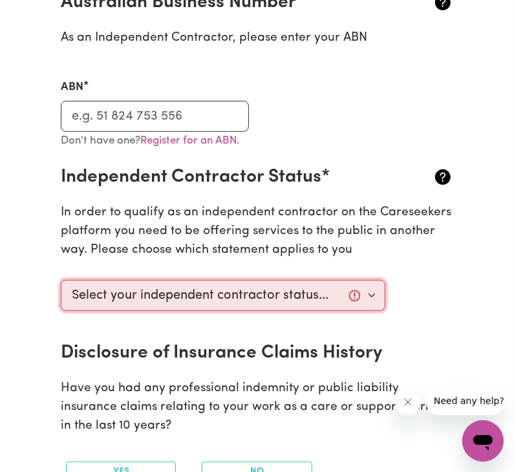
click at [234, 297] on select "Select your independent contractor status... I am providing services through an…" at bounding box center [223, 295] width 324 height 31
select select "I am providing services privately on my own"
click at [61, 281] on select "Select your independent contractor status... I am providing services through an…" at bounding box center [223, 295] width 324 height 31
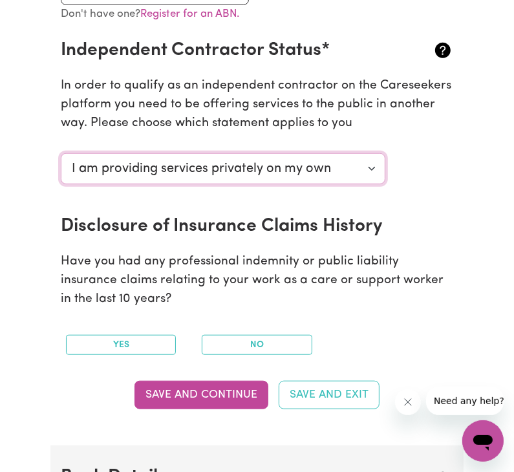
scroll to position [453, 0]
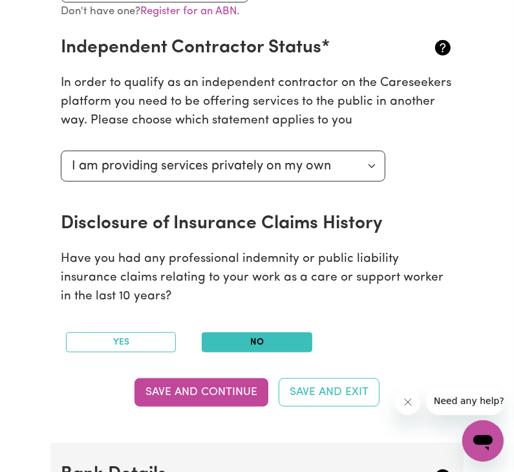
click at [274, 344] on button "No" at bounding box center [257, 343] width 110 height 20
click at [232, 398] on button "Save and Continue" at bounding box center [202, 393] width 134 height 28
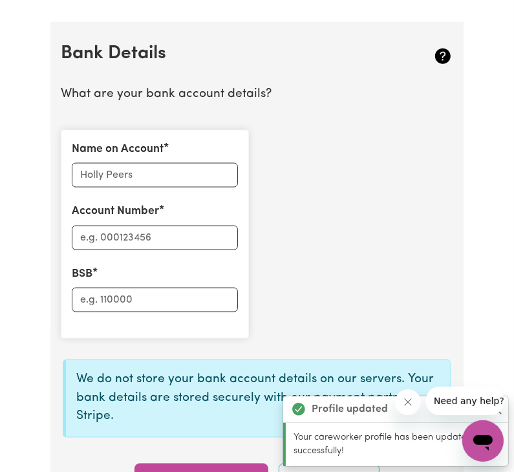
scroll to position [896, 0]
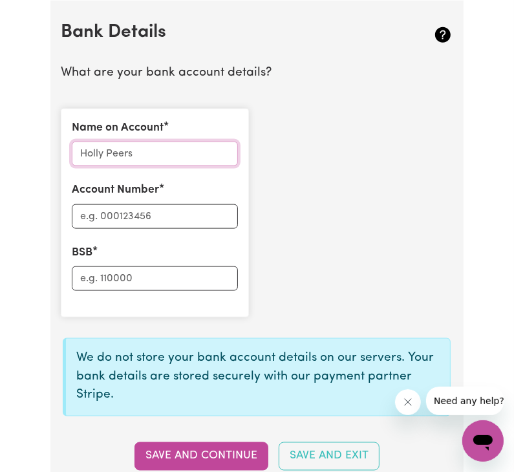
click at [191, 148] on input "Name on Account" at bounding box center [155, 154] width 166 height 25
type input "Sujit Mahatara"
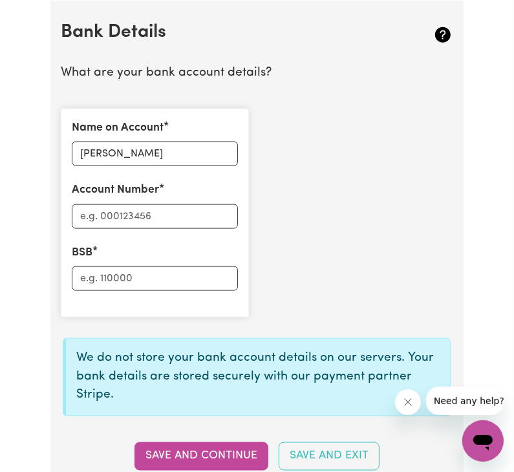
click at [172, 226] on div "Name on Account Sujit Mahatara Account Number BSB" at bounding box center [155, 213] width 188 height 209
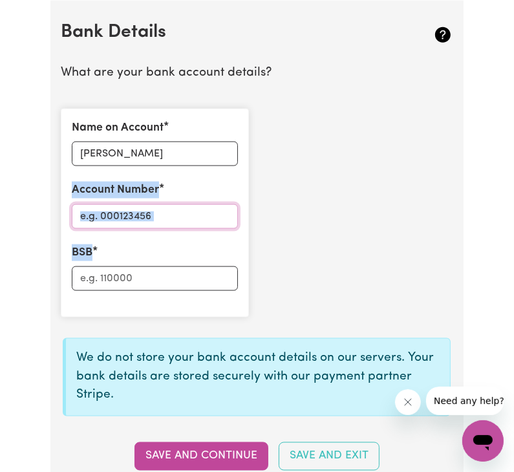
click at [150, 210] on input "Account Number" at bounding box center [155, 216] width 166 height 25
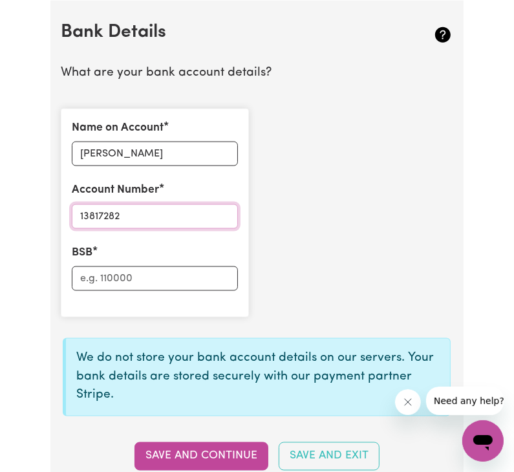
type input "13817282"
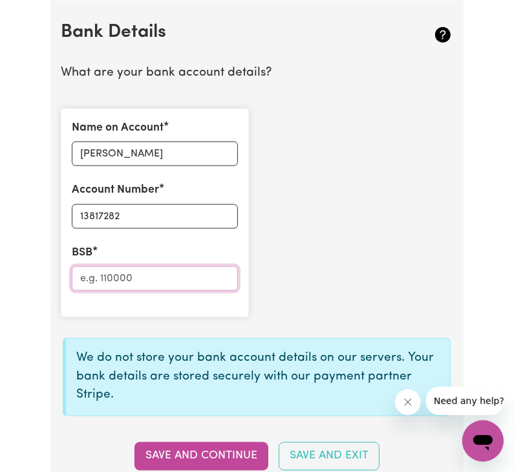
click at [156, 280] on input "BSB" at bounding box center [155, 279] width 166 height 25
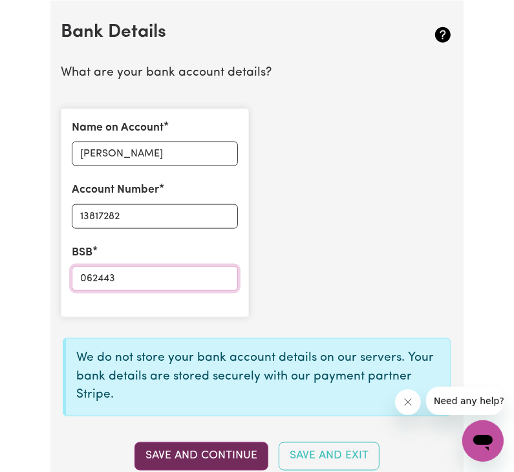
type input "062443"
click at [210, 448] on button "Save and Continue" at bounding box center [202, 457] width 134 height 28
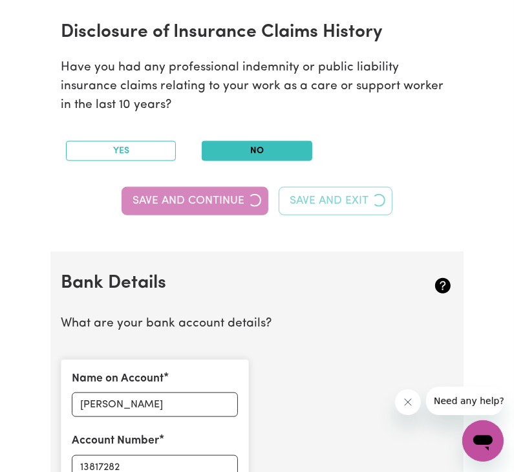
scroll to position [637, 0]
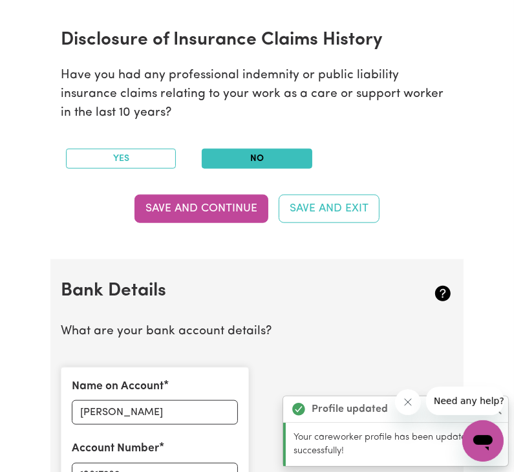
type input "****7282"
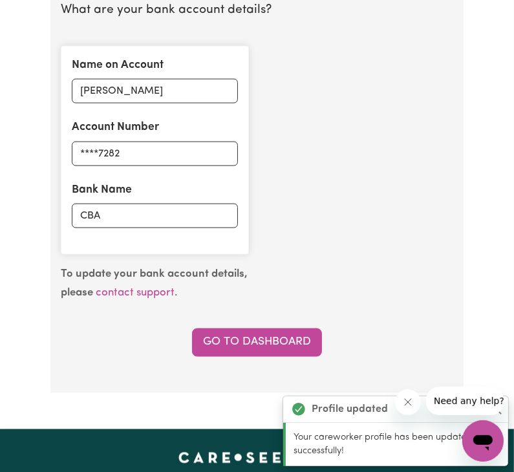
scroll to position [960, 0]
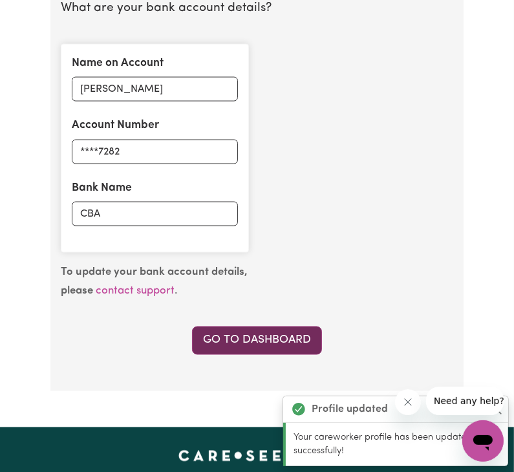
click at [269, 347] on link "Go to Dashboard" at bounding box center [257, 341] width 130 height 28
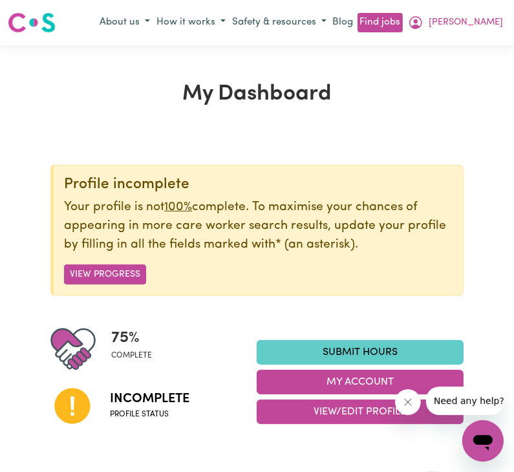
click at [300, 348] on link "Submit Hours" at bounding box center [360, 352] width 206 height 25
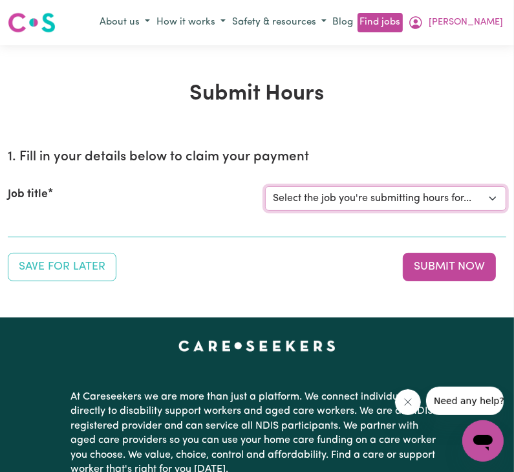
click at [369, 196] on select "Select the job you're submitting hours for..." at bounding box center [386, 198] width 242 height 25
click at [364, 203] on select "Select the job you're submitting hours for..." at bounding box center [386, 198] width 242 height 25
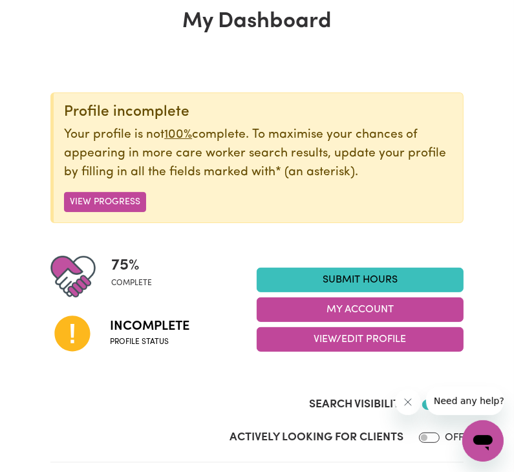
scroll to position [129, 0]
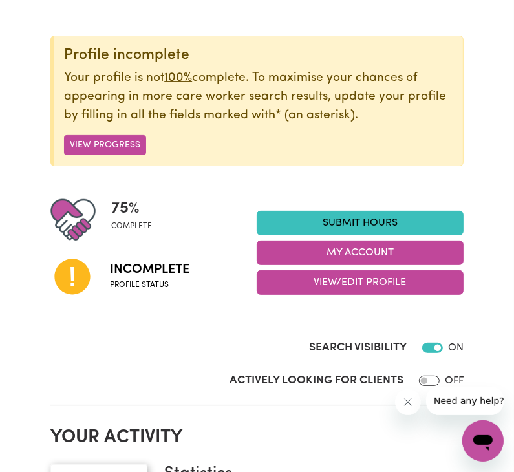
click at [67, 228] on img at bounding box center [72, 219] width 45 height 45
click at [142, 278] on span "Incomplete" at bounding box center [150, 269] width 80 height 19
click at [148, 283] on span "Profile status" at bounding box center [150, 286] width 80 height 12
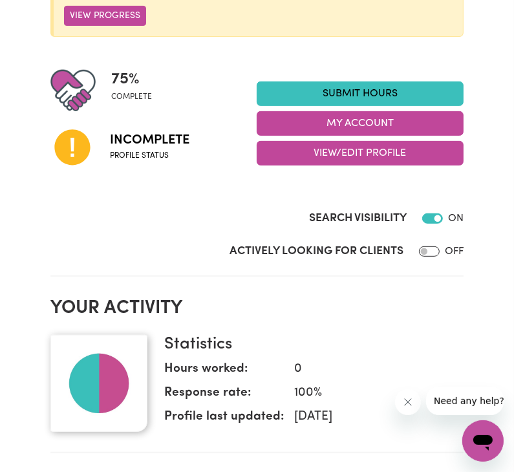
scroll to position [324, 0]
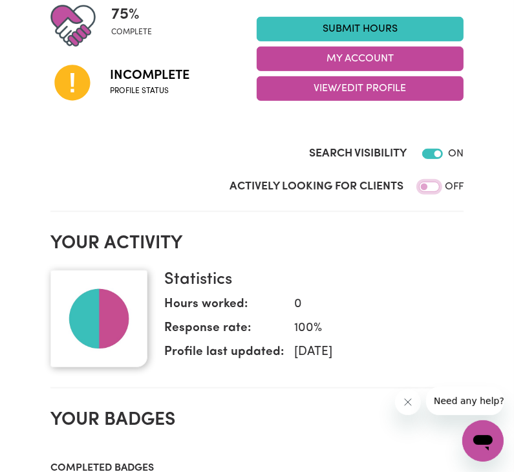
click at [431, 187] on input "Actively Looking for Clients" at bounding box center [429, 187] width 21 height 10
checkbox input "true"
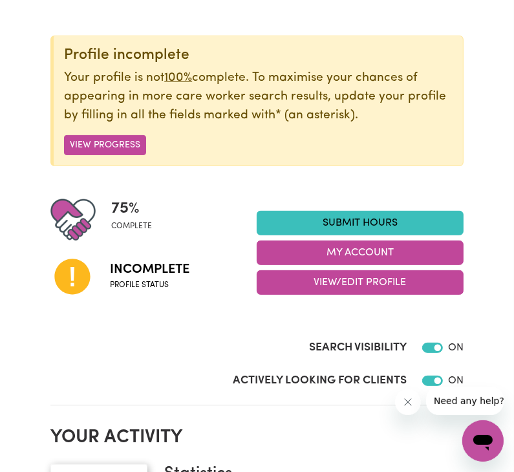
scroll to position [129, 0]
click at [132, 153] on button "View Progress" at bounding box center [105, 145] width 82 height 20
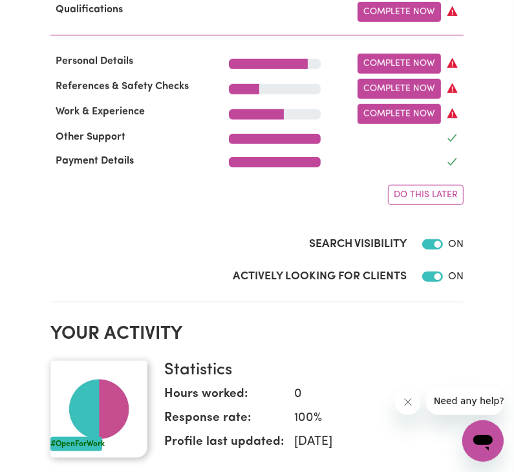
scroll to position [388, 0]
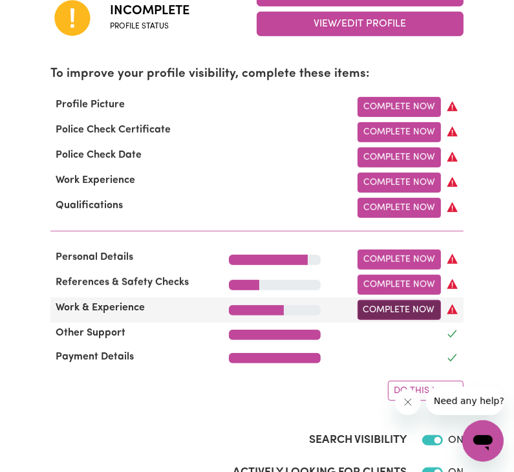
click at [402, 319] on link "Complete Now" at bounding box center [399, 310] width 83 height 20
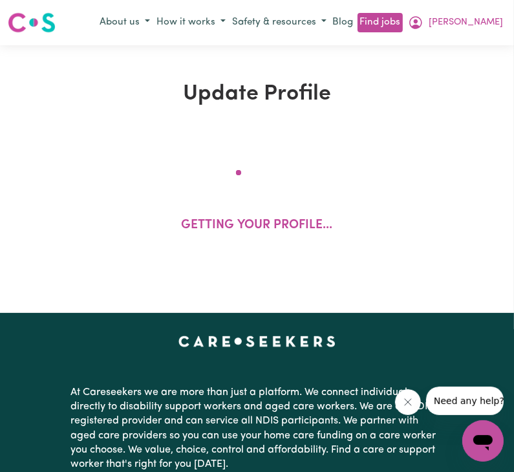
select select "Certificate III (Individual Support)"
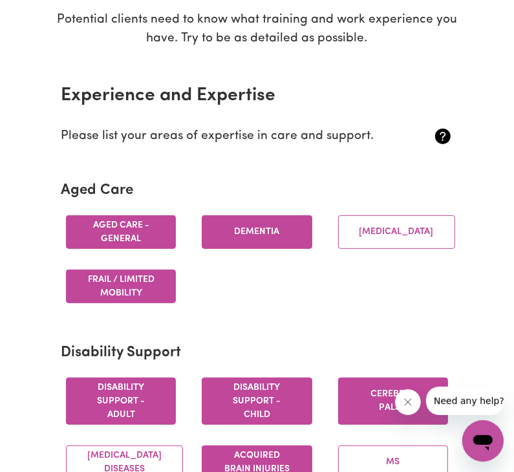
scroll to position [259, 0]
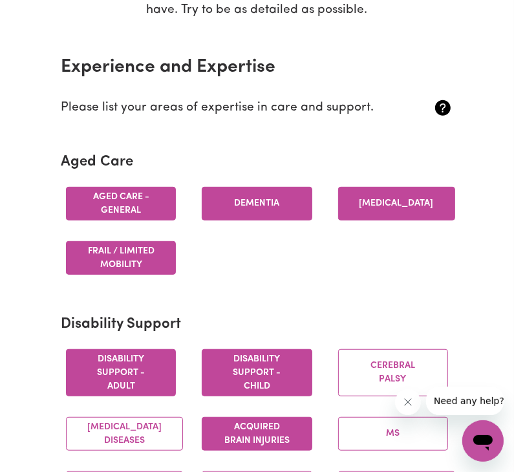
click at [424, 215] on button "Parkinsons" at bounding box center [396, 204] width 117 height 34
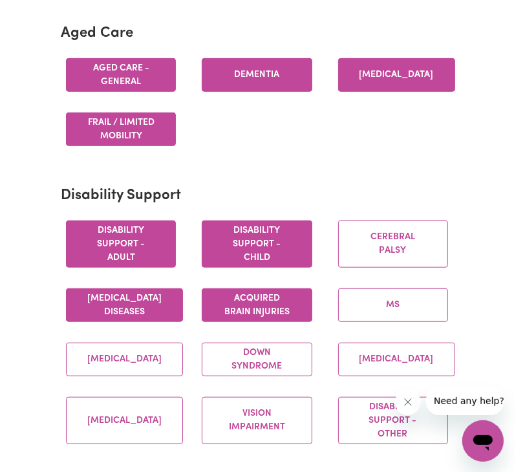
scroll to position [388, 0]
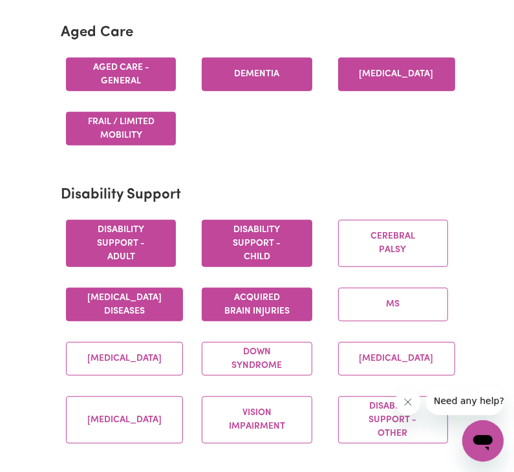
click at [148, 320] on button "Motor Neuron Diseases" at bounding box center [124, 305] width 117 height 34
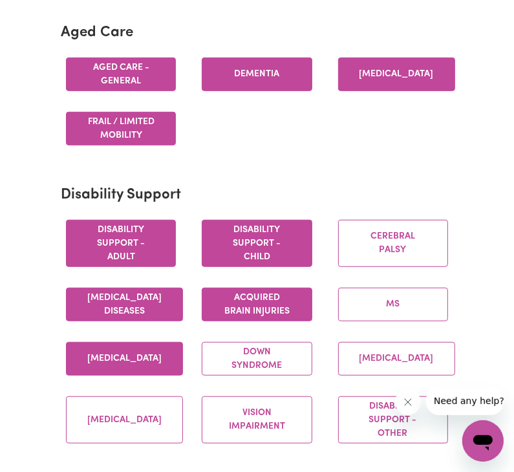
drag, startPoint x: 140, startPoint y: 386, endPoint x: 159, endPoint y: 388, distance: 19.5
click at [151, 376] on button "Autism" at bounding box center [124, 359] width 117 height 34
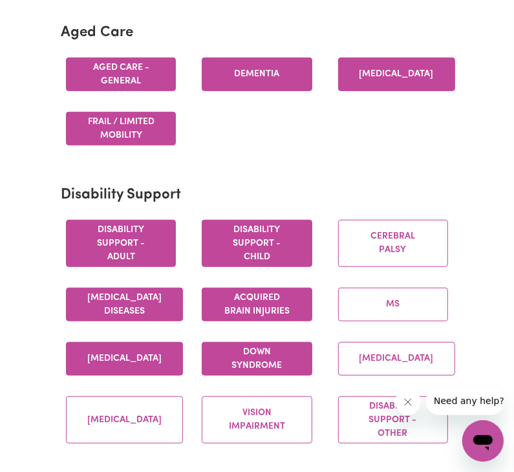
drag, startPoint x: 251, startPoint y: 394, endPoint x: 319, endPoint y: 386, distance: 68.5
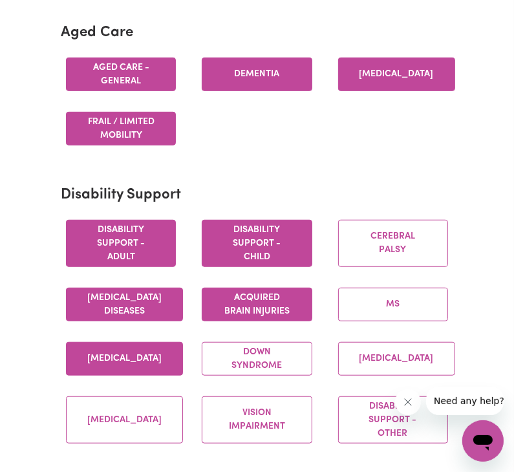
click at [294, 376] on button "Down syndrome" at bounding box center [257, 359] width 110 height 34
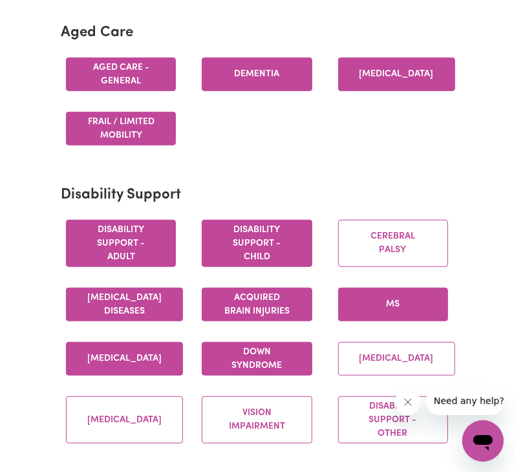
drag, startPoint x: 369, startPoint y: 388, endPoint x: 369, endPoint y: 342, distance: 45.9
click at [373, 376] on button "Intellectual Disability" at bounding box center [396, 359] width 117 height 34
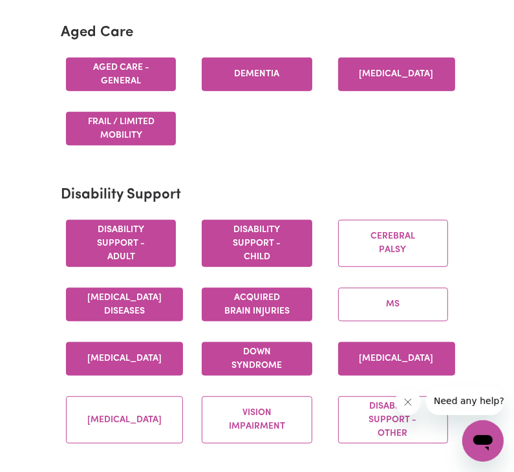
drag, startPoint x: 368, startPoint y: 340, endPoint x: 377, endPoint y: 283, distance: 57.7
click at [370, 322] on button "MS" at bounding box center [393, 305] width 110 height 34
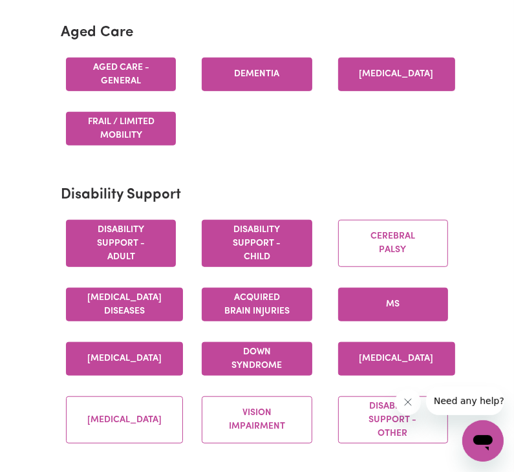
drag, startPoint x: 382, startPoint y: 258, endPoint x: 355, endPoint y: 298, distance: 48.3
click at [384, 267] on button "Cerebral Palsy" at bounding box center [393, 243] width 110 height 47
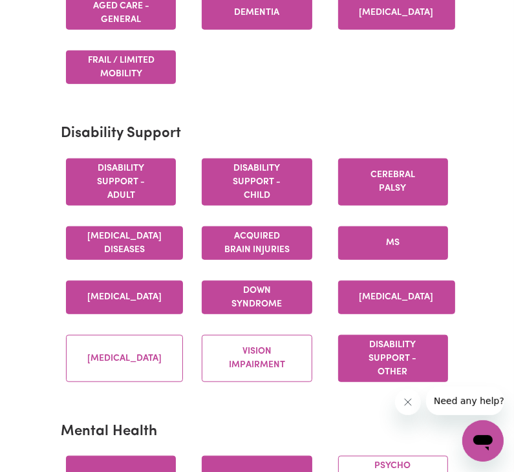
scroll to position [453, 0]
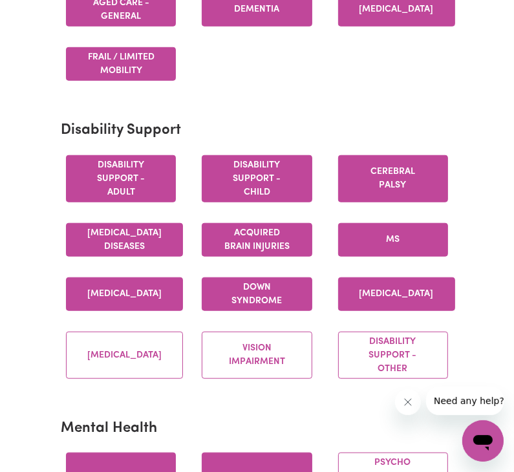
drag, startPoint x: 370, startPoint y: 369, endPoint x: 326, endPoint y: 368, distance: 44.0
click at [353, 368] on button "Disability support - Other" at bounding box center [393, 355] width 110 height 47
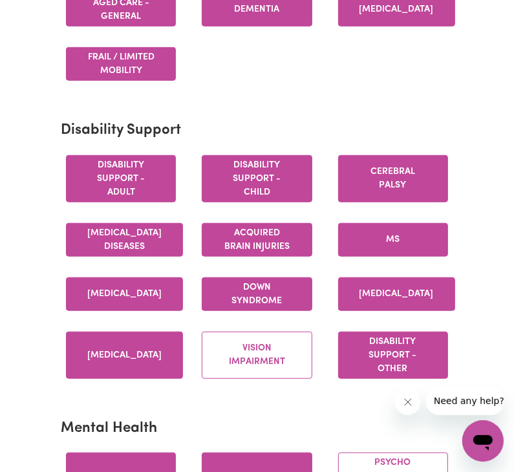
drag, startPoint x: 261, startPoint y: 382, endPoint x: 73, endPoint y: 384, distance: 188.3
click at [219, 379] on button "Vision impairment" at bounding box center [257, 355] width 110 height 47
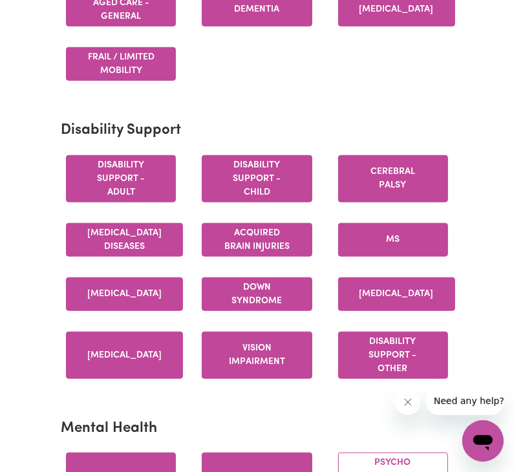
drag, startPoint x: 73, startPoint y: 384, endPoint x: 115, endPoint y: 383, distance: 41.4
click at [100, 379] on button "Spinal cord injury" at bounding box center [124, 355] width 117 height 47
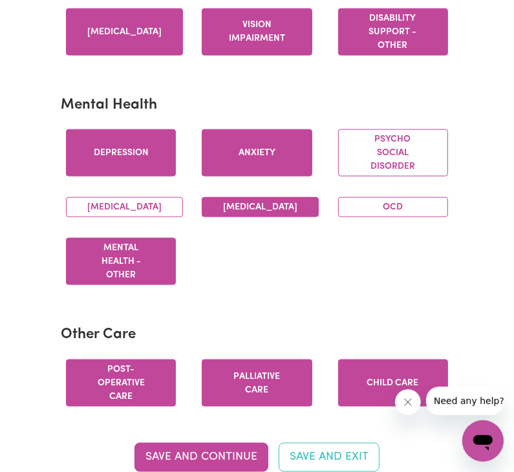
drag, startPoint x: 137, startPoint y: 247, endPoint x: 220, endPoint y: 236, distance: 83.6
click at [215, 237] on div "Depression Anxiety Psycho social disorder Schizophrenia Bipolar Disorder OCD Me…" at bounding box center [257, 207] width 408 height 177
drag, startPoint x: 262, startPoint y: 239, endPoint x: 336, endPoint y: 213, distance: 79.0
click at [303, 217] on button "Bipolar Disorder" at bounding box center [260, 207] width 117 height 20
click at [339, 219] on div "OCD" at bounding box center [393, 207] width 136 height 41
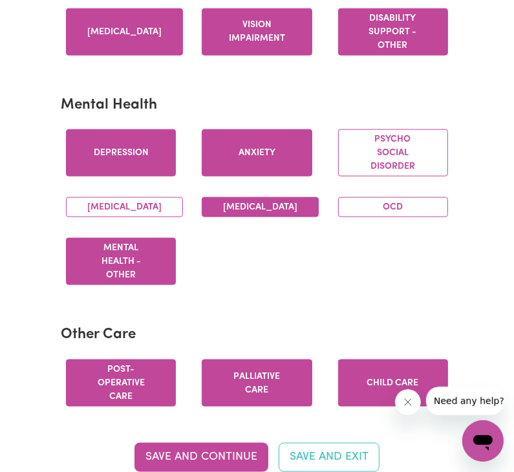
drag, startPoint x: 345, startPoint y: 194, endPoint x: 298, endPoint y: 211, distance: 49.5
click at [344, 177] on button "Psycho social disorder" at bounding box center [393, 152] width 110 height 47
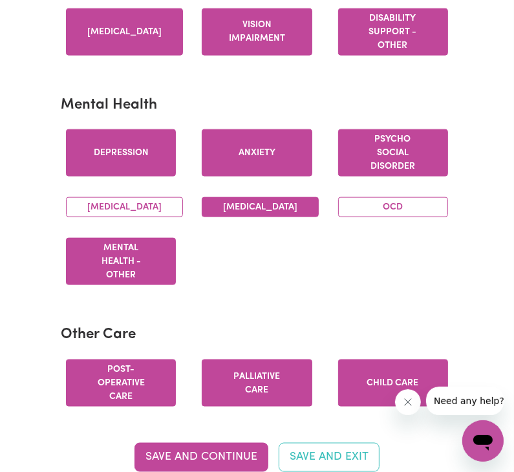
drag, startPoint x: 151, startPoint y: 249, endPoint x: 298, endPoint y: 252, distance: 146.9
click at [170, 217] on button "Schizophrenia" at bounding box center [124, 207] width 117 height 20
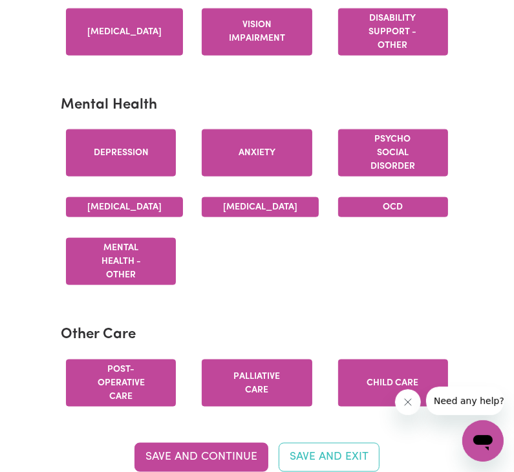
click at [347, 217] on button "OCD" at bounding box center [393, 207] width 110 height 20
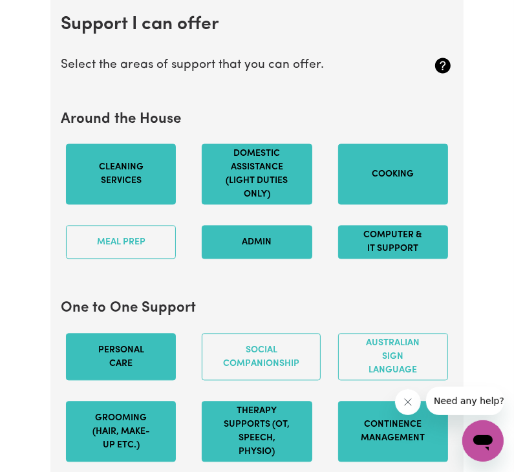
scroll to position [1294, 0]
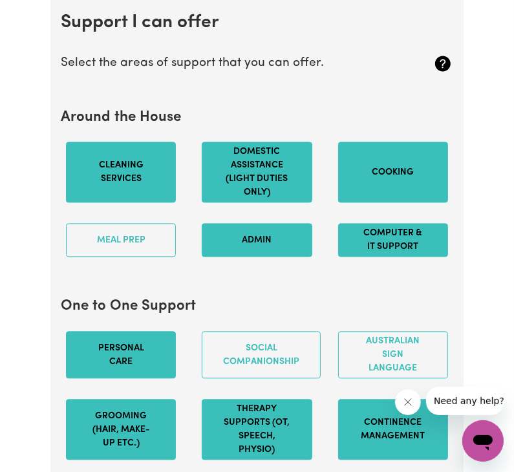
drag, startPoint x: 149, startPoint y: 282, endPoint x: 258, endPoint y: 363, distance: 135.5
click at [158, 257] on button "Meal prep" at bounding box center [121, 240] width 110 height 34
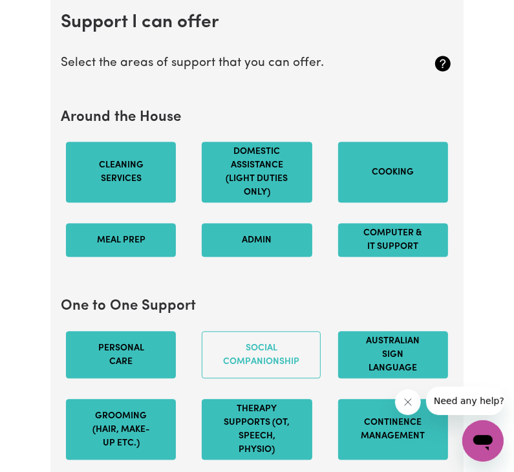
drag, startPoint x: 267, startPoint y: 388, endPoint x: 352, endPoint y: 386, distance: 84.8
click at [280, 379] on button "Social companionship" at bounding box center [261, 354] width 119 height 47
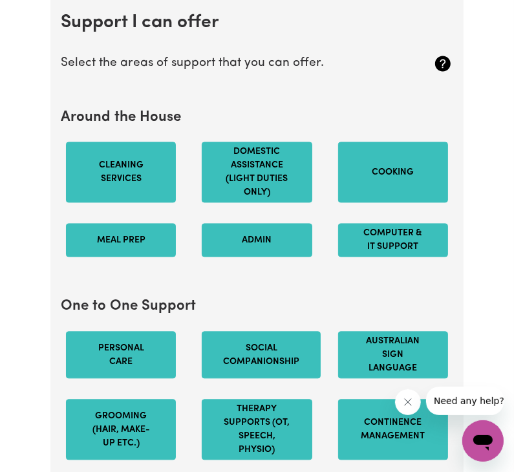
click at [362, 379] on button "Australian Sign Language" at bounding box center [393, 354] width 110 height 47
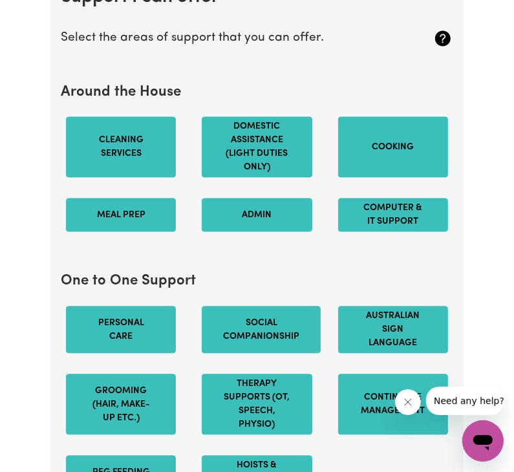
scroll to position [1877, 0]
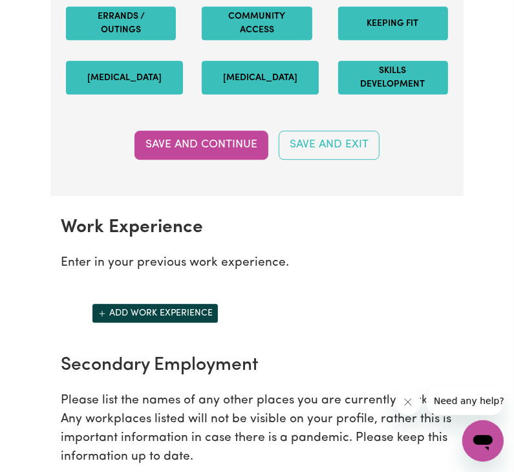
click at [138, 40] on button "Errands / Outings" at bounding box center [121, 23] width 110 height 34
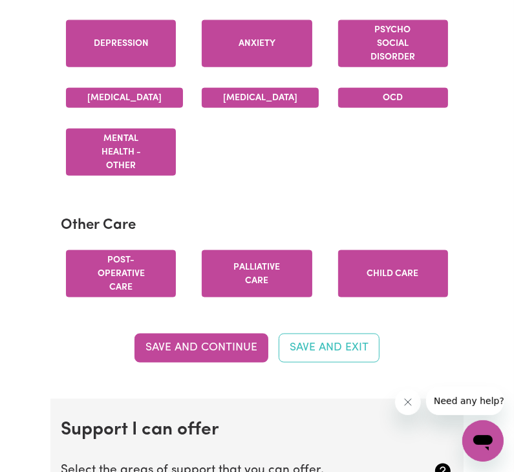
scroll to position [841, 0]
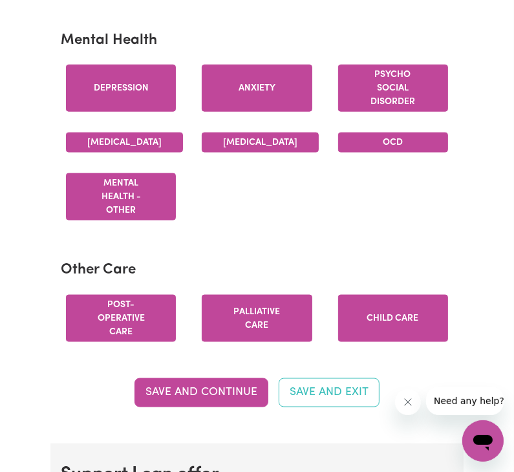
click at [228, 407] on button "Save and Continue" at bounding box center [202, 393] width 134 height 28
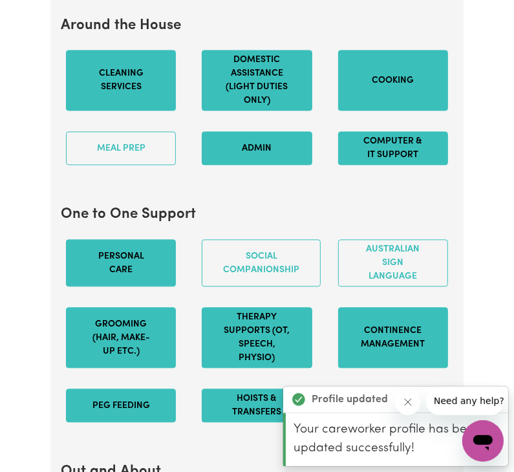
scroll to position [1387, 0]
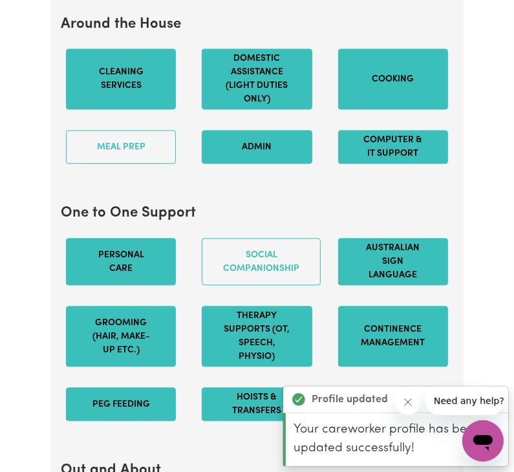
drag, startPoint x: 339, startPoint y: 321, endPoint x: 354, endPoint y: 309, distance: 19.3
click at [342, 317] on div "Personal care Social companionship Australian Sign Language Grooming (hair, mak…" at bounding box center [257, 330] width 408 height 204
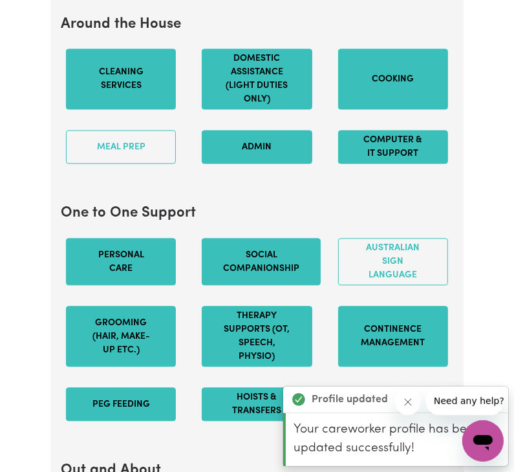
drag, startPoint x: 362, startPoint y: 304, endPoint x: 298, endPoint y: 304, distance: 64.7
click at [359, 285] on button "Australian Sign Language" at bounding box center [393, 261] width 110 height 47
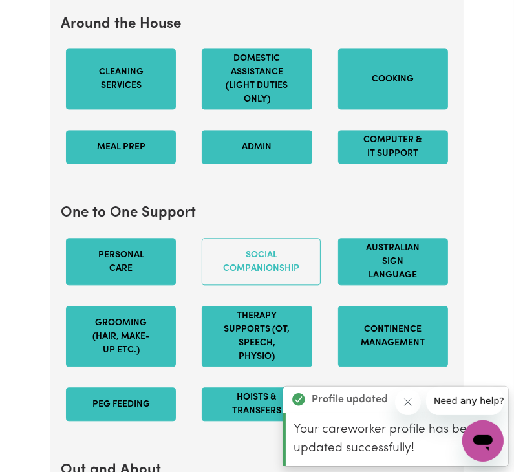
click at [162, 164] on button "Meal prep" at bounding box center [121, 147] width 110 height 34
click at [275, 296] on div "Social companionship" at bounding box center [257, 262] width 136 height 68
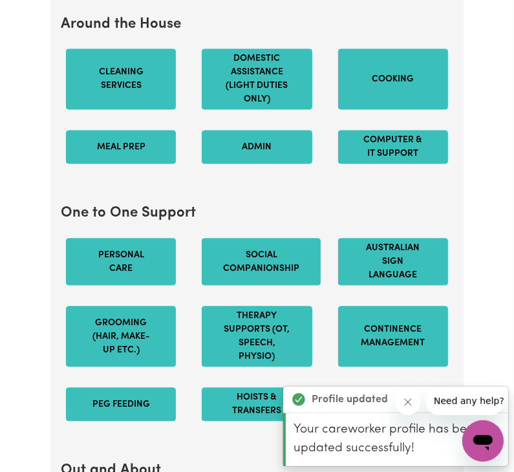
click at [291, 285] on button "Social companionship" at bounding box center [261, 261] width 119 height 47
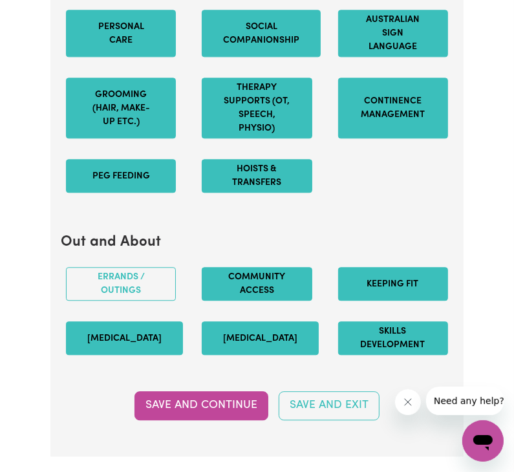
scroll to position [1711, 0]
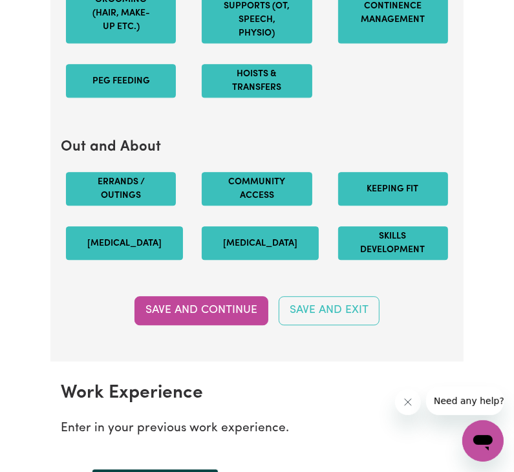
click at [147, 206] on button "Errands / Outings" at bounding box center [121, 189] width 110 height 34
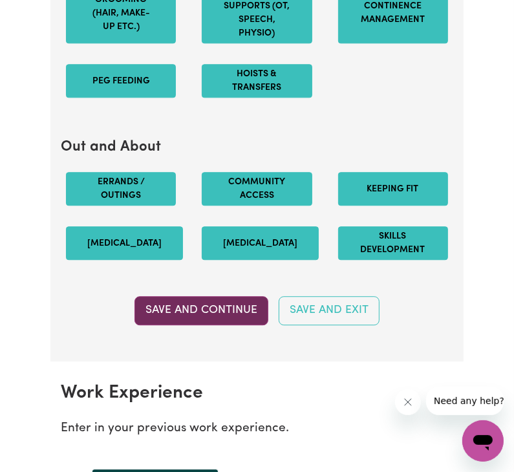
click at [241, 325] on button "Save and Continue" at bounding box center [202, 310] width 134 height 28
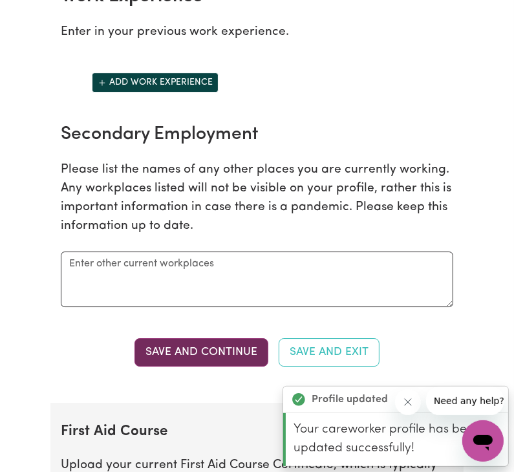
scroll to position [2109, 0]
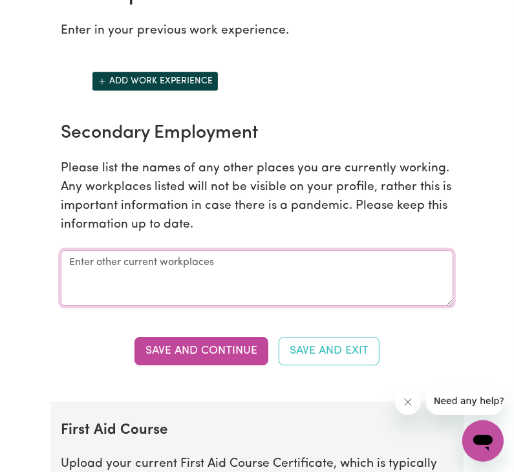
click at [263, 294] on textarea at bounding box center [257, 278] width 393 height 56
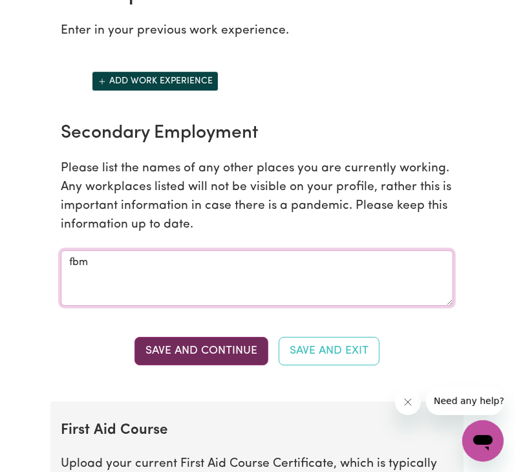
type textarea "fbm"
click at [236, 366] on button "Save and Continue" at bounding box center [202, 351] width 134 height 28
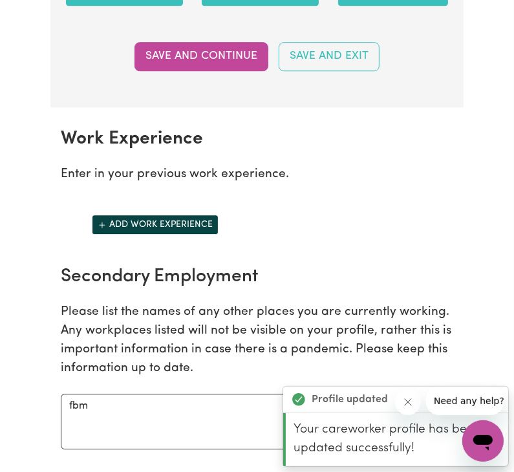
scroll to position [1964, 0]
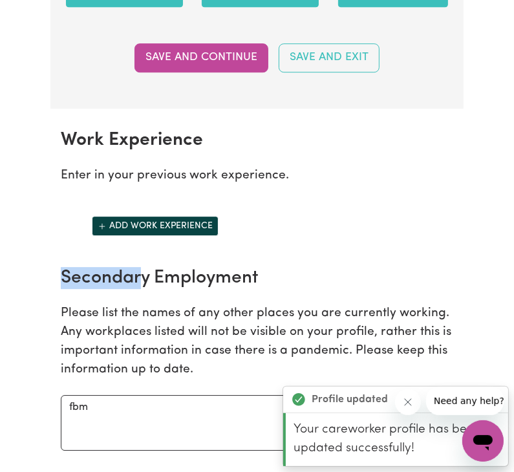
drag, startPoint x: 138, startPoint y: 291, endPoint x: 140, endPoint y: 276, distance: 15.0
click at [140, 281] on section "Work Experience Enter in your previous work experience. Add work experience Sec…" at bounding box center [256, 328] width 413 height 438
click at [145, 236] on button "Add work experience" at bounding box center [155, 226] width 127 height 20
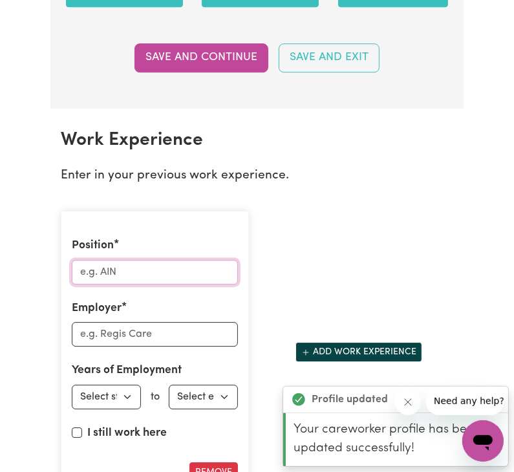
click at [153, 285] on input "Position" at bounding box center [155, 272] width 166 height 25
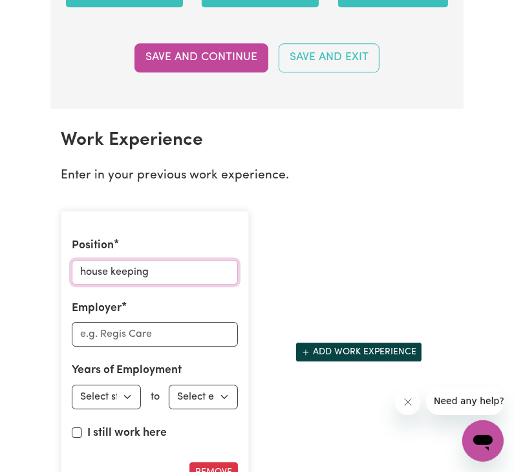
type input "house keeping"
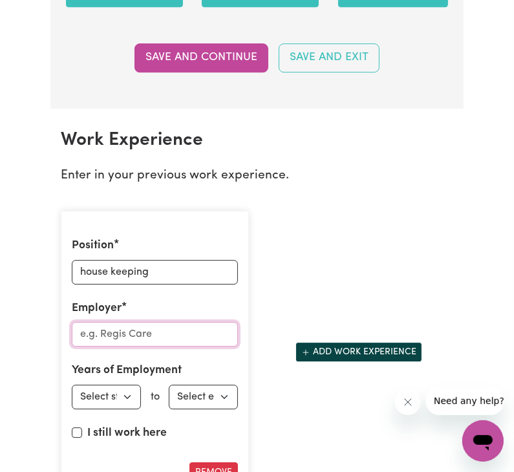
click at [152, 347] on input "Employer" at bounding box center [155, 334] width 166 height 25
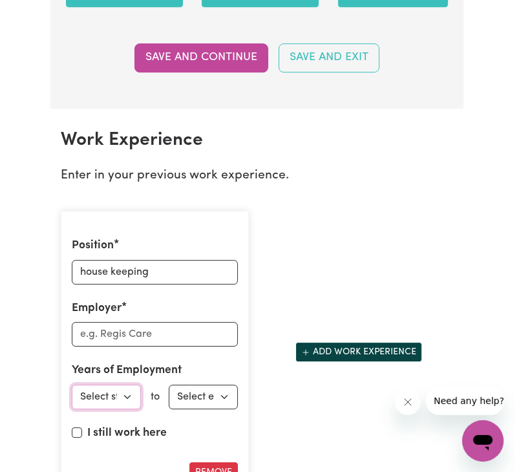
click at [131, 410] on select "Select start year 1951 1952 1953 1954 1955 1956 1957 1958 1959 1960 1961 1962 1…" at bounding box center [106, 397] width 69 height 25
select select "2025"
click at [72, 410] on select "Select start year 1951 1952 1953 1954 1955 1956 1957 1958 1959 1960 1961 1962 1…" at bounding box center [106, 397] width 69 height 25
click at [206, 410] on select "Select end year 1951 1952 1953 1954 1955 1956 1957 1958 1959 1960 1961 1962 196…" at bounding box center [203, 397] width 69 height 25
select select "2025"
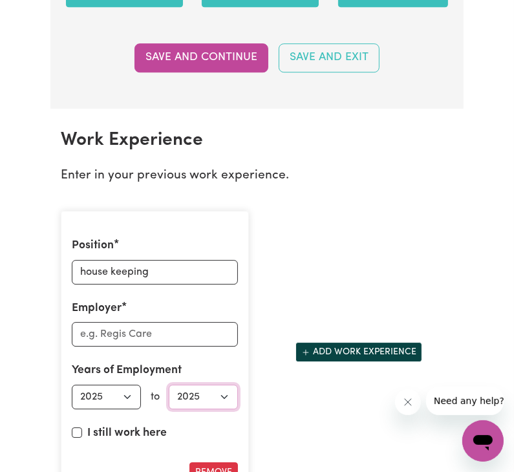
click at [169, 410] on select "Select end year 1951 1952 1953 1954 1955 1956 1957 1958 1959 1960 1961 1962 196…" at bounding box center [203, 397] width 69 height 25
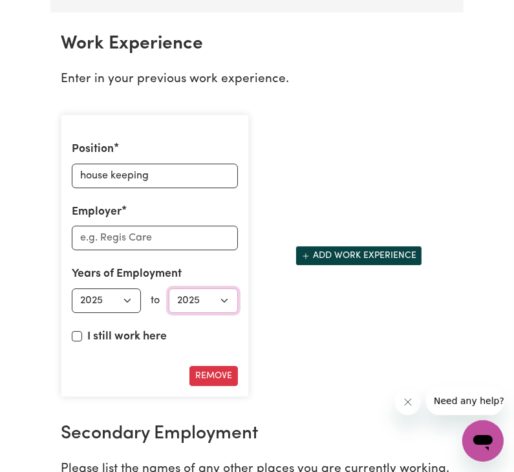
scroll to position [2093, 0]
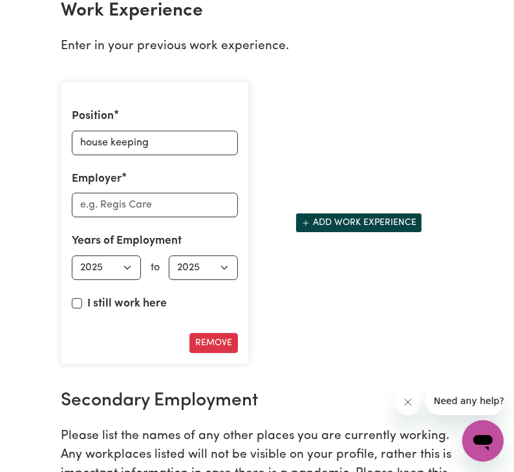
click at [82, 318] on div "I still work here" at bounding box center [155, 307] width 166 height 22
click at [74, 309] on input "I still work here" at bounding box center [77, 303] width 10 height 10
checkbox input "true"
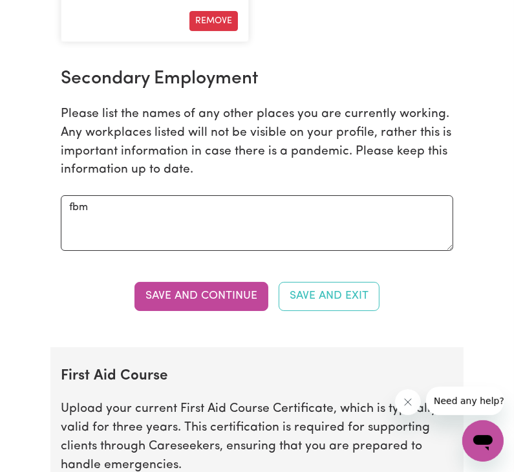
scroll to position [2417, 0]
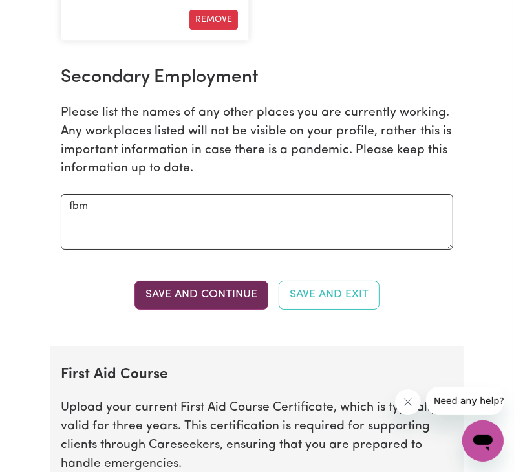
click at [216, 309] on button "Save and Continue" at bounding box center [202, 295] width 134 height 28
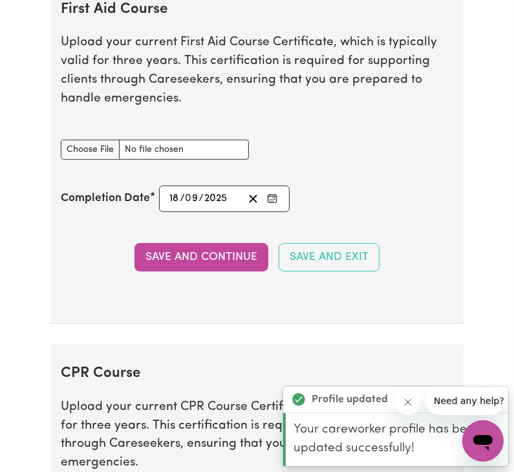
scroll to position [2797, 0]
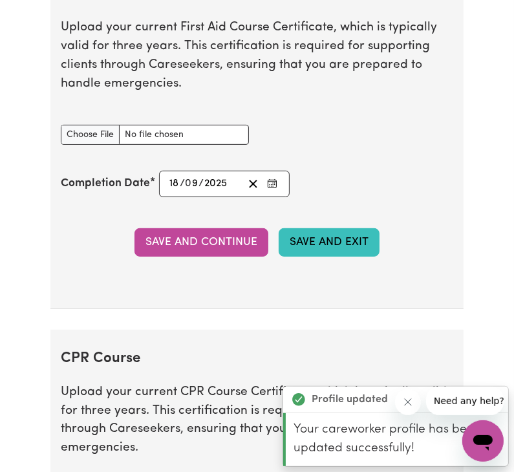
click at [313, 257] on button "Save and Exit" at bounding box center [329, 242] width 101 height 28
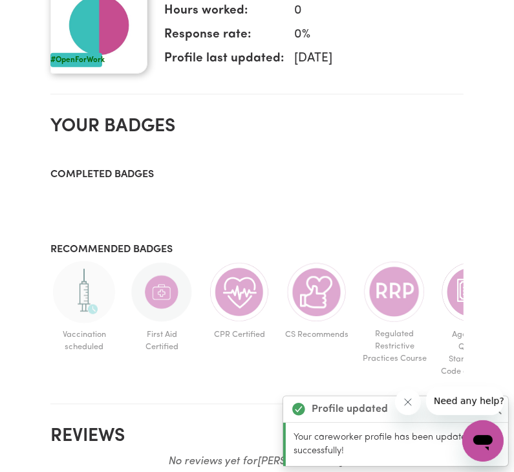
scroll to position [647, 0]
